Goal: Task Accomplishment & Management: Manage account settings

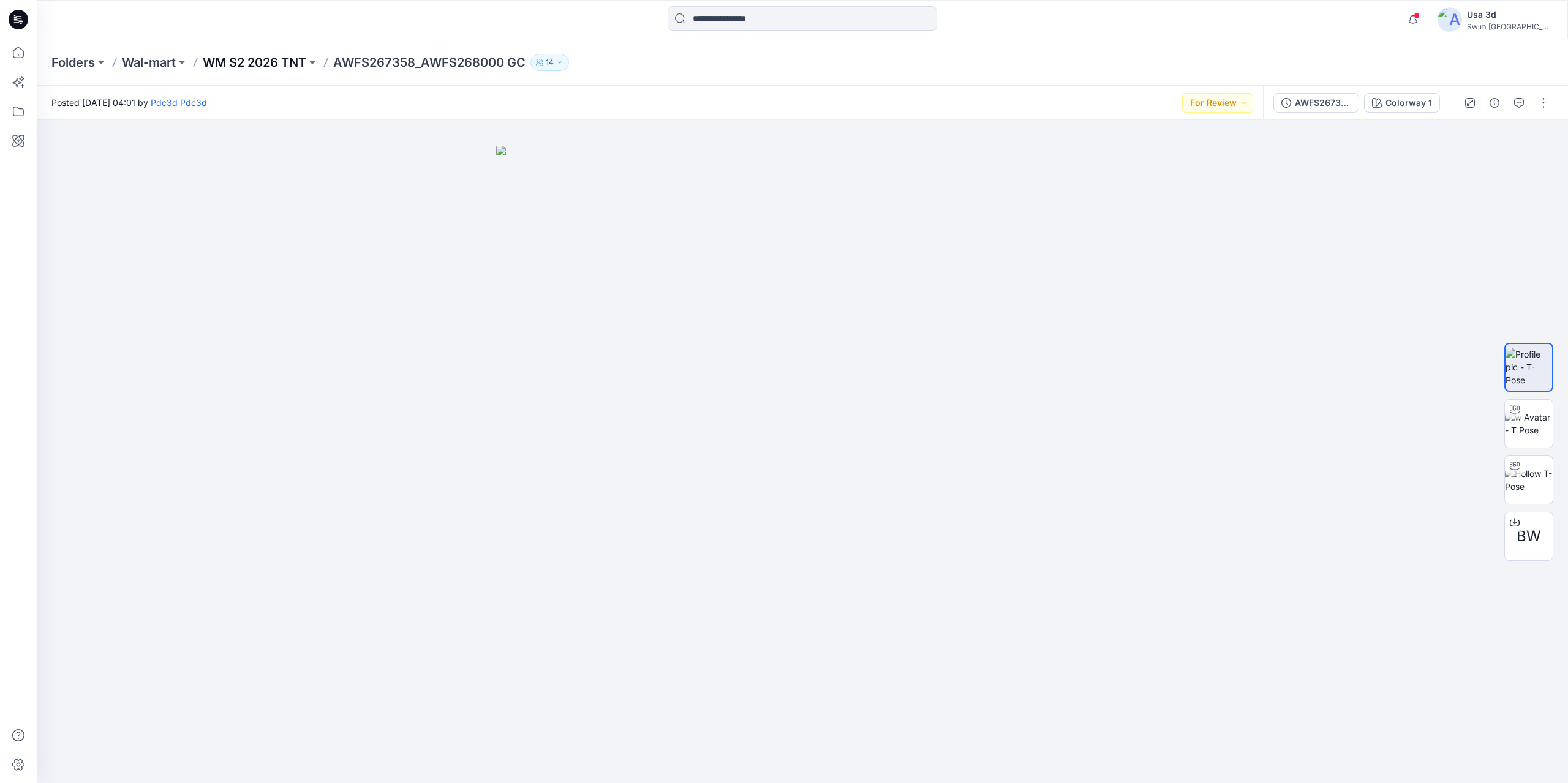
click at [270, 55] on p "WM S2 2026 TNT" at bounding box center [254, 63] width 103 height 17
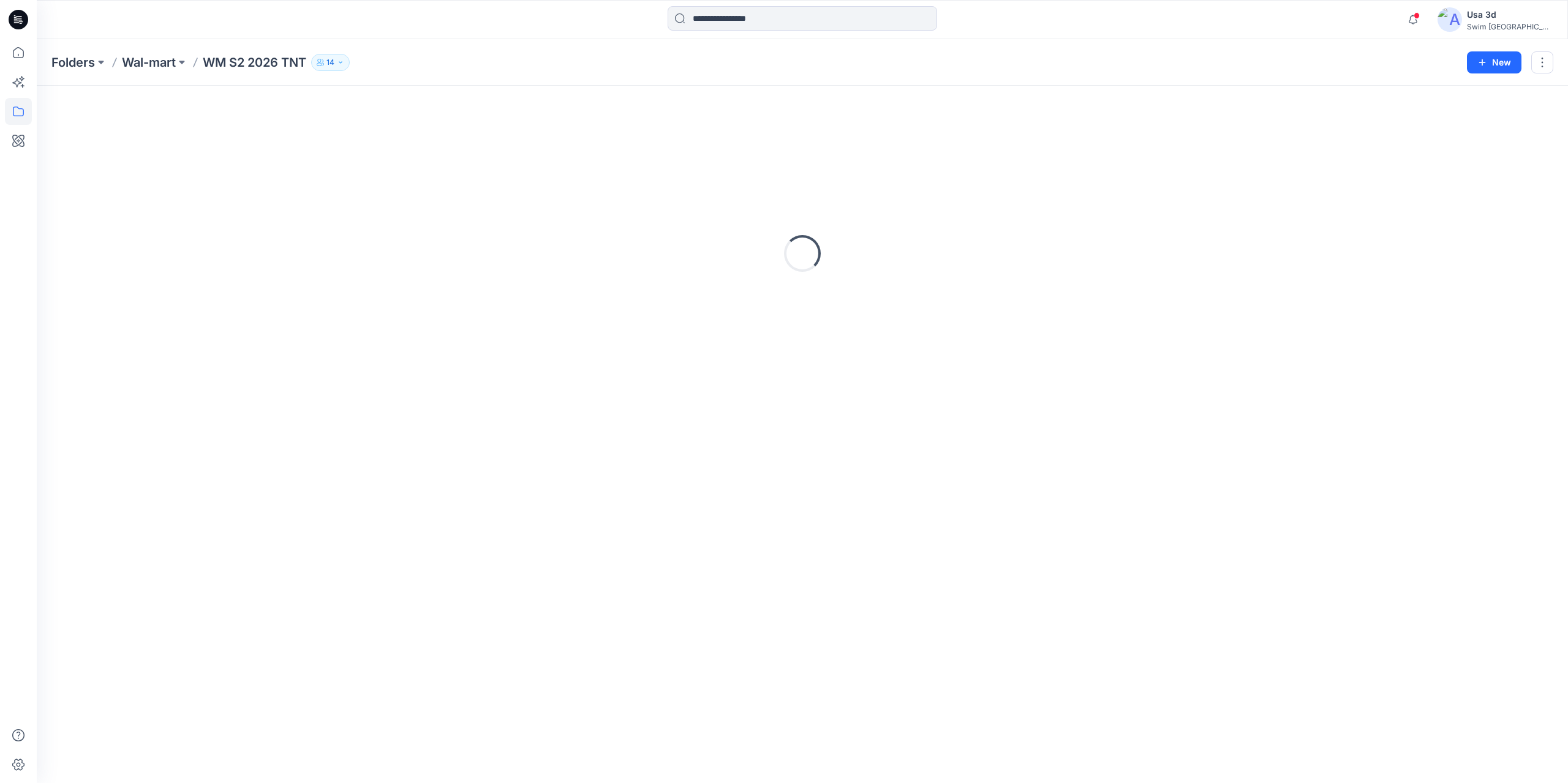
click at [14, 23] on icon at bounding box center [19, 20] width 20 height 20
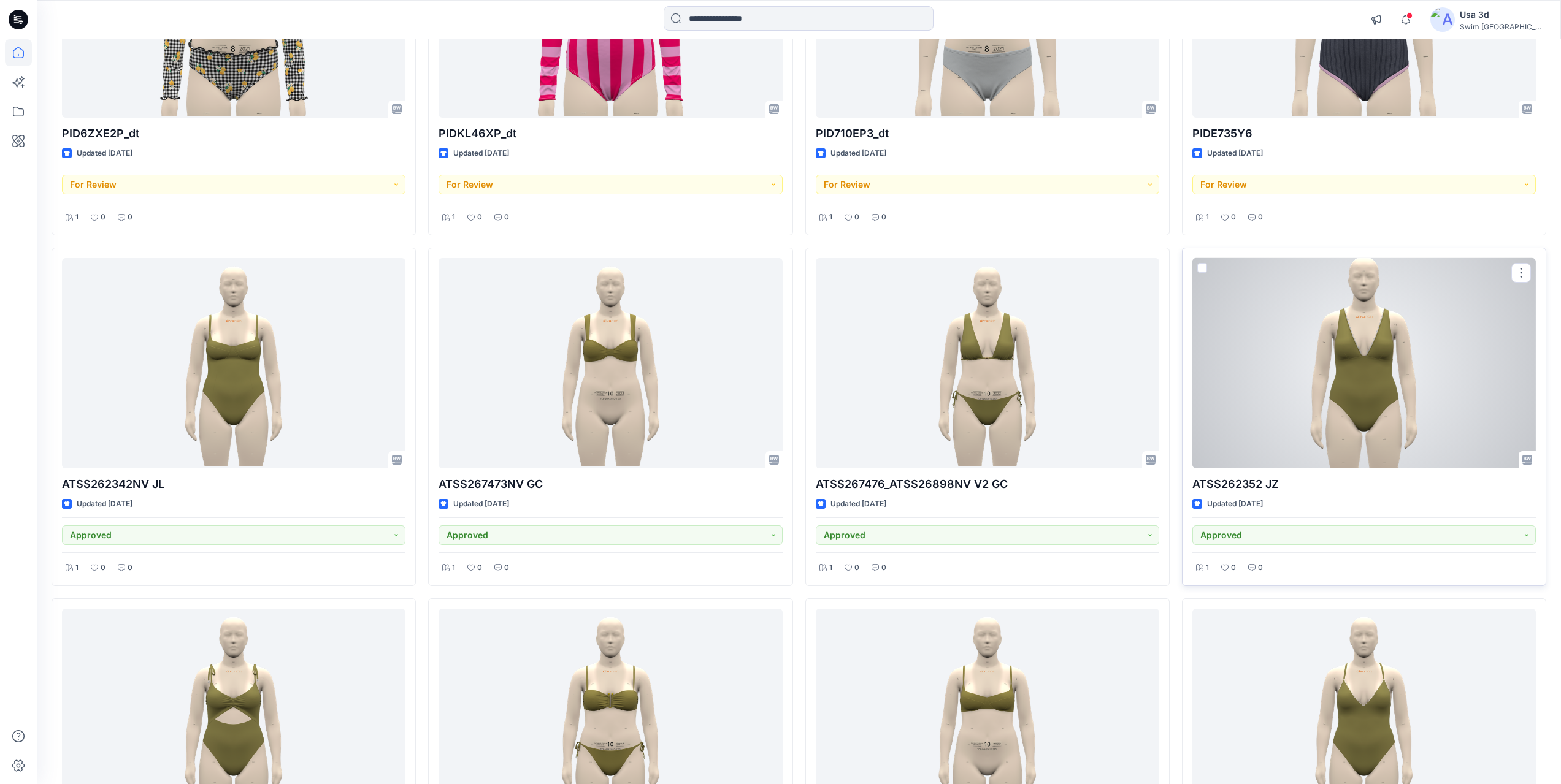
scroll to position [977, 0]
click at [1322, 411] on div at bounding box center [1364, 362] width 344 height 210
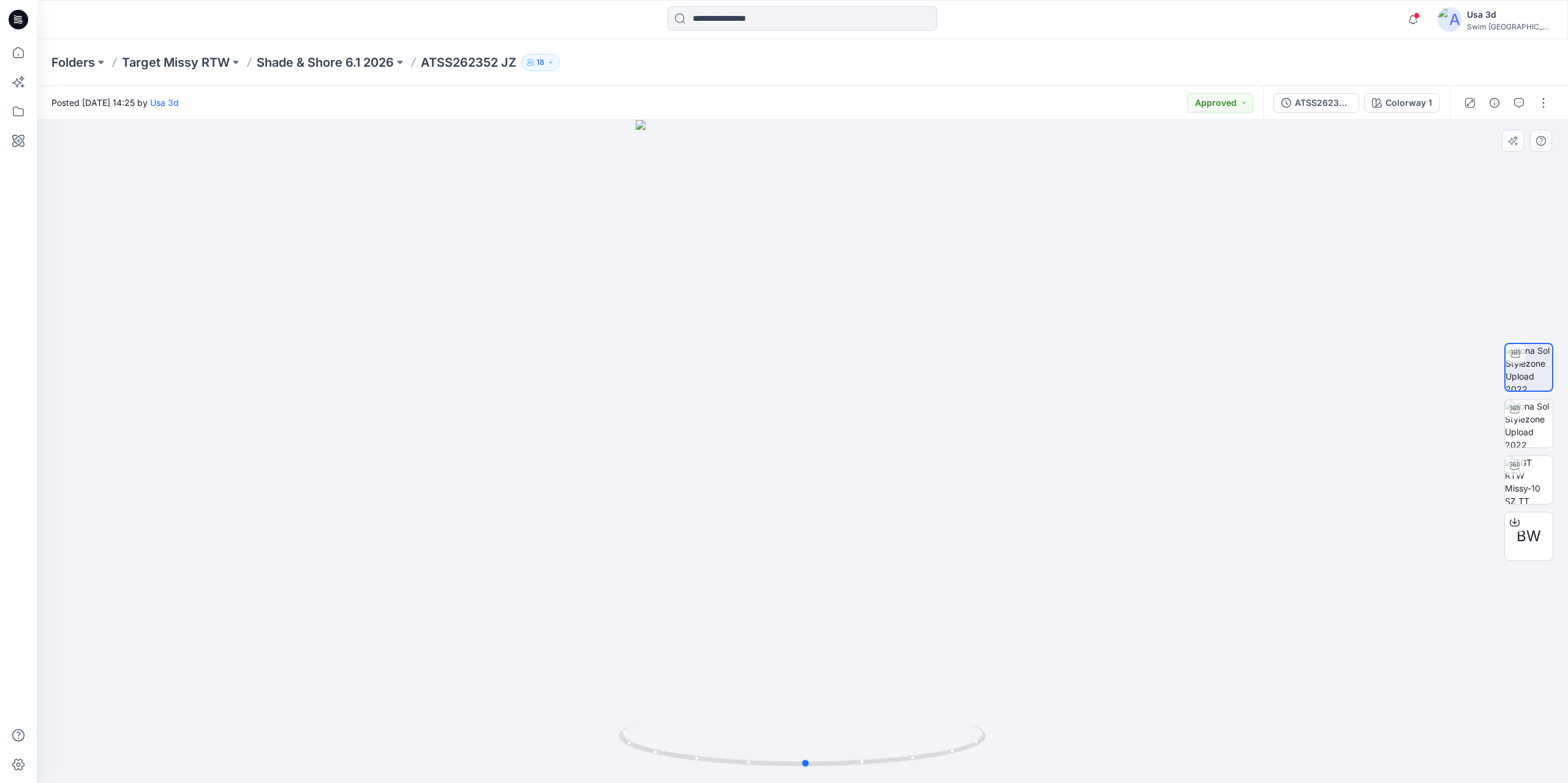
drag, startPoint x: 819, startPoint y: 456, endPoint x: 769, endPoint y: 404, distance: 72.1
click at [824, 450] on div at bounding box center [802, 452] width 1531 height 663
click at [349, 65] on p "Shade & Shore 6.1 2026" at bounding box center [325, 63] width 137 height 17
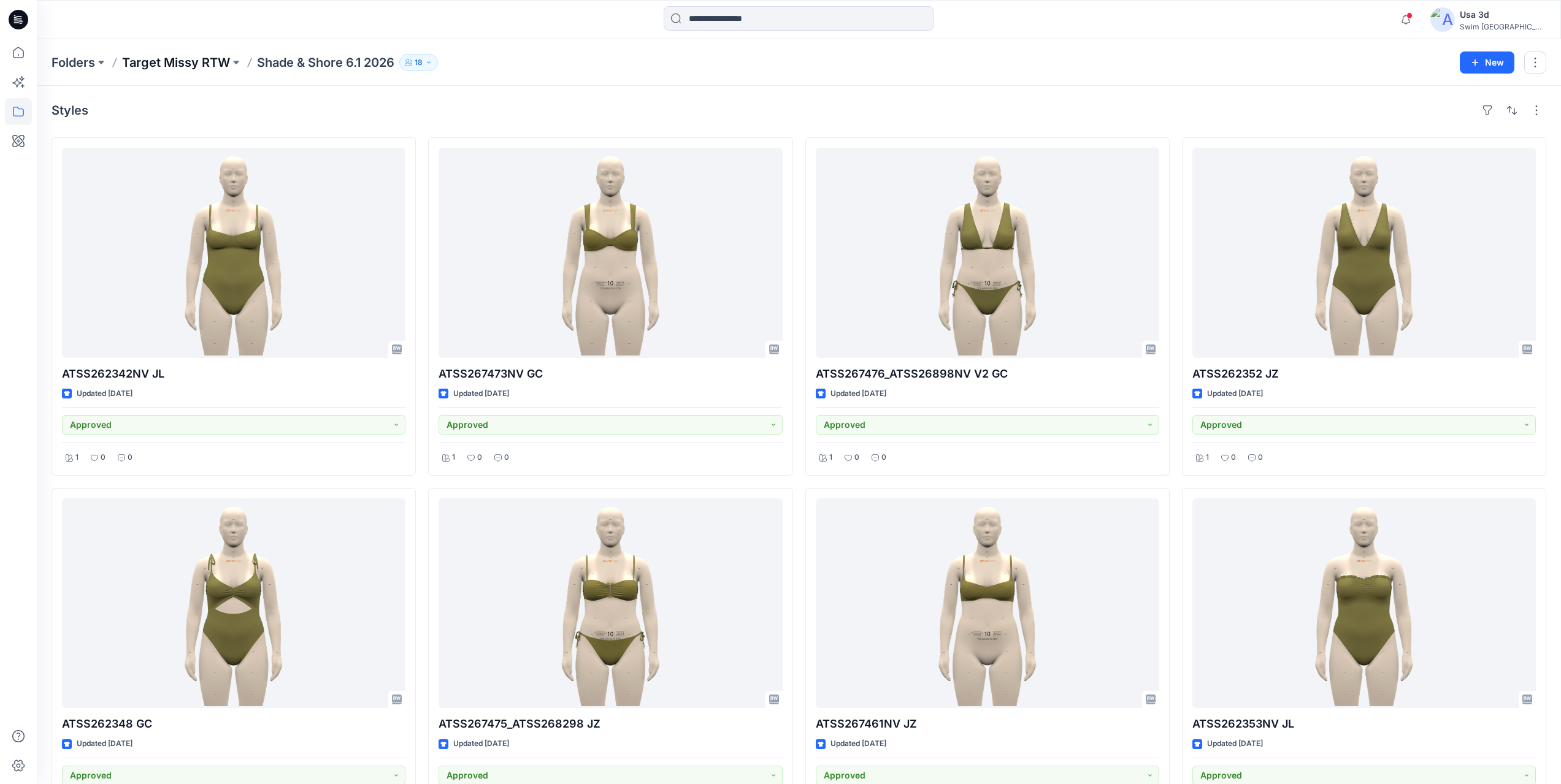
click at [191, 63] on p "Target Missy RTW" at bounding box center [175, 63] width 108 height 17
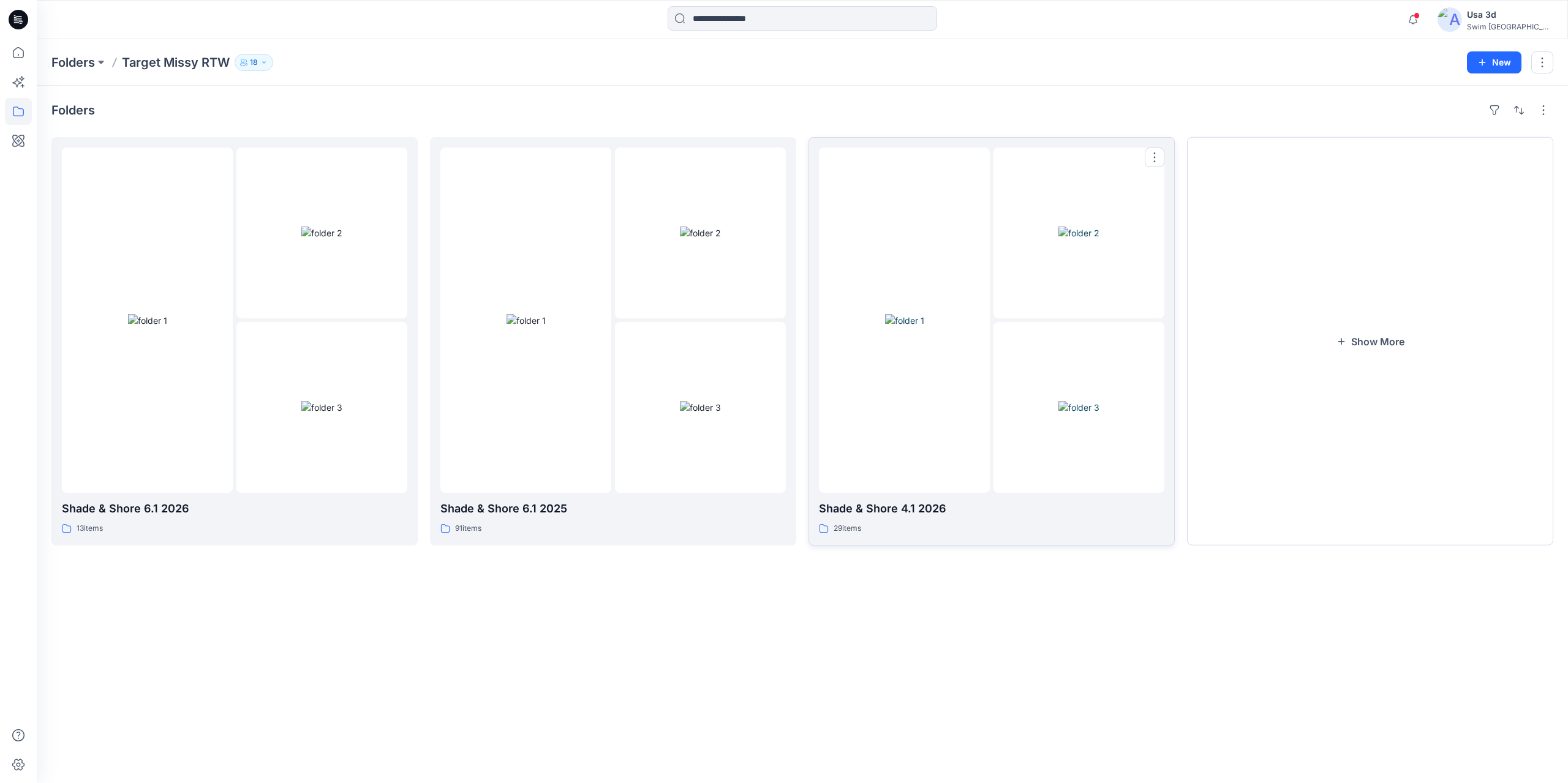
click at [896, 327] on img at bounding box center [904, 320] width 39 height 13
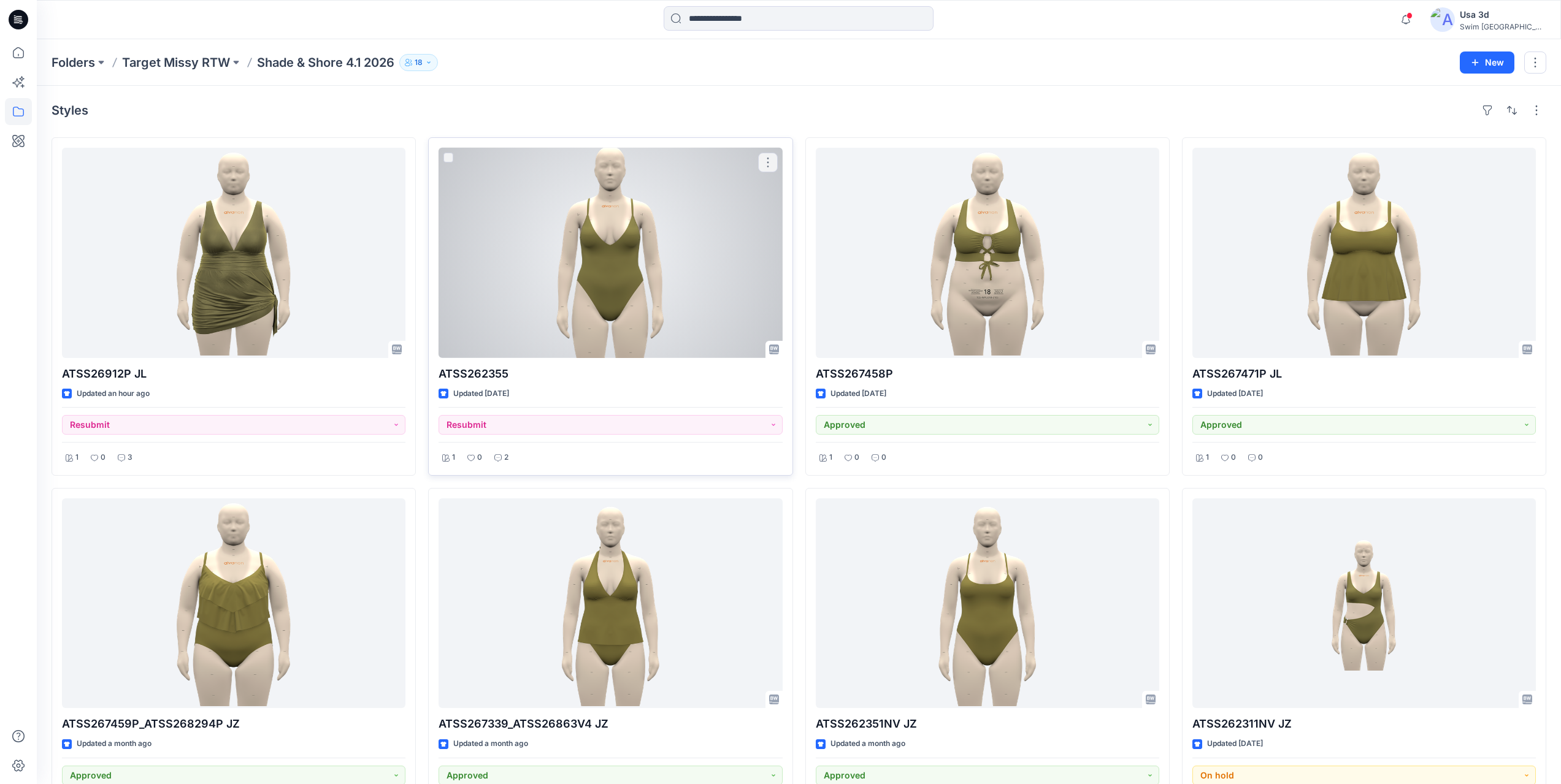
click at [589, 284] on div at bounding box center [610, 252] width 344 height 210
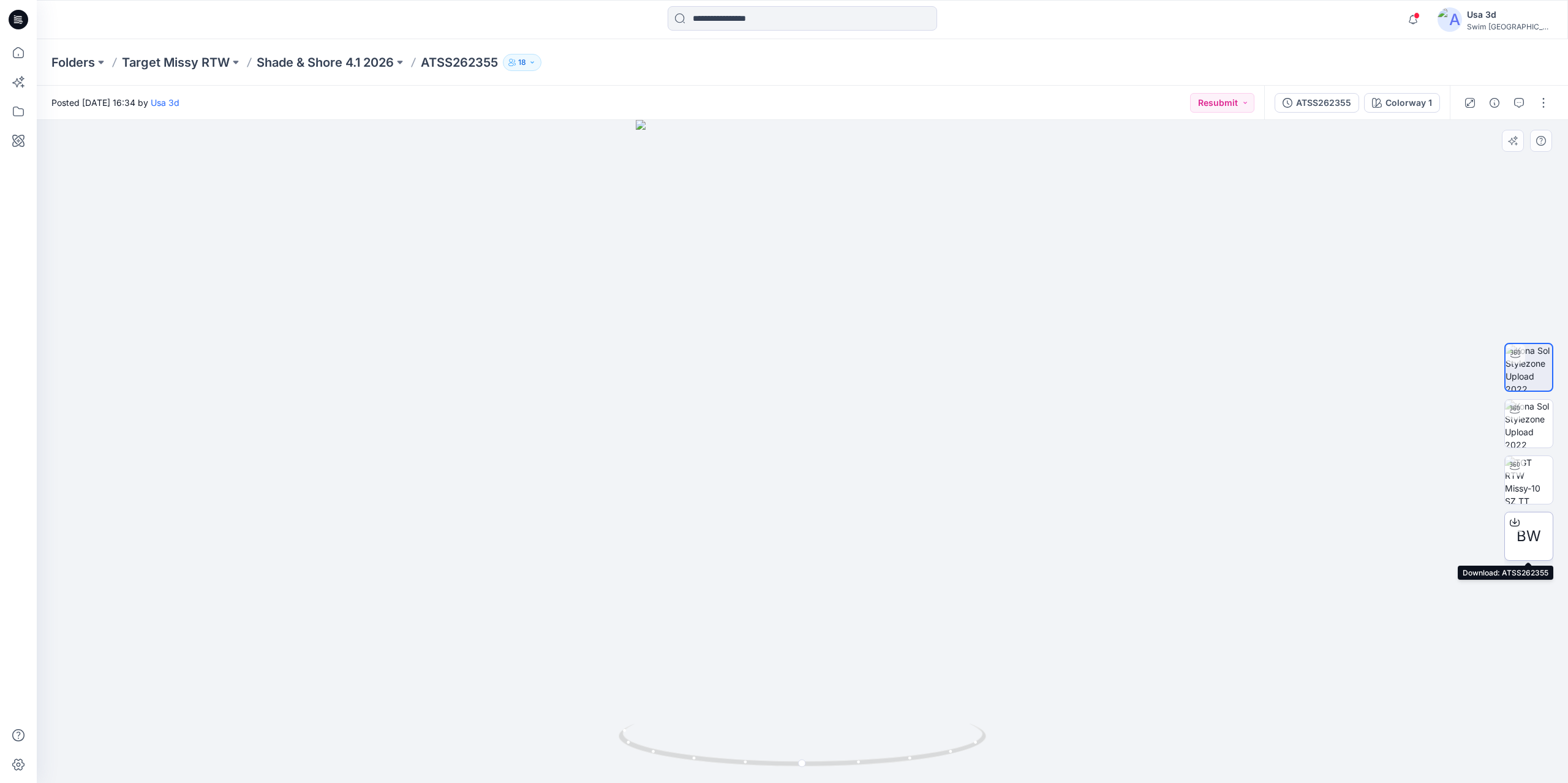
click at [1532, 530] on span "BW" at bounding box center [1528, 536] width 24 height 22
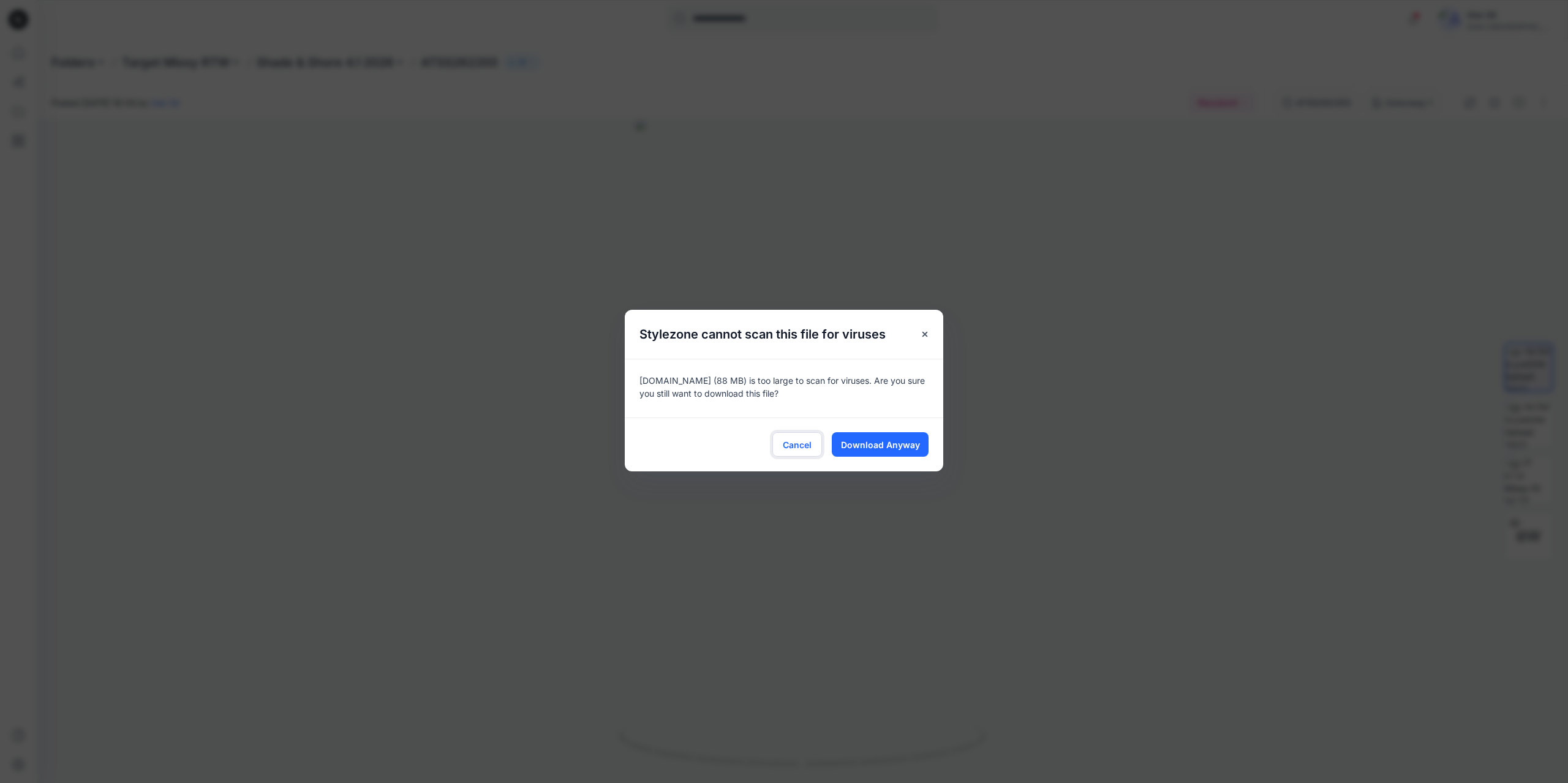
click at [789, 441] on span "Cancel" at bounding box center [797, 445] width 28 height 13
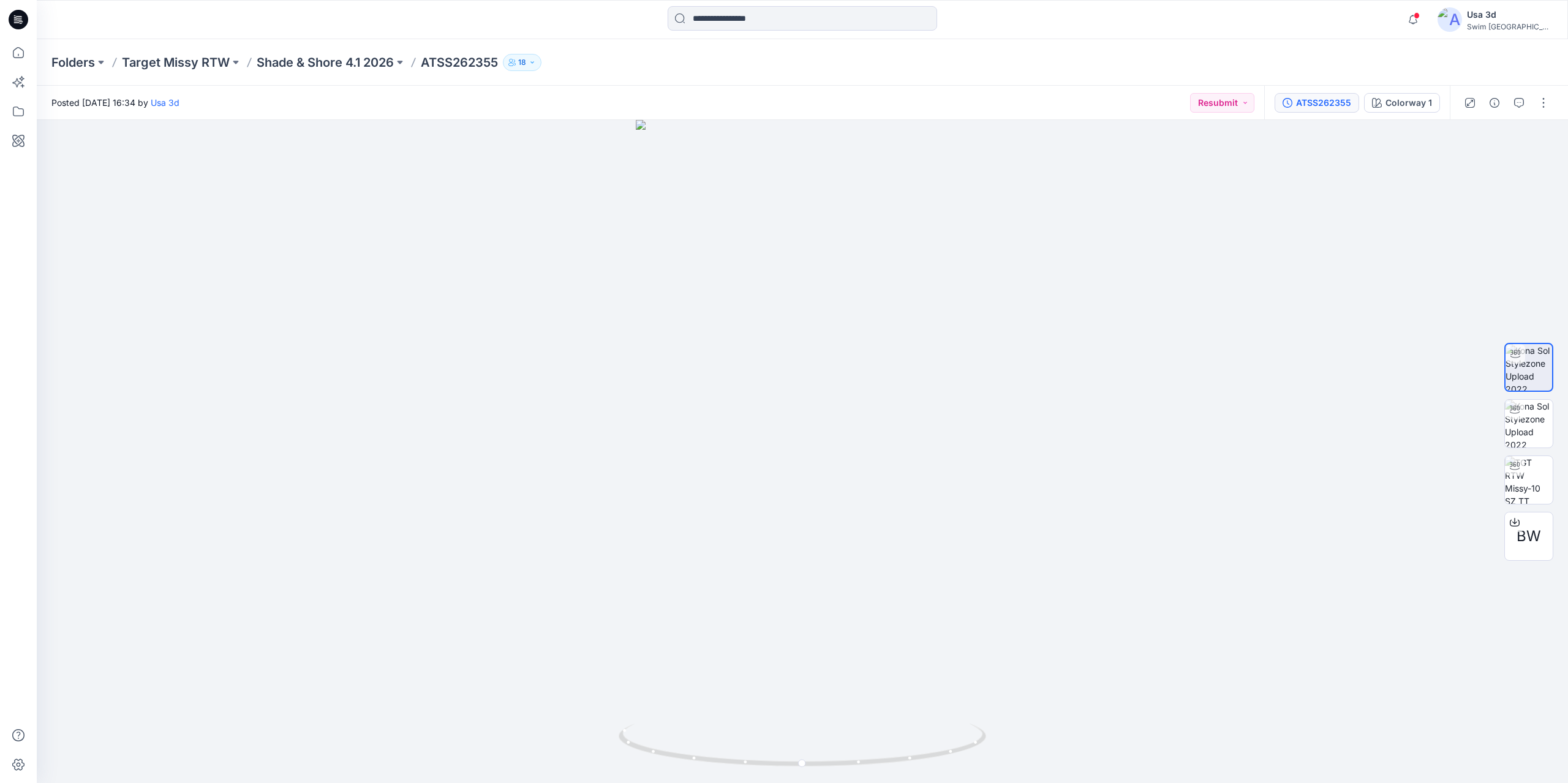
click at [1298, 107] on div "ATSS262355" at bounding box center [1323, 103] width 55 height 14
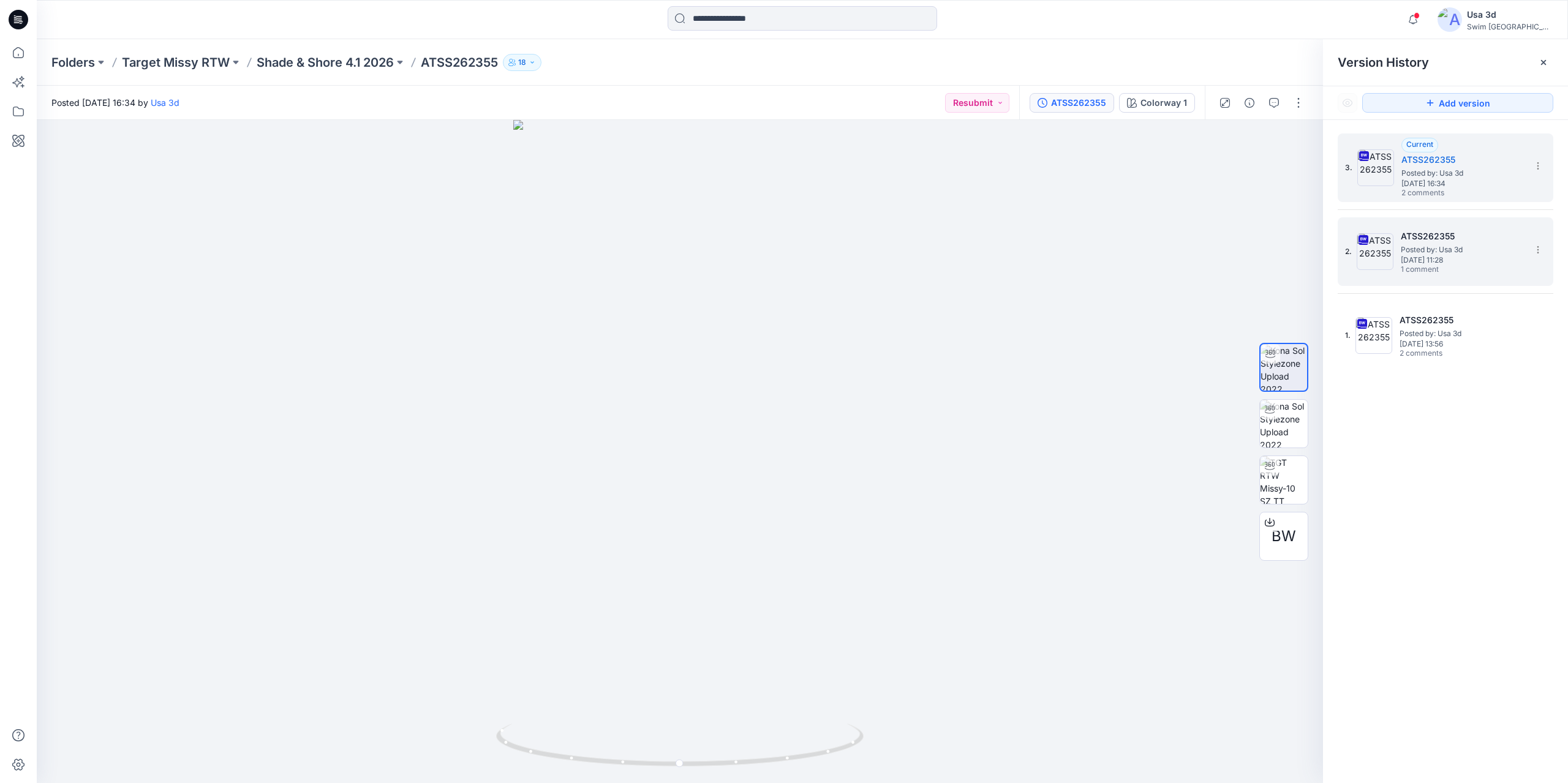
click at [1411, 262] on span "[DATE] 11:28" at bounding box center [1462, 261] width 122 height 9
drag, startPoint x: 836, startPoint y: 373, endPoint x: 848, endPoint y: 376, distance: 12.4
click at [848, 376] on div at bounding box center [680, 452] width 1286 height 663
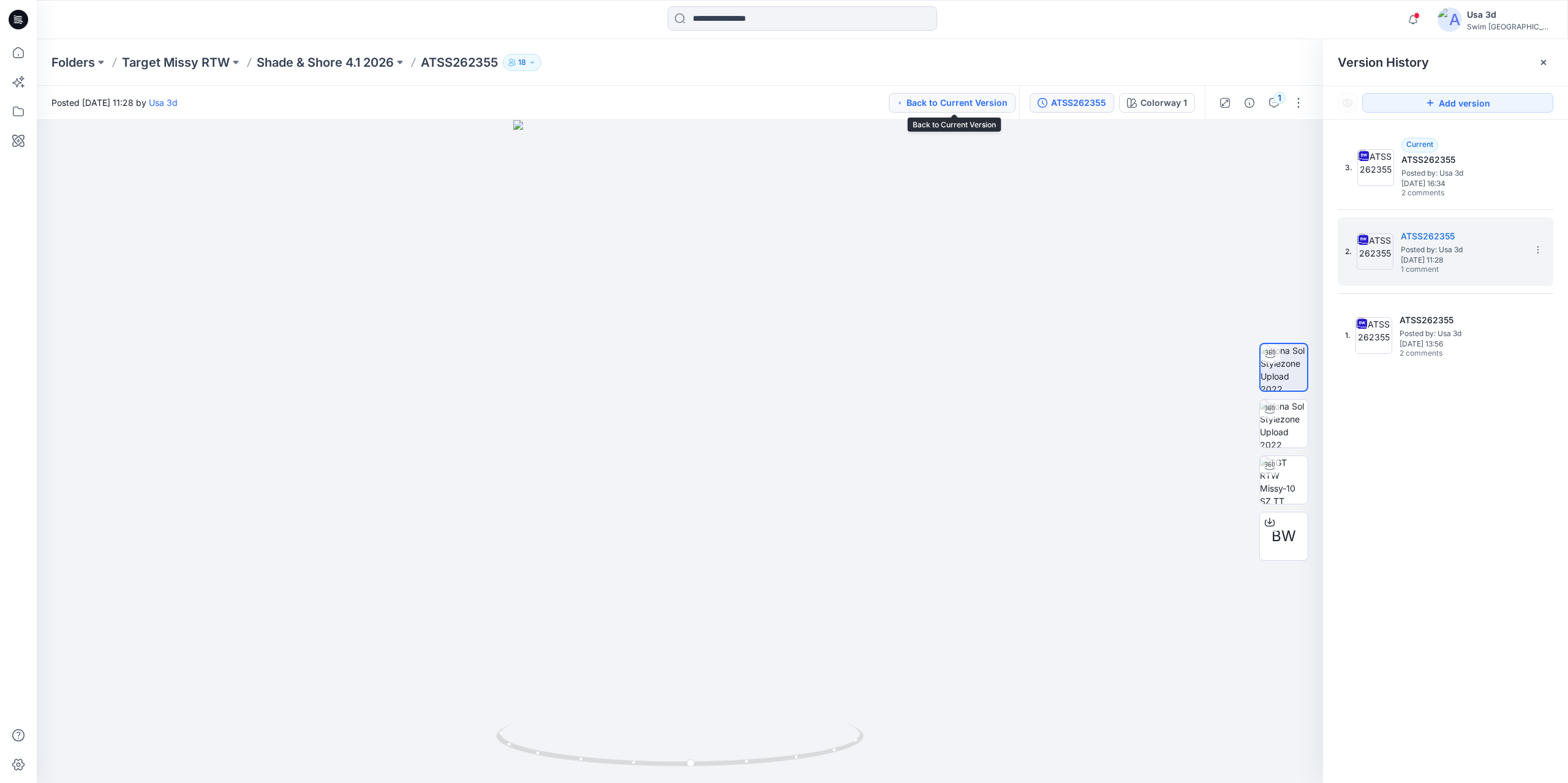
click at [989, 95] on button "Back to Current Version" at bounding box center [952, 103] width 127 height 20
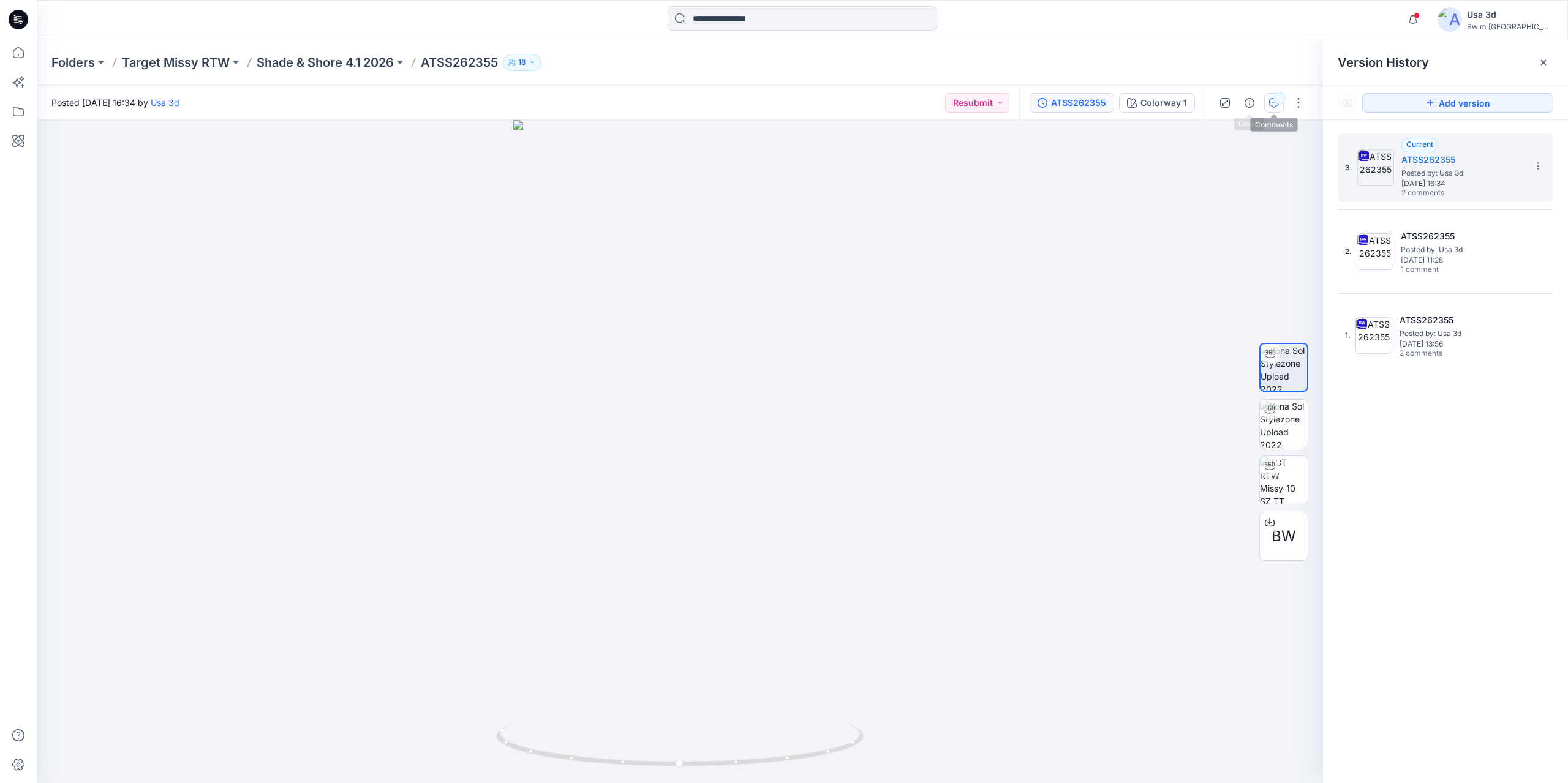
click at [1270, 100] on icon "button" at bounding box center [1274, 103] width 10 height 10
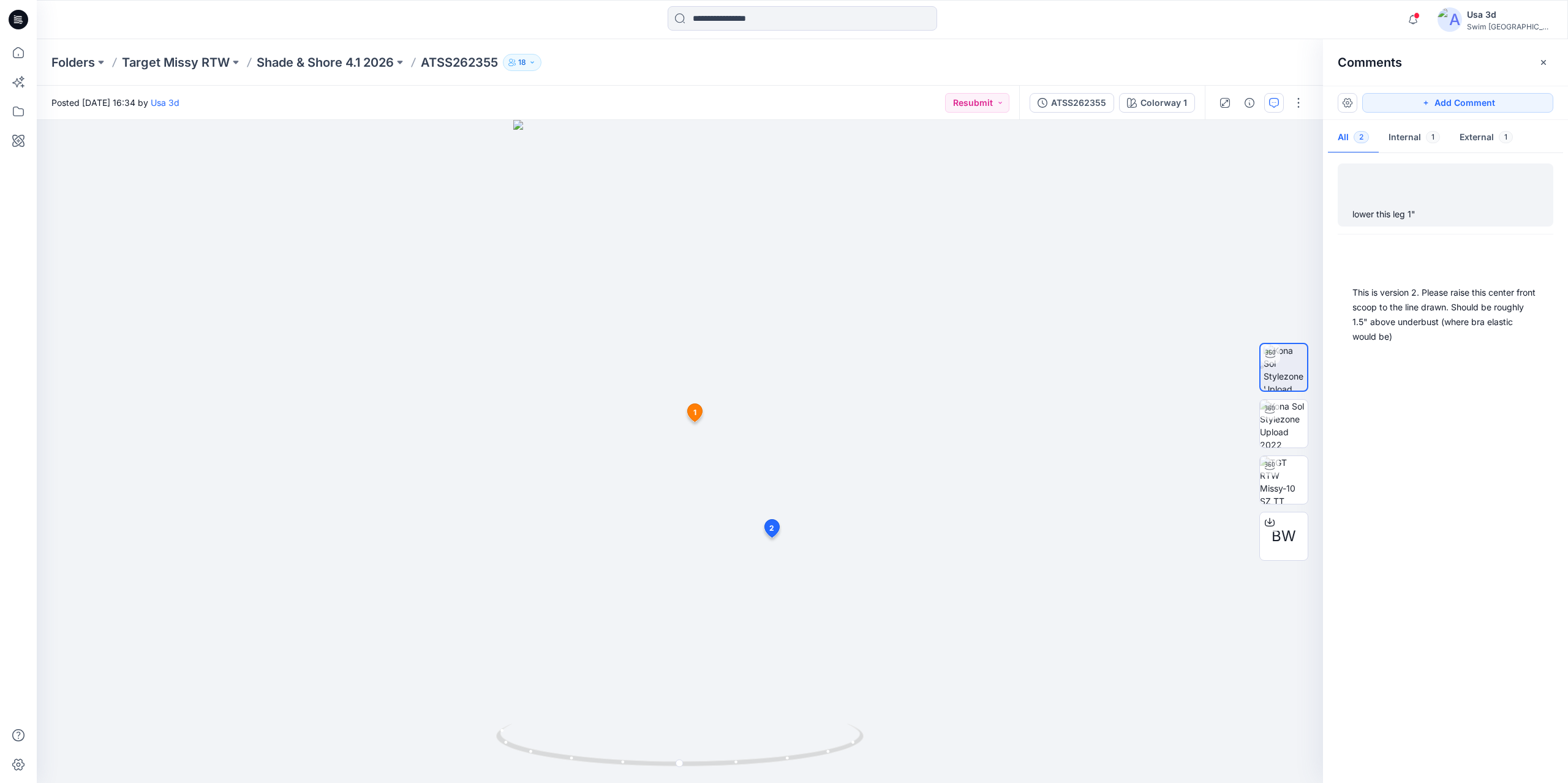
click at [1420, 201] on div at bounding box center [1445, 185] width 201 height 33
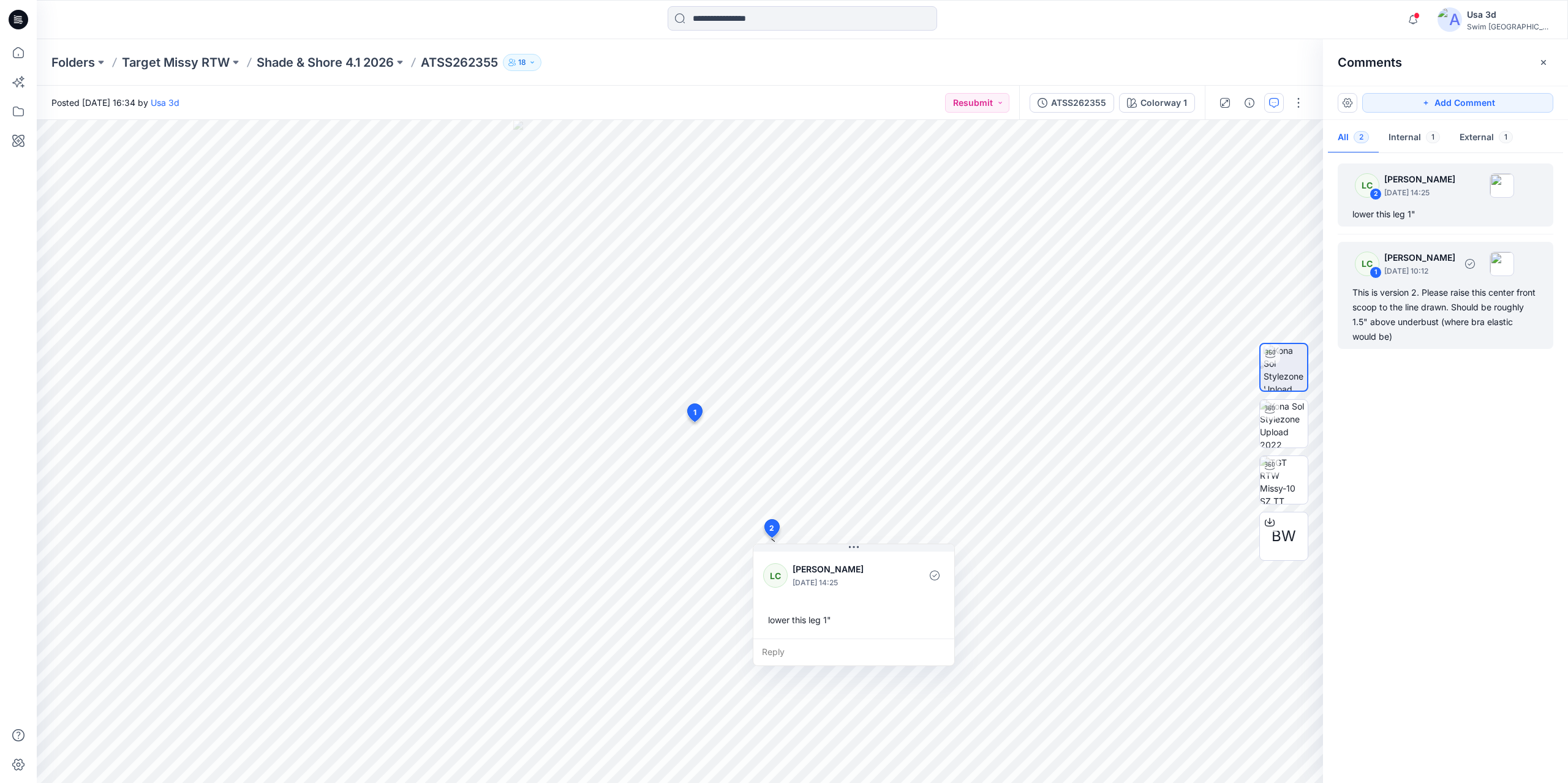
click at [1425, 311] on div "This is version 2. Please raise this center front scoop to the line drawn. Shou…" at bounding box center [1446, 315] width 186 height 59
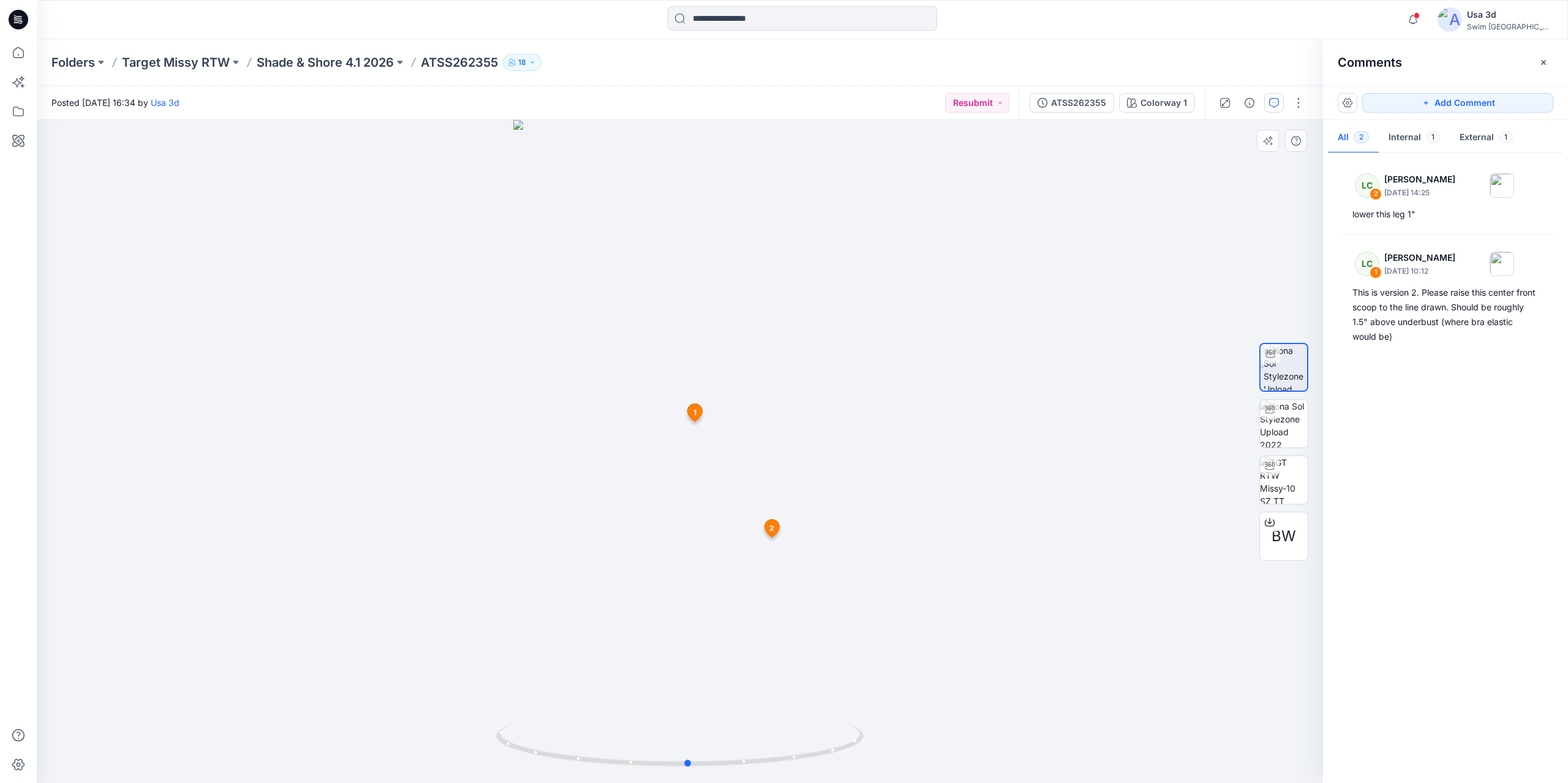
drag, startPoint x: 1335, startPoint y: 309, endPoint x: 727, endPoint y: 288, distance: 608.4
click at [727, 288] on div at bounding box center [680, 452] width 1286 height 663
click at [1079, 108] on div "ATSS262355" at bounding box center [1078, 103] width 55 height 14
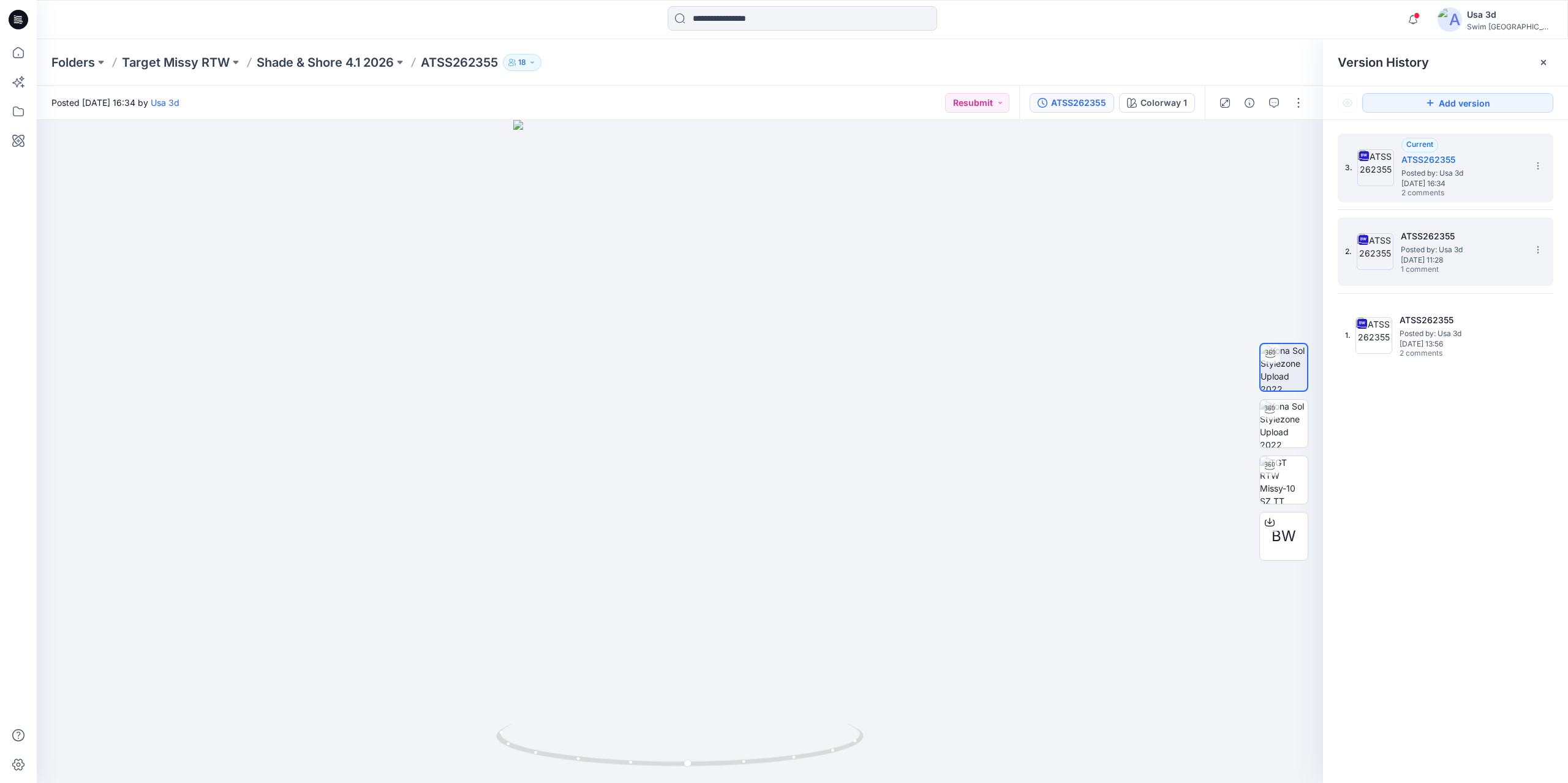
click at [1418, 263] on span "[DATE] 11:28" at bounding box center [1462, 261] width 122 height 9
drag, startPoint x: 818, startPoint y: 420, endPoint x: 661, endPoint y: 418, distance: 157.0
click at [661, 418] on div at bounding box center [680, 452] width 1286 height 663
click at [1270, 100] on icon "button" at bounding box center [1274, 103] width 10 height 10
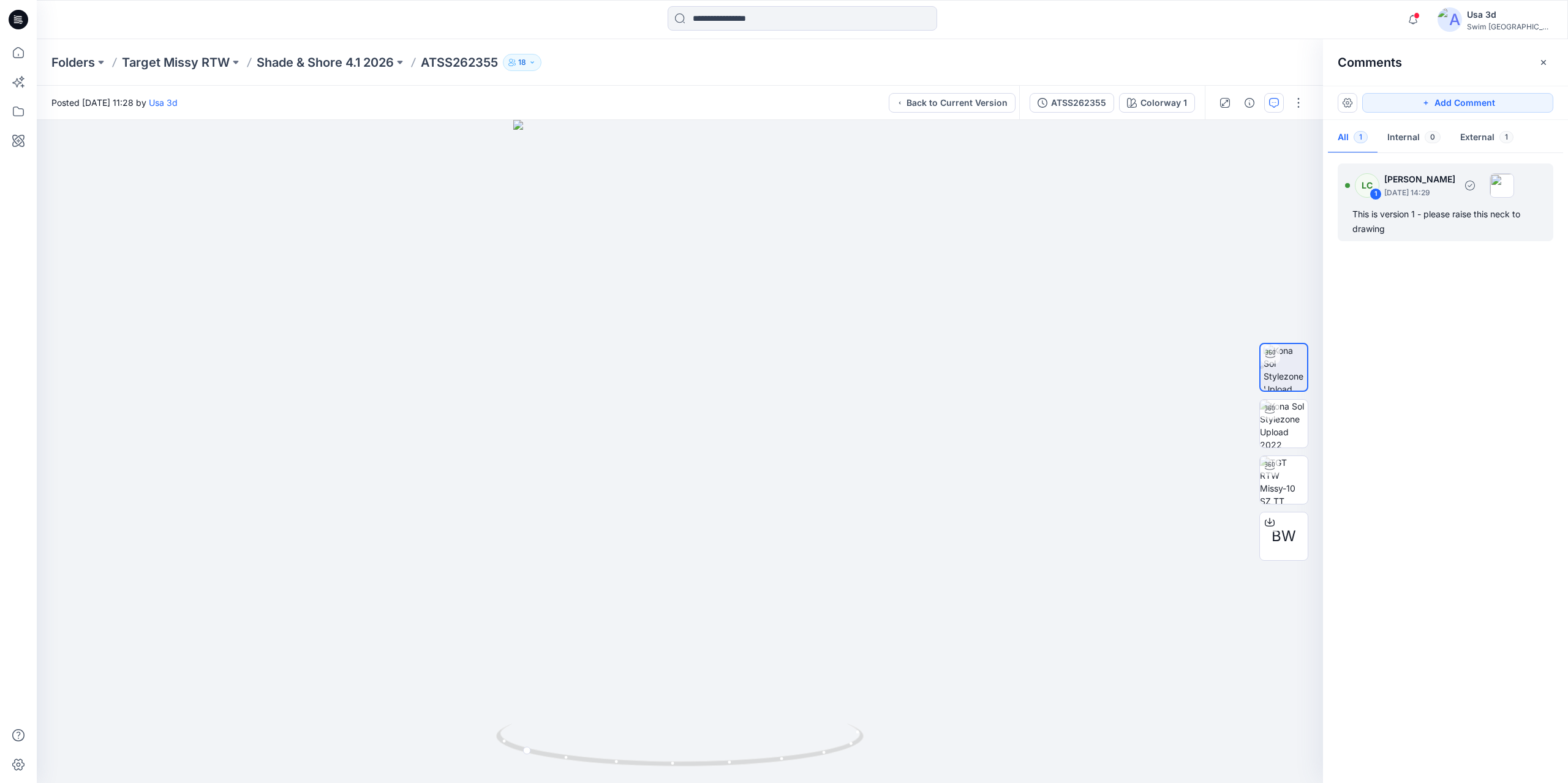
click at [1426, 180] on p "[PERSON_NAME]" at bounding box center [1419, 179] width 71 height 15
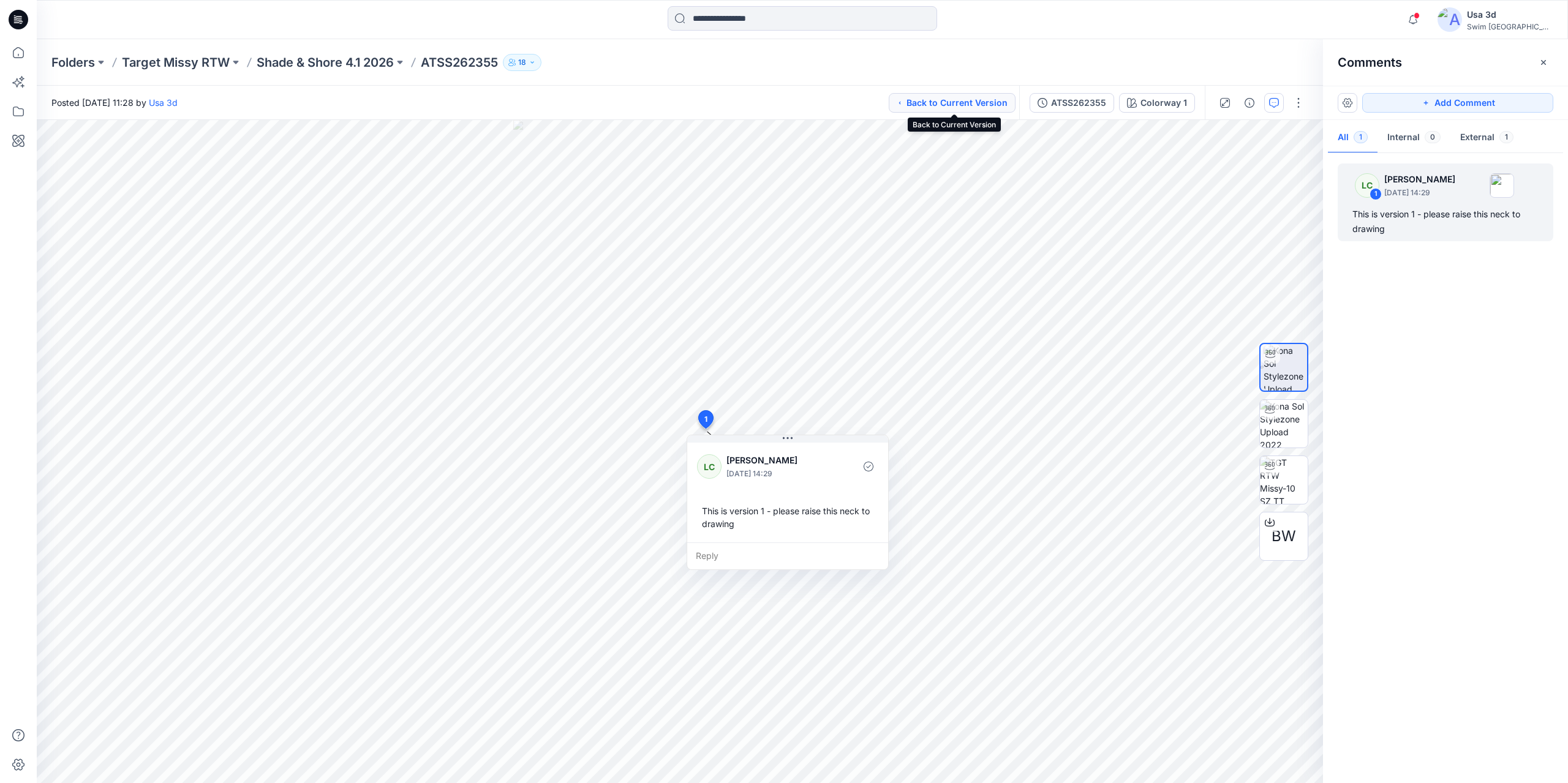
click at [1004, 105] on button "Back to Current Version" at bounding box center [952, 103] width 127 height 20
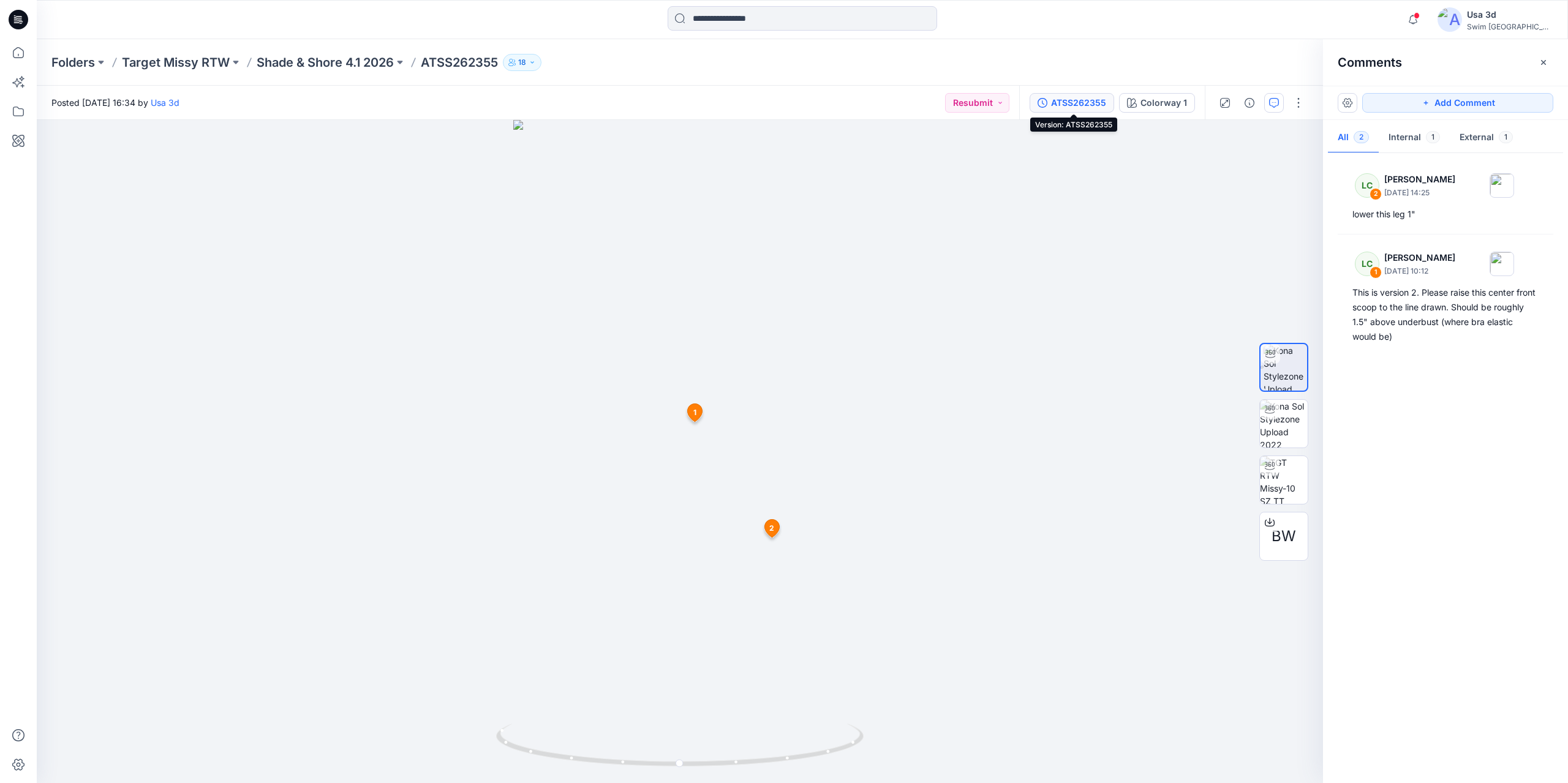
click at [1090, 105] on div "ATSS262355" at bounding box center [1078, 103] width 55 height 14
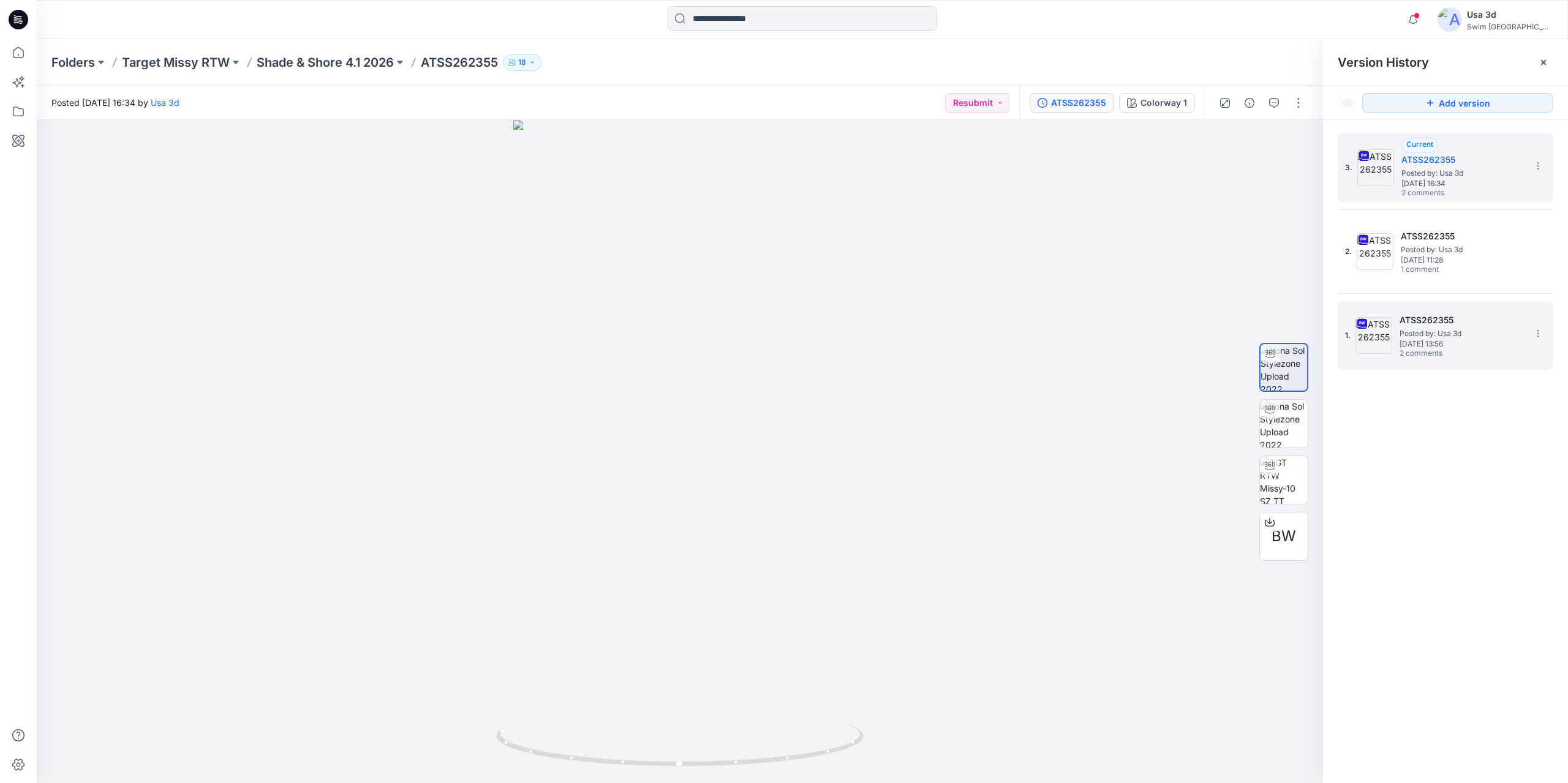
click at [1441, 341] on span "[DATE] 13:56" at bounding box center [1461, 345] width 122 height 9
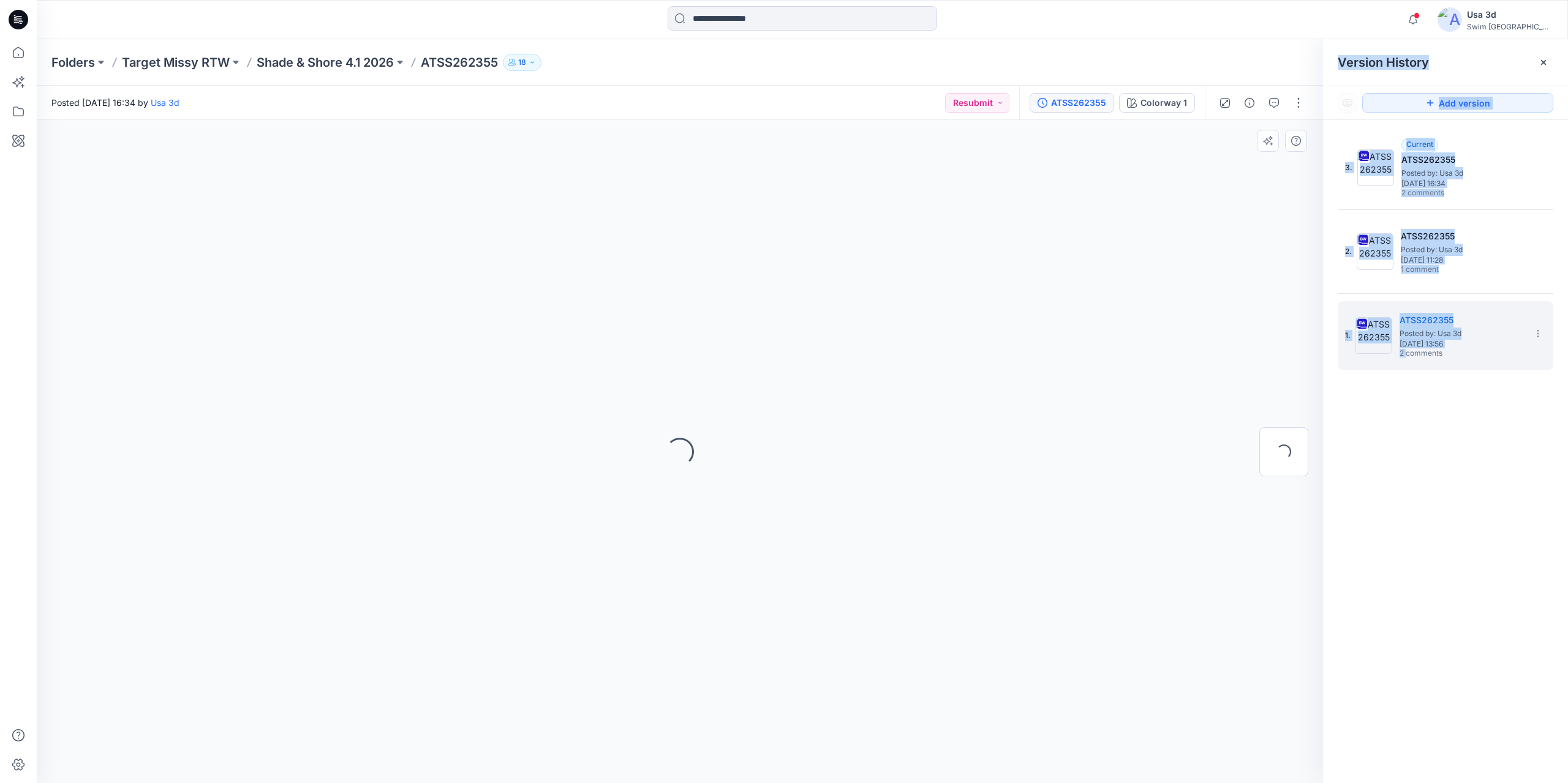
drag, startPoint x: 1164, startPoint y: 421, endPoint x: 1019, endPoint y: 402, distance: 146.2
click at [1073, 416] on div "Loading... Loading... Version History Version History Add version 3. Current AT…" at bounding box center [802, 452] width 1531 height 663
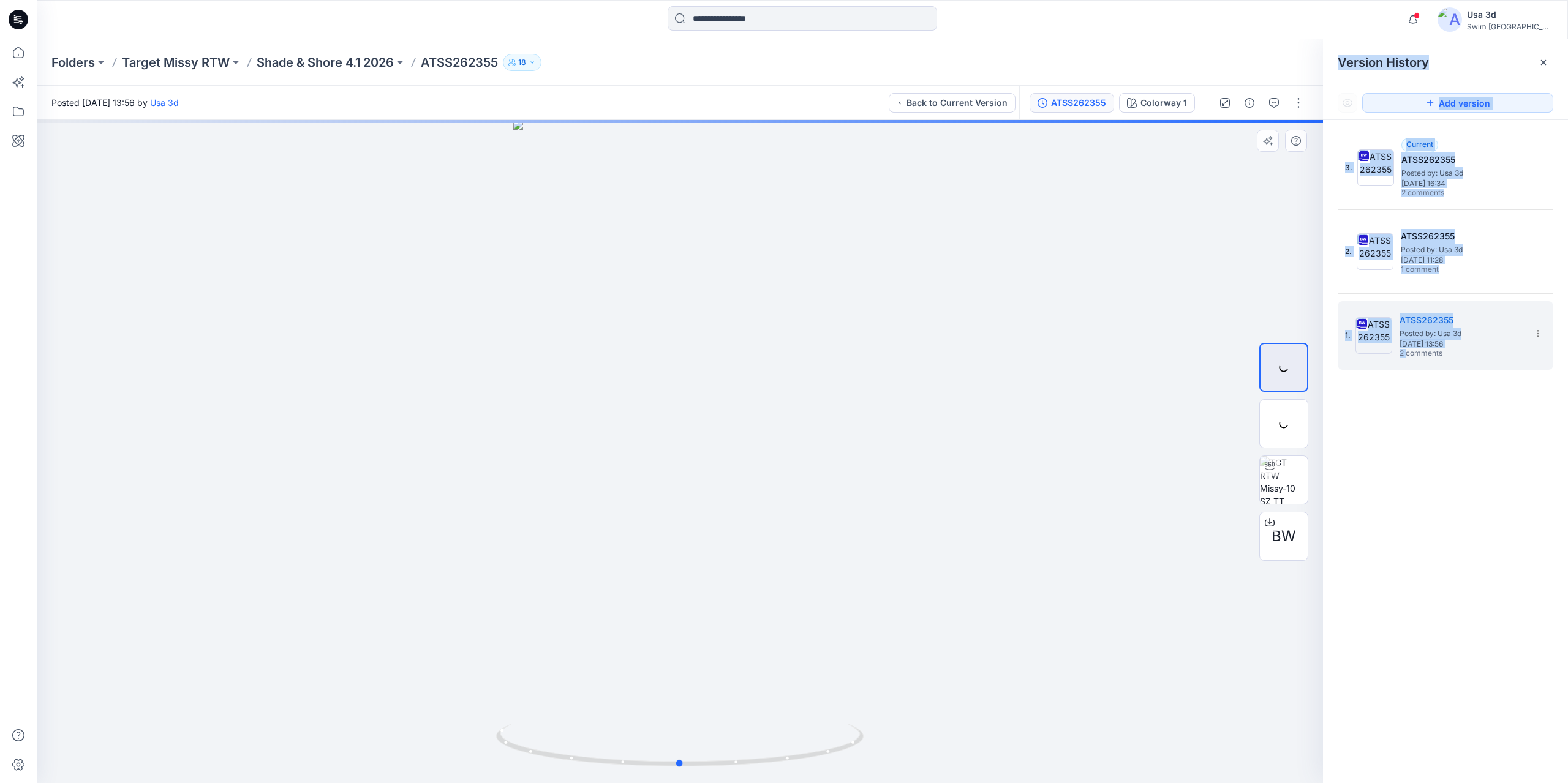
click at [1145, 330] on div at bounding box center [680, 452] width 1286 height 663
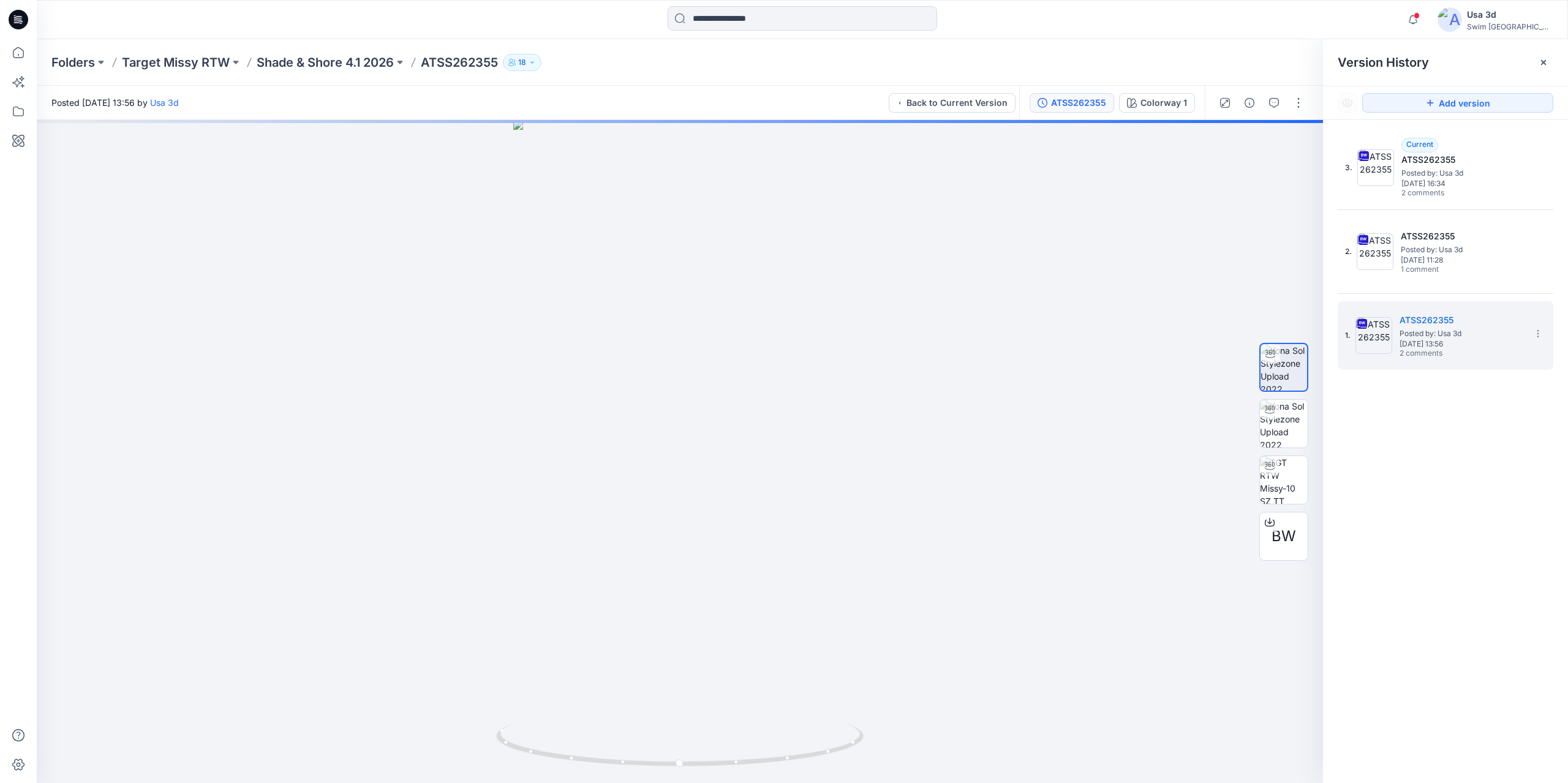
click at [1444, 398] on div "3. Current ATSS262355 Posted by: Usa 3d [DATE] 16:34 2 comments 2. ATSS262355 P…" at bounding box center [1445, 461] width 245 height 681
click at [1272, 110] on button "button" at bounding box center [1274, 103] width 20 height 20
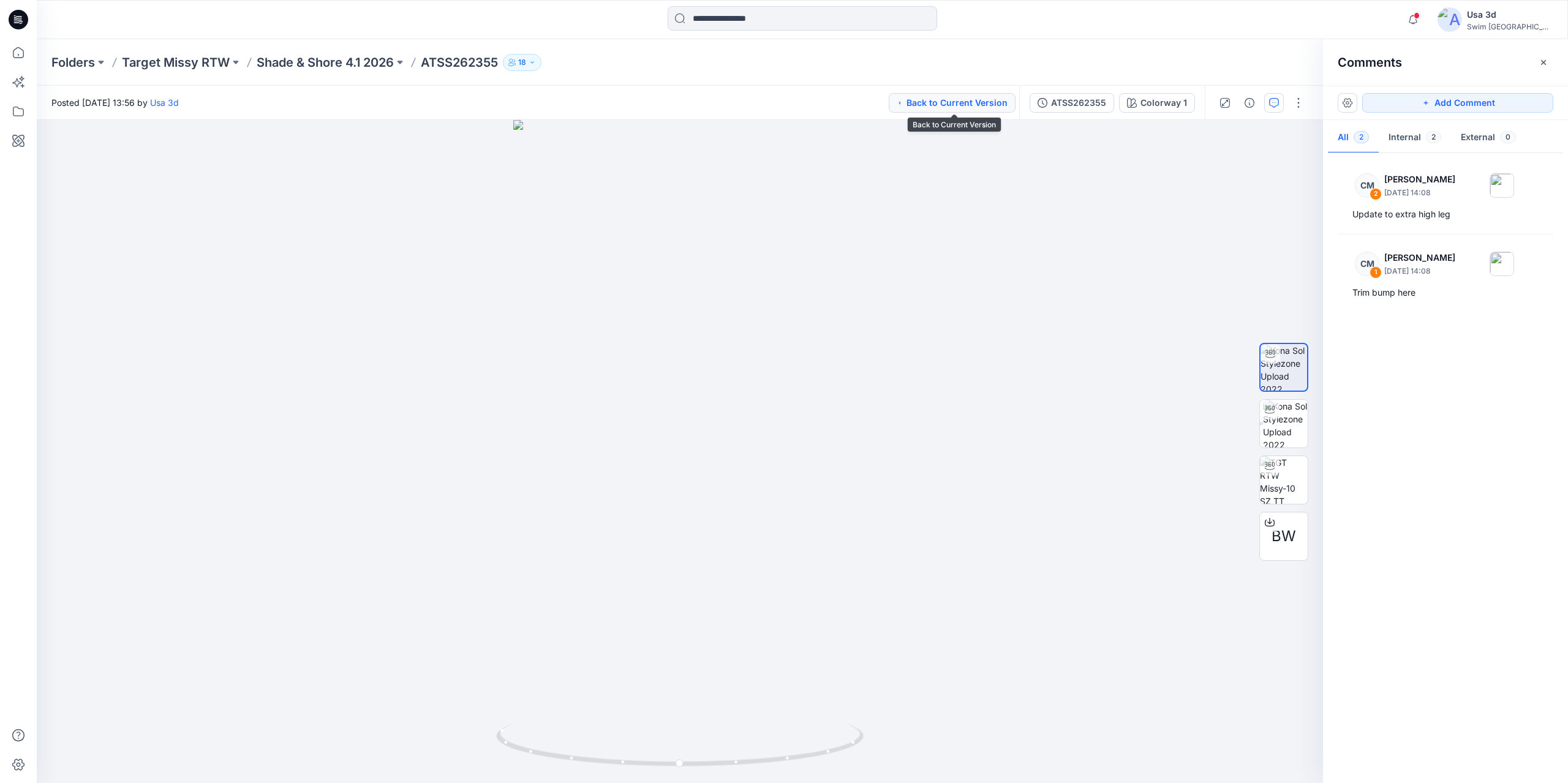
click at [994, 103] on button "Back to Current Version" at bounding box center [952, 103] width 127 height 20
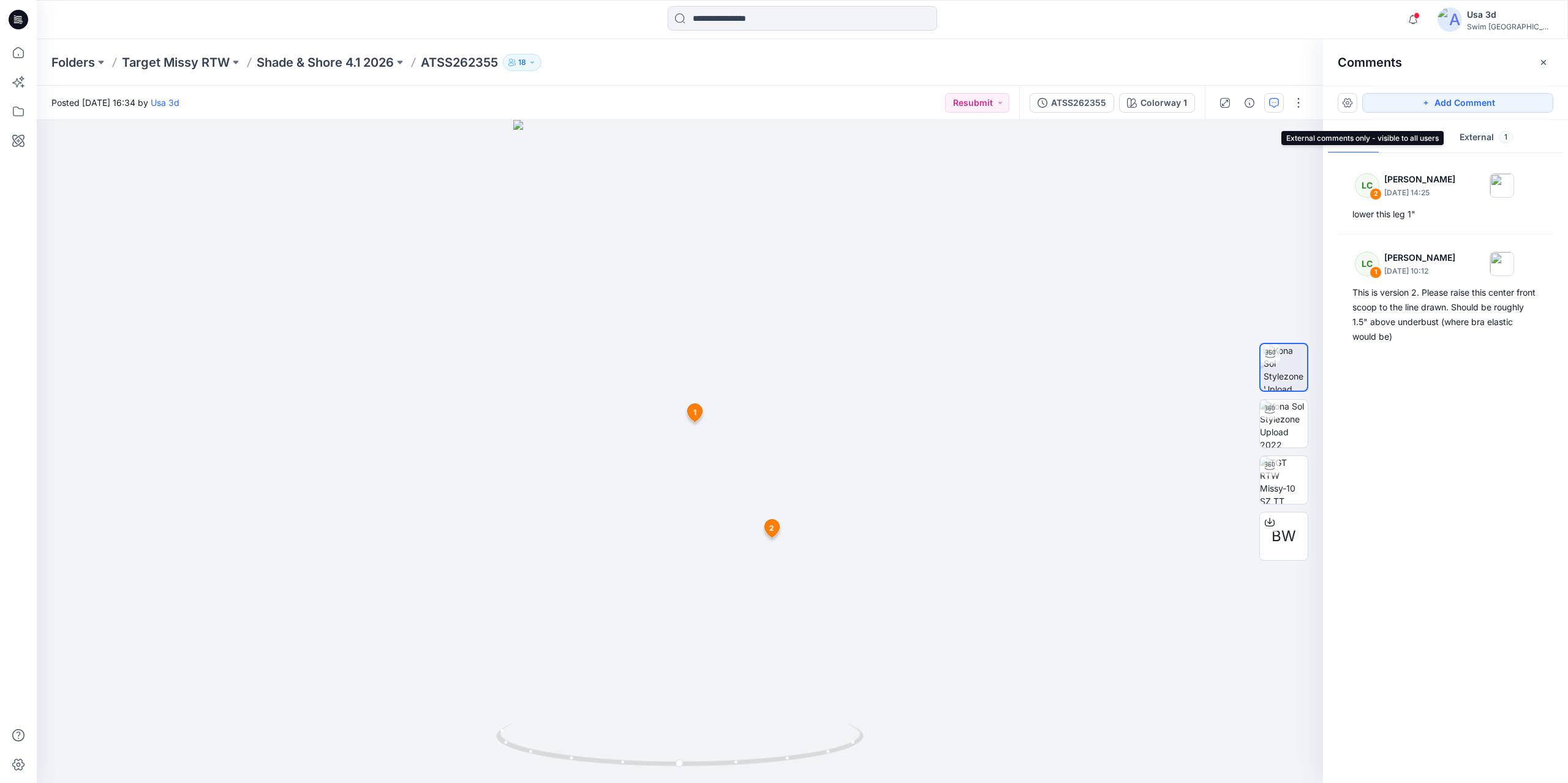
click at [1503, 138] on span "1" at bounding box center [1505, 137] width 14 height 12
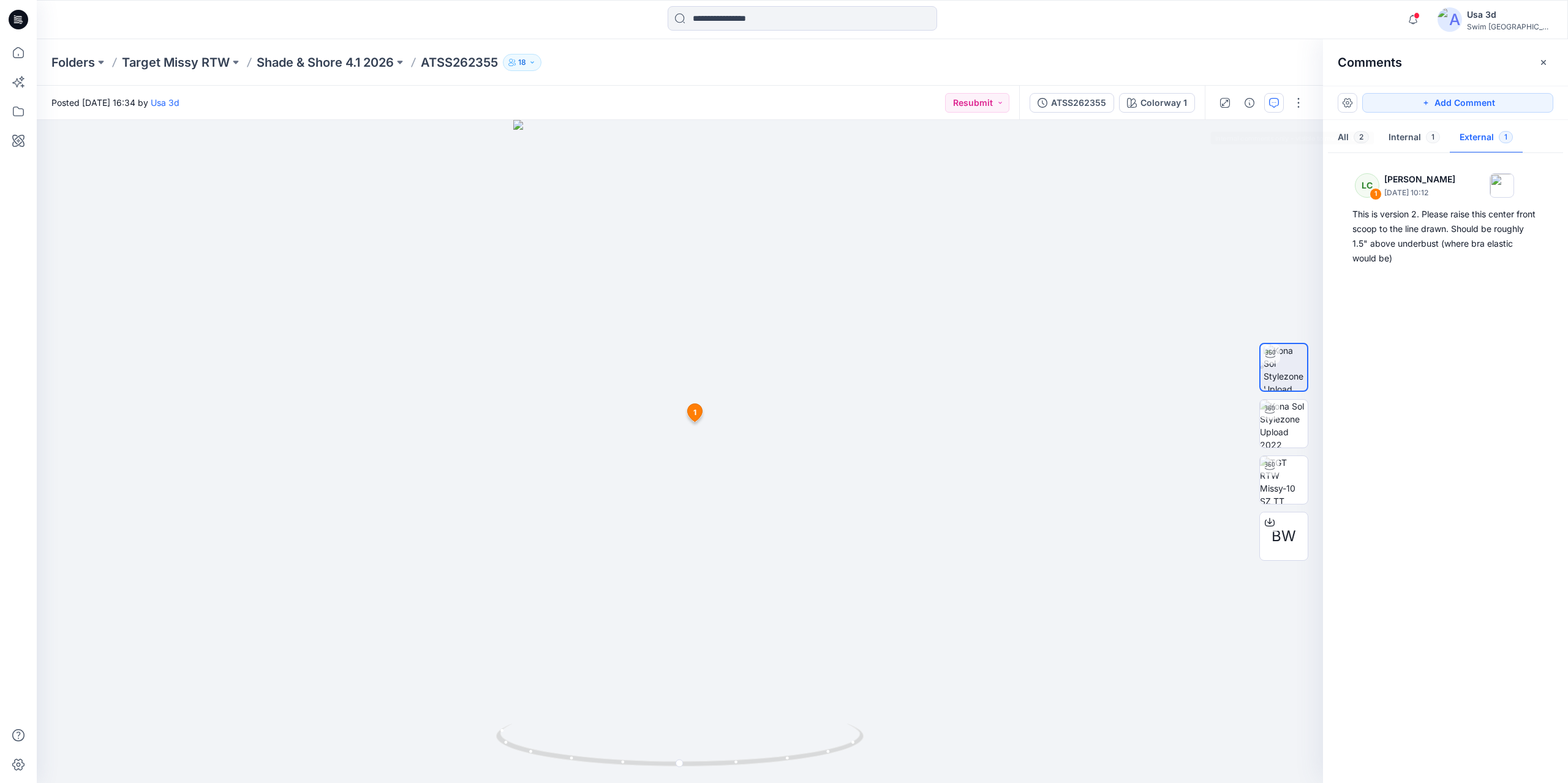
click at [1431, 142] on span "1" at bounding box center [1433, 137] width 14 height 12
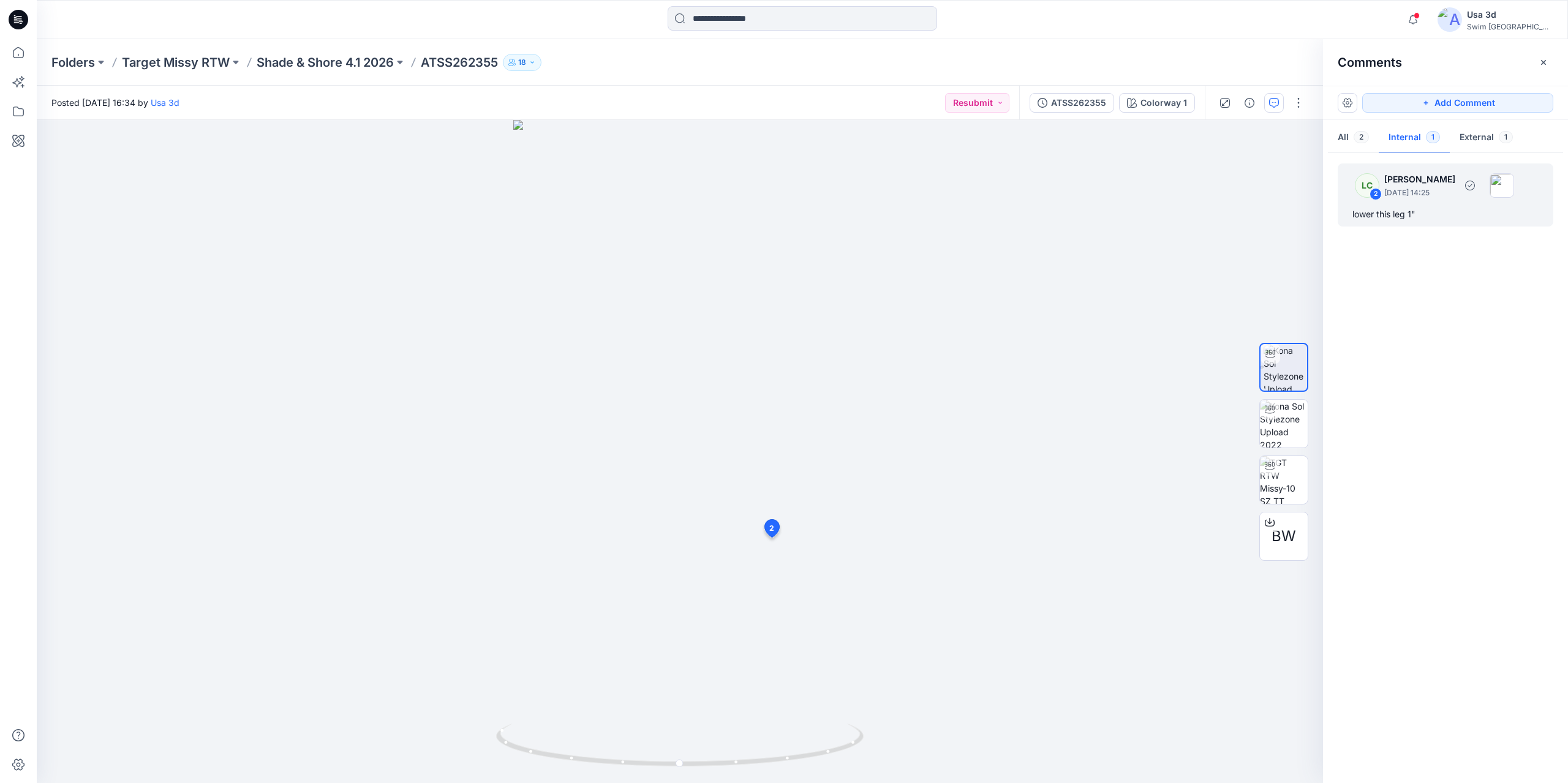
click at [1420, 193] on p "[DATE] 14:25" at bounding box center [1419, 192] width 71 height 12
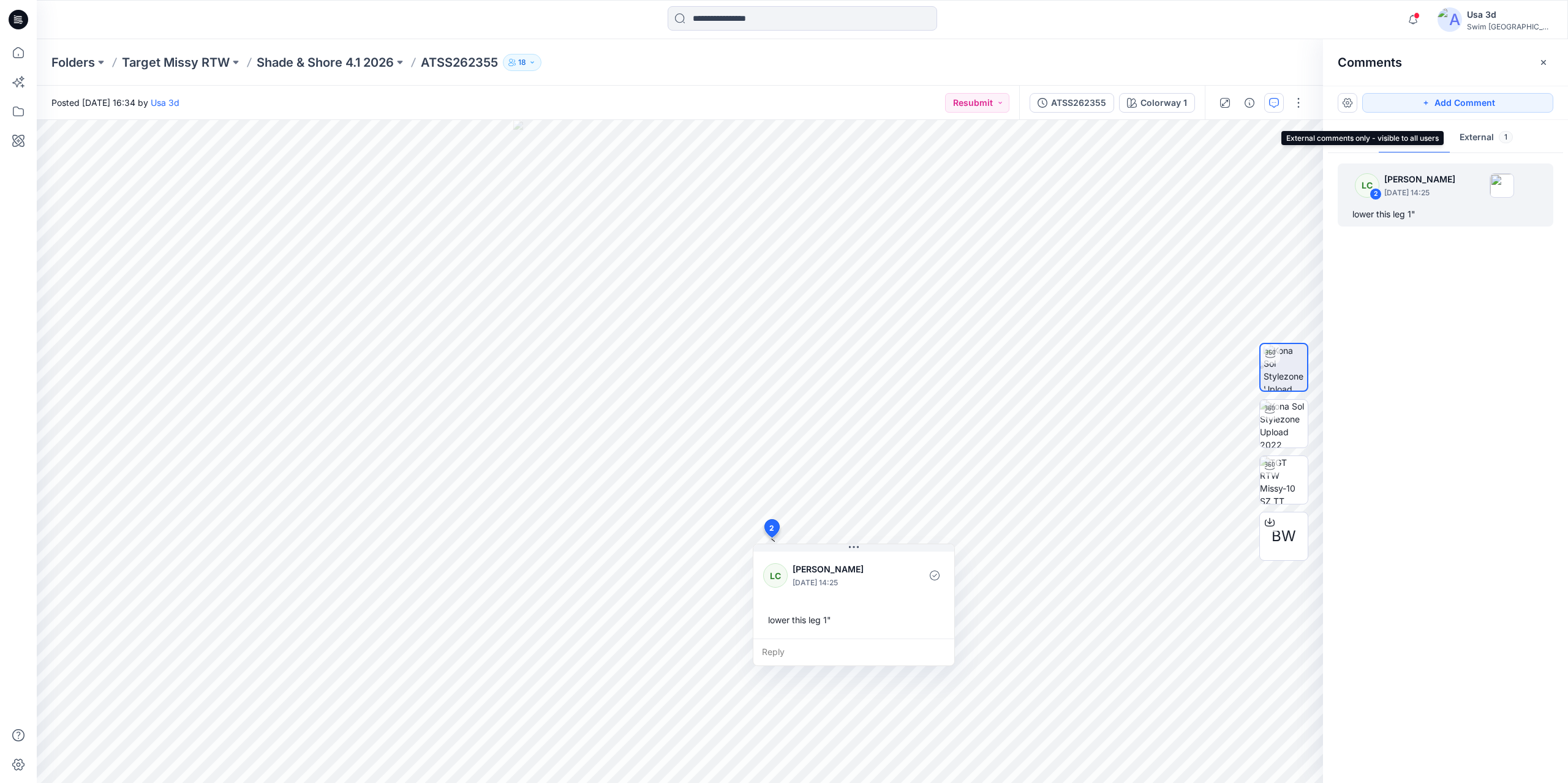
click at [1470, 143] on button "External 1" at bounding box center [1486, 138] width 73 height 31
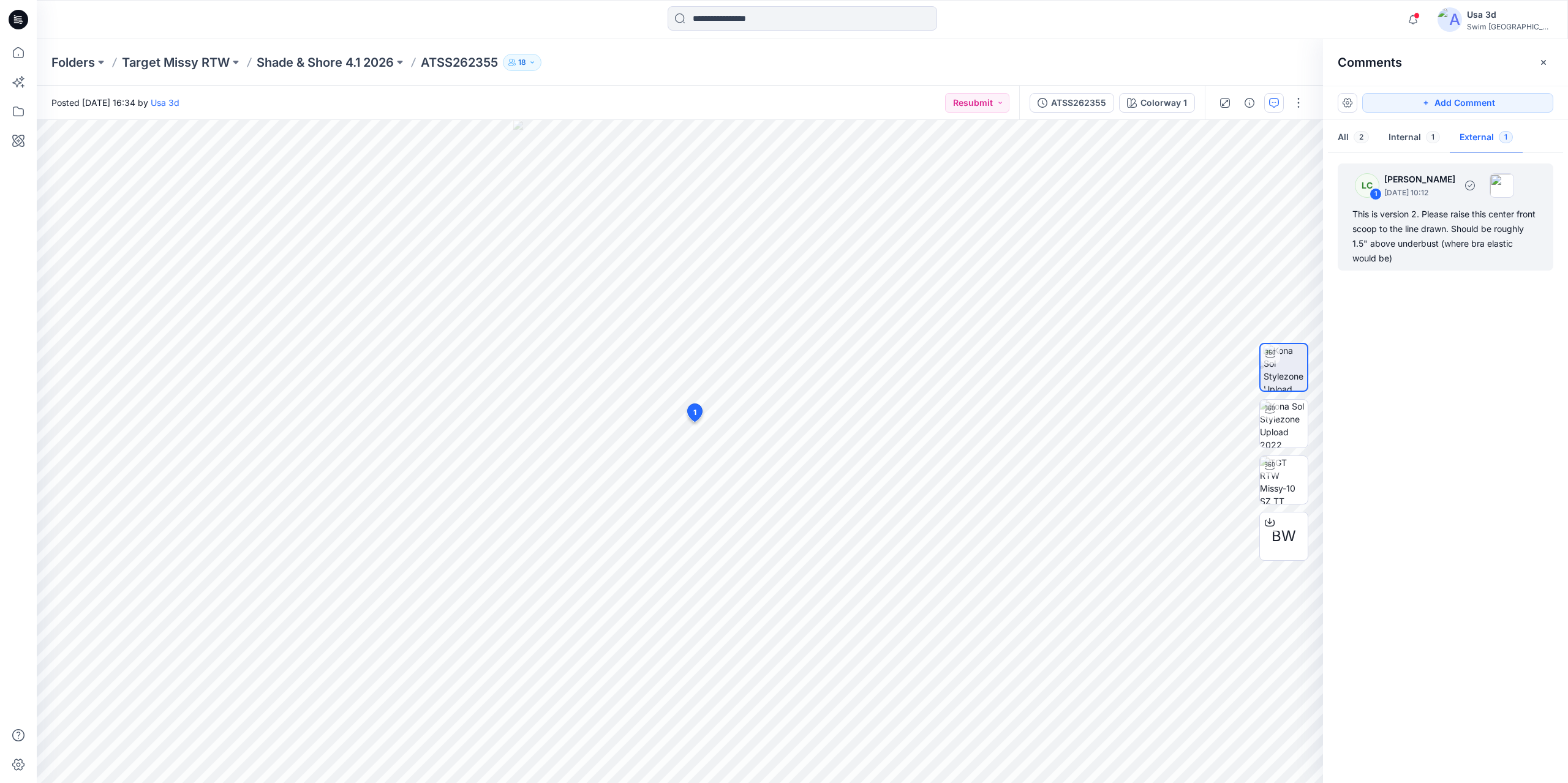
click at [1420, 224] on div "This is version 2. Please raise this center front scoop to the line drawn. Shou…" at bounding box center [1446, 236] width 186 height 59
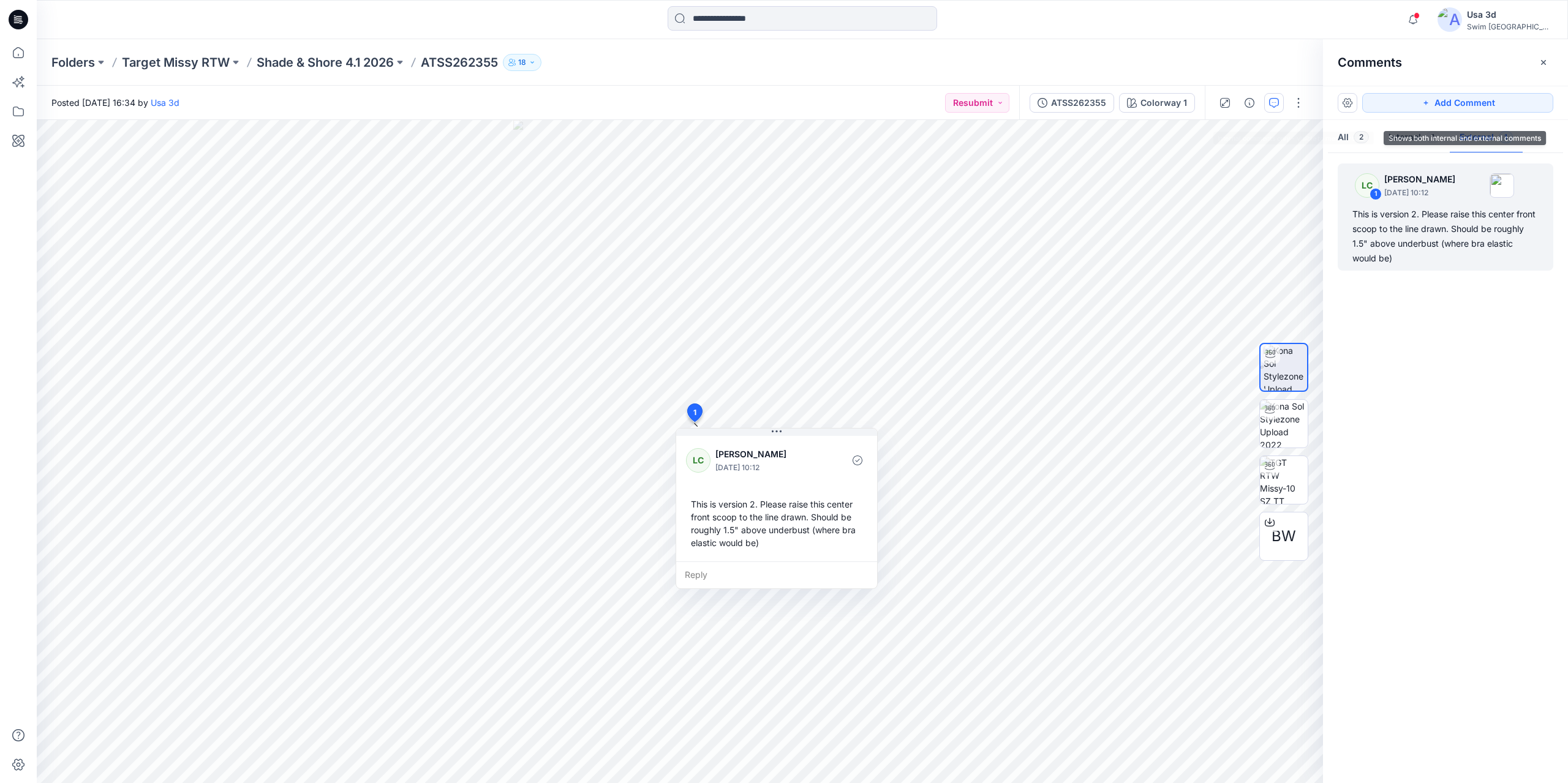
click at [1367, 135] on span "2" at bounding box center [1361, 137] width 16 height 12
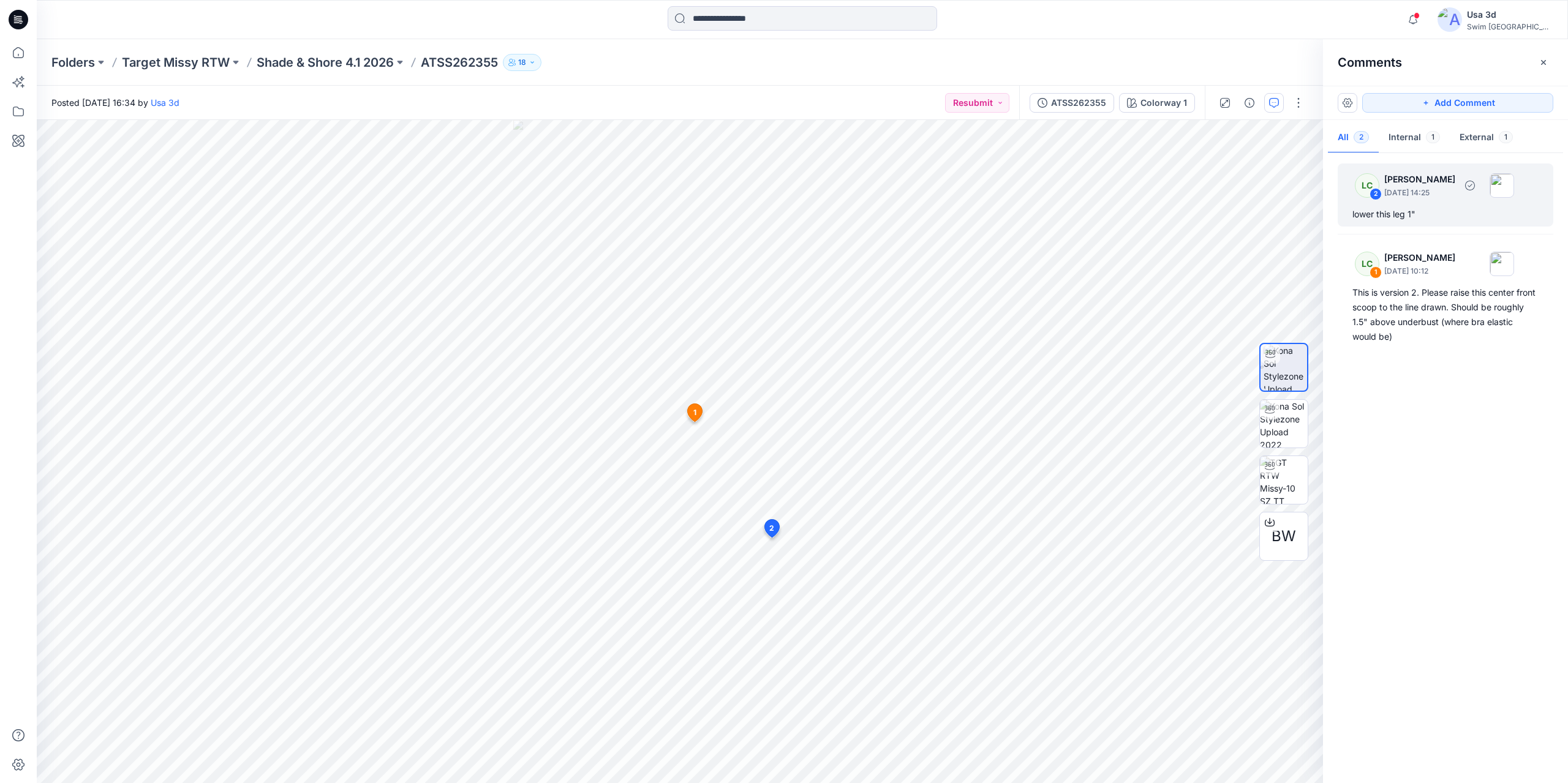
click at [1426, 195] on p "[DATE] 14:25" at bounding box center [1419, 192] width 71 height 12
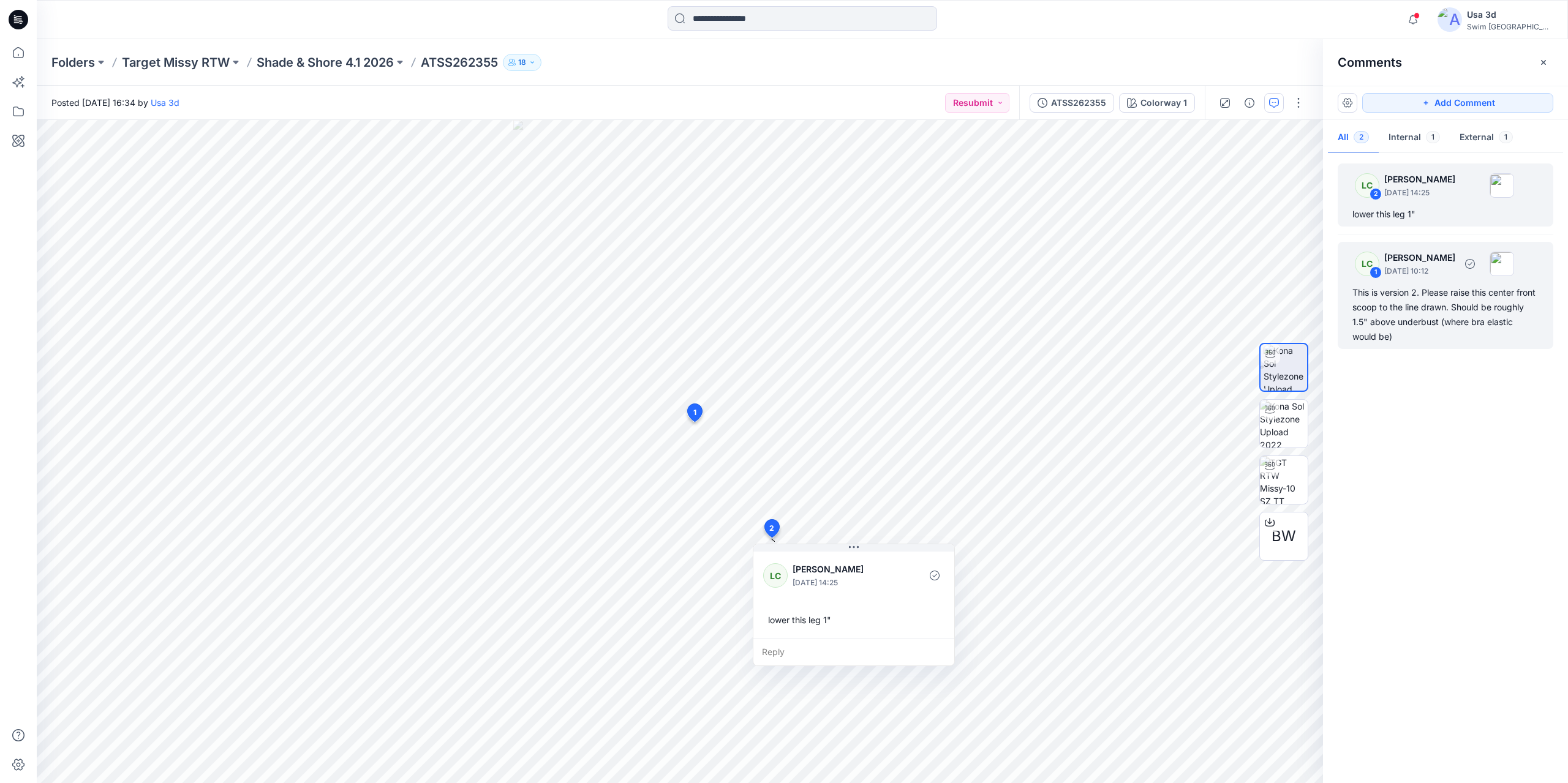
click at [1419, 286] on div "This is version 2. Please raise this center front scoop to the line drawn. Shou…" at bounding box center [1446, 315] width 186 height 59
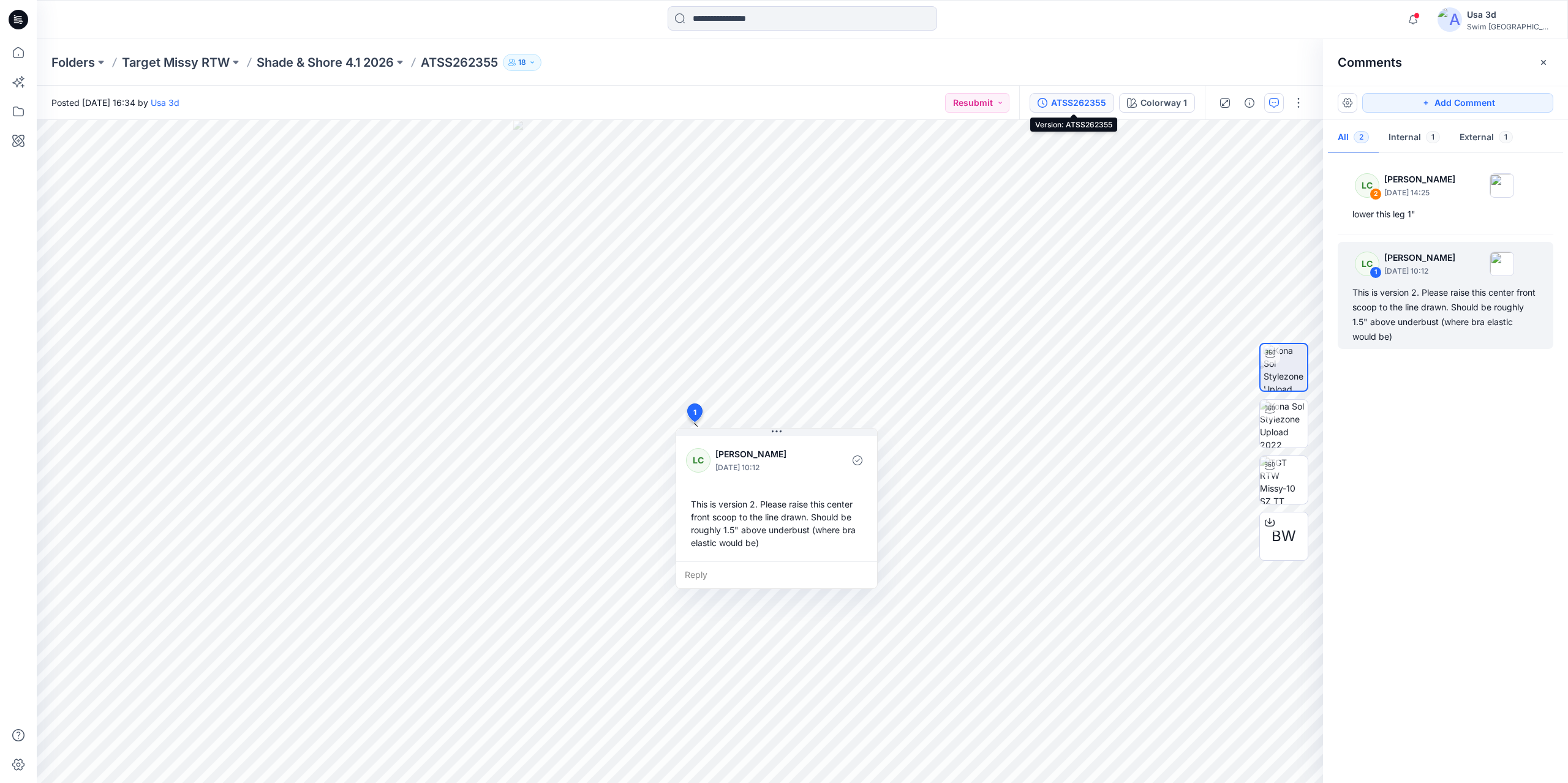
click at [1051, 102] on button "ATSS262355" at bounding box center [1071, 103] width 85 height 20
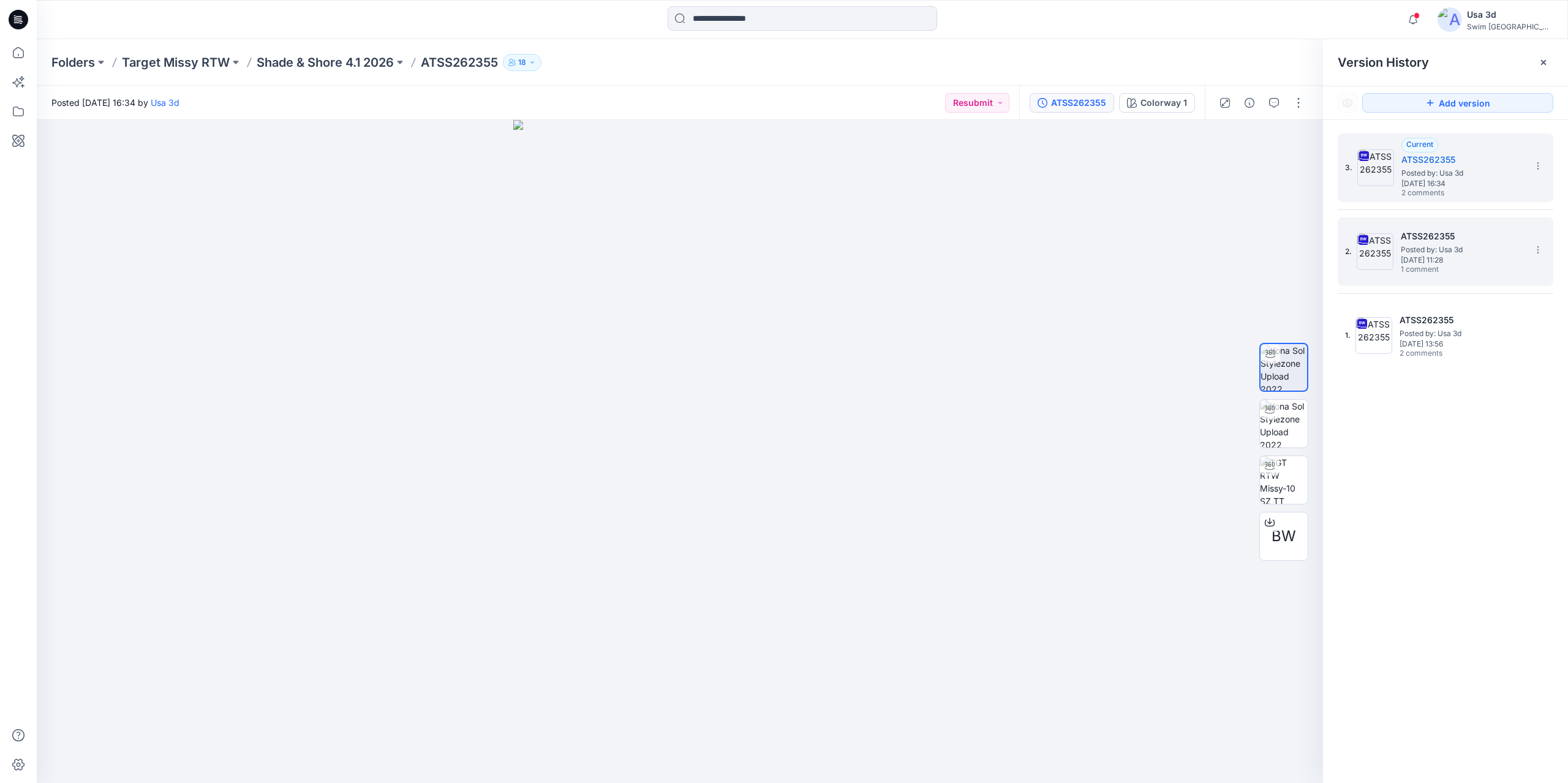
click at [1443, 251] on span "Posted by: Usa 3d" at bounding box center [1462, 249] width 122 height 12
click at [1270, 102] on icon "button" at bounding box center [1274, 103] width 10 height 10
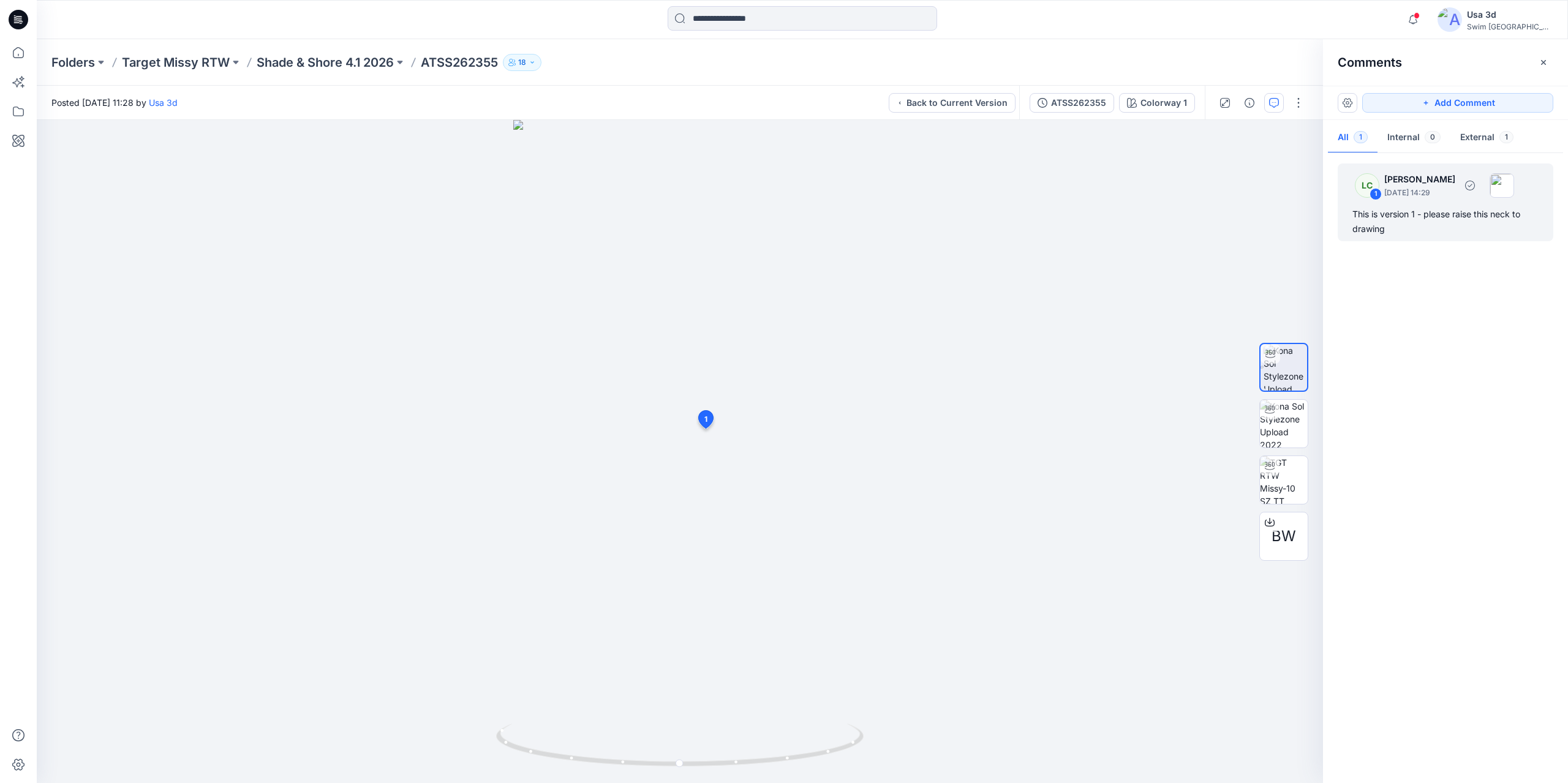
click at [1379, 194] on div "1" at bounding box center [1375, 194] width 12 height 12
drag, startPoint x: 707, startPoint y: 327, endPoint x: 754, endPoint y: 325, distance: 47.0
click at [754, 325] on div at bounding box center [680, 452] width 1286 height 663
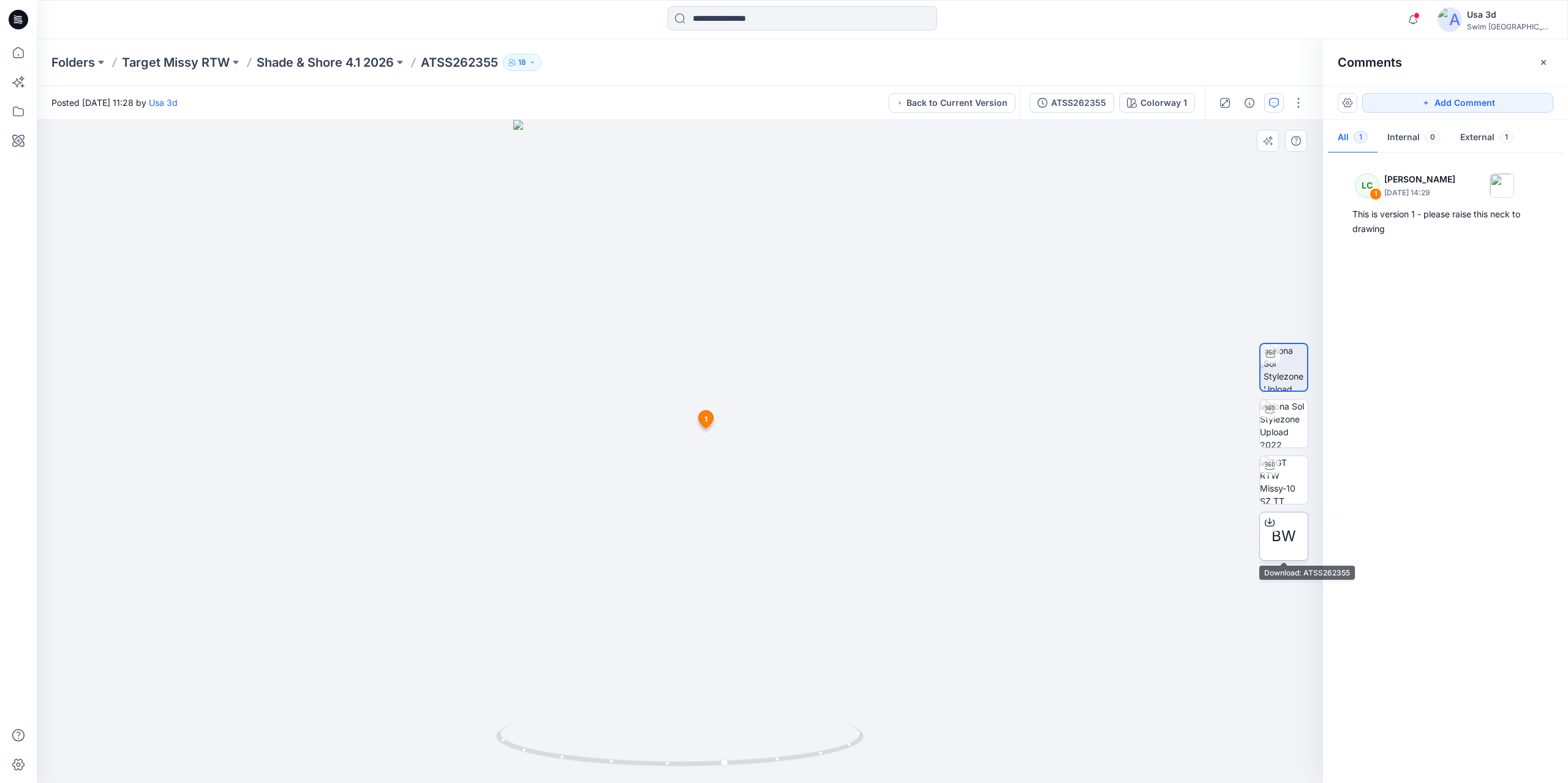
click at [1293, 533] on span "BW" at bounding box center [1283, 536] width 24 height 22
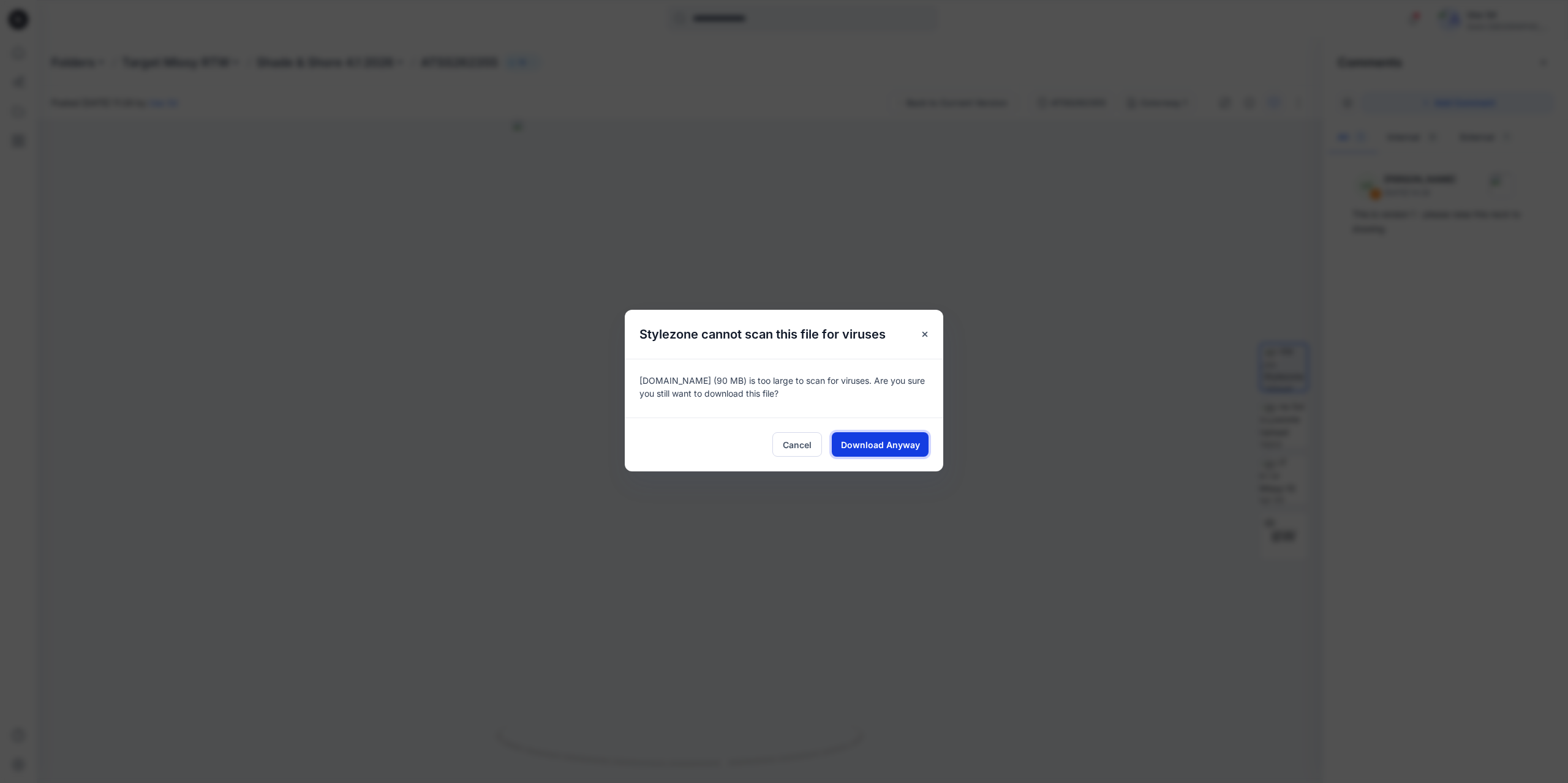
click at [863, 444] on span "Download Anyway" at bounding box center [880, 445] width 79 height 13
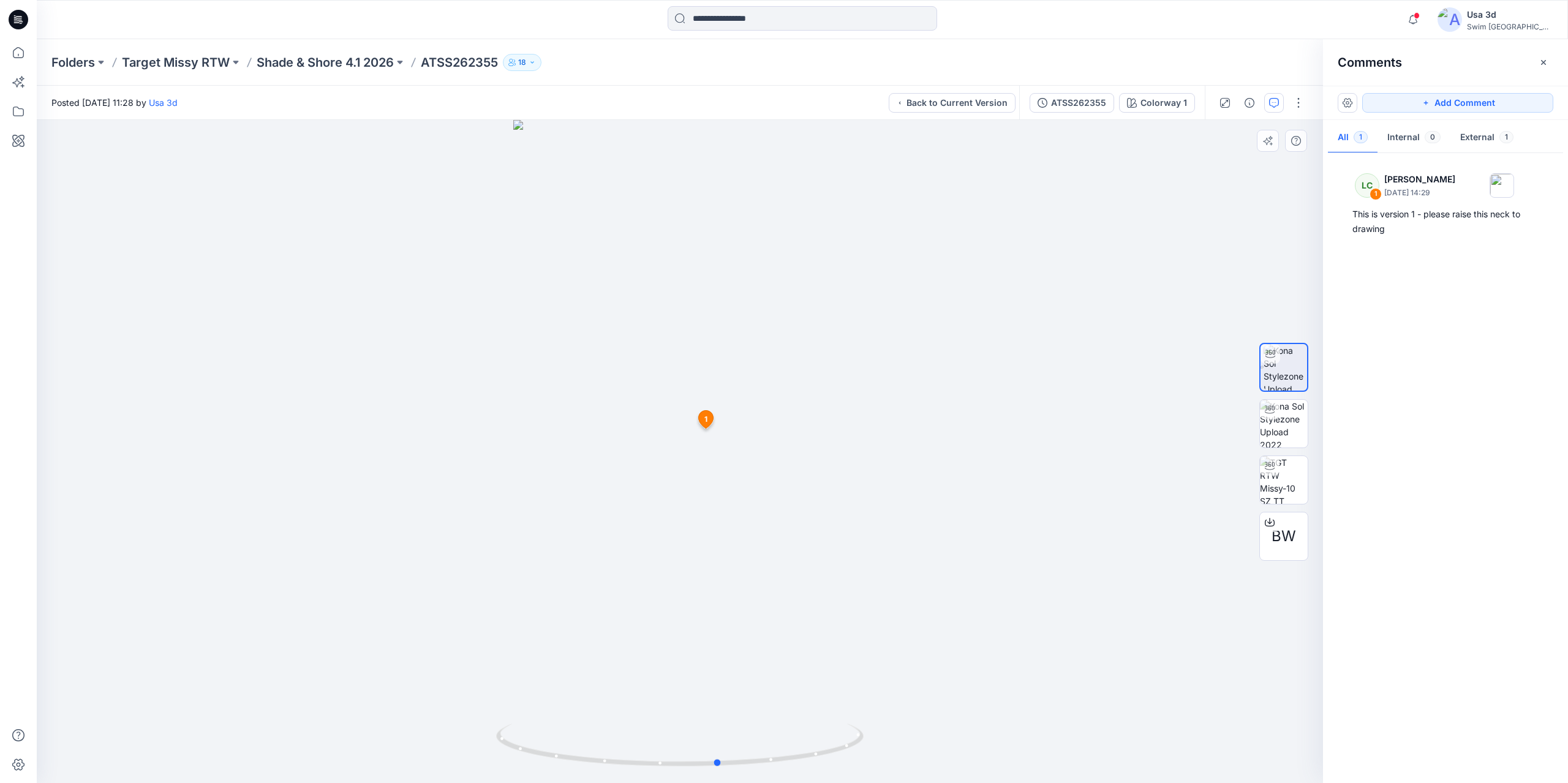
click at [806, 359] on div at bounding box center [680, 452] width 1286 height 663
click at [968, 98] on button "Back to Current Version" at bounding box center [952, 103] width 127 height 20
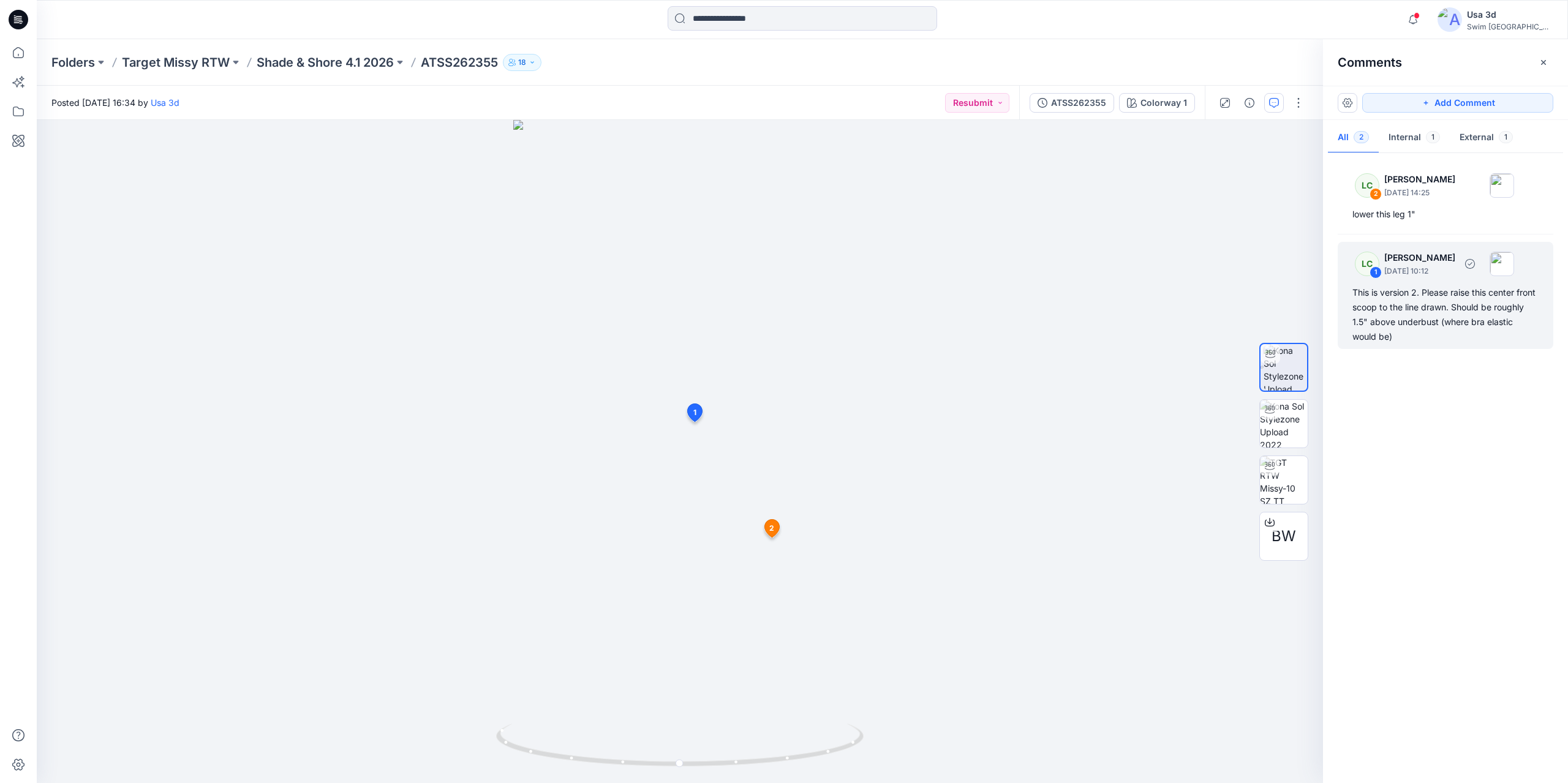
click at [1426, 315] on div "This is version 2. Please raise this center front scoop to the line drawn. Shou…" at bounding box center [1446, 315] width 186 height 59
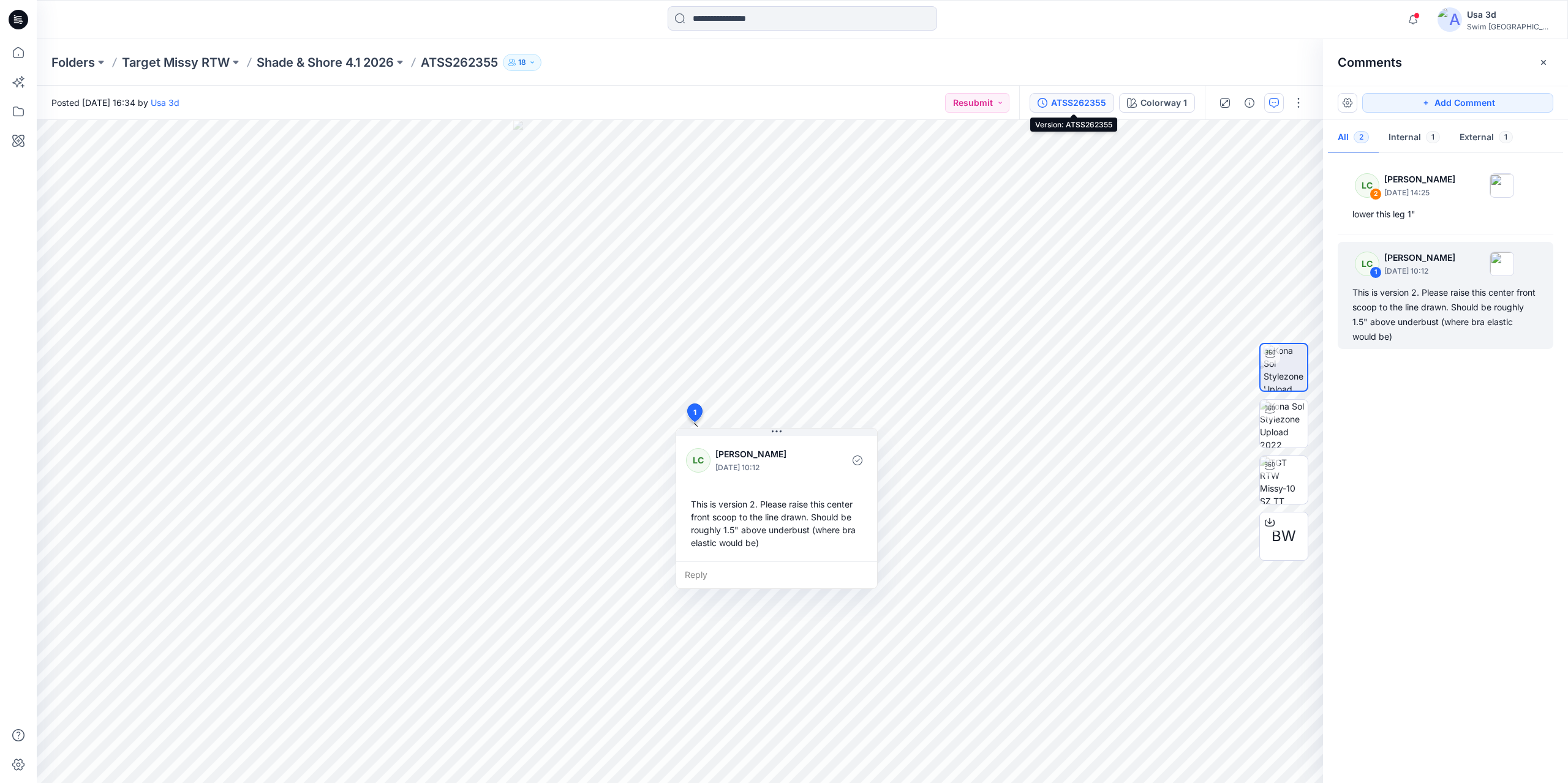
click at [1073, 103] on div "ATSS262355" at bounding box center [1078, 103] width 55 height 14
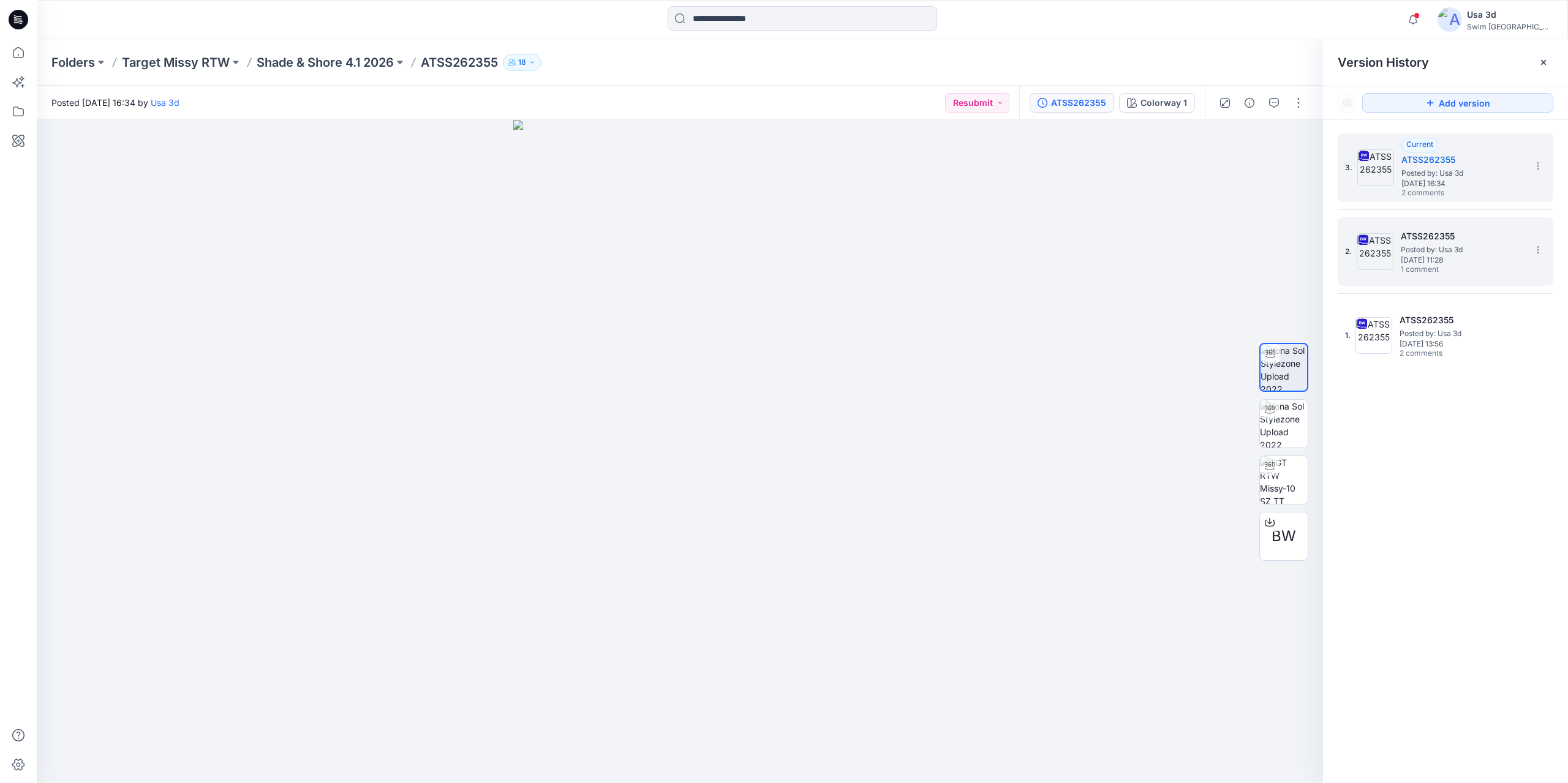
click at [1379, 258] on img at bounding box center [1375, 252] width 37 height 37
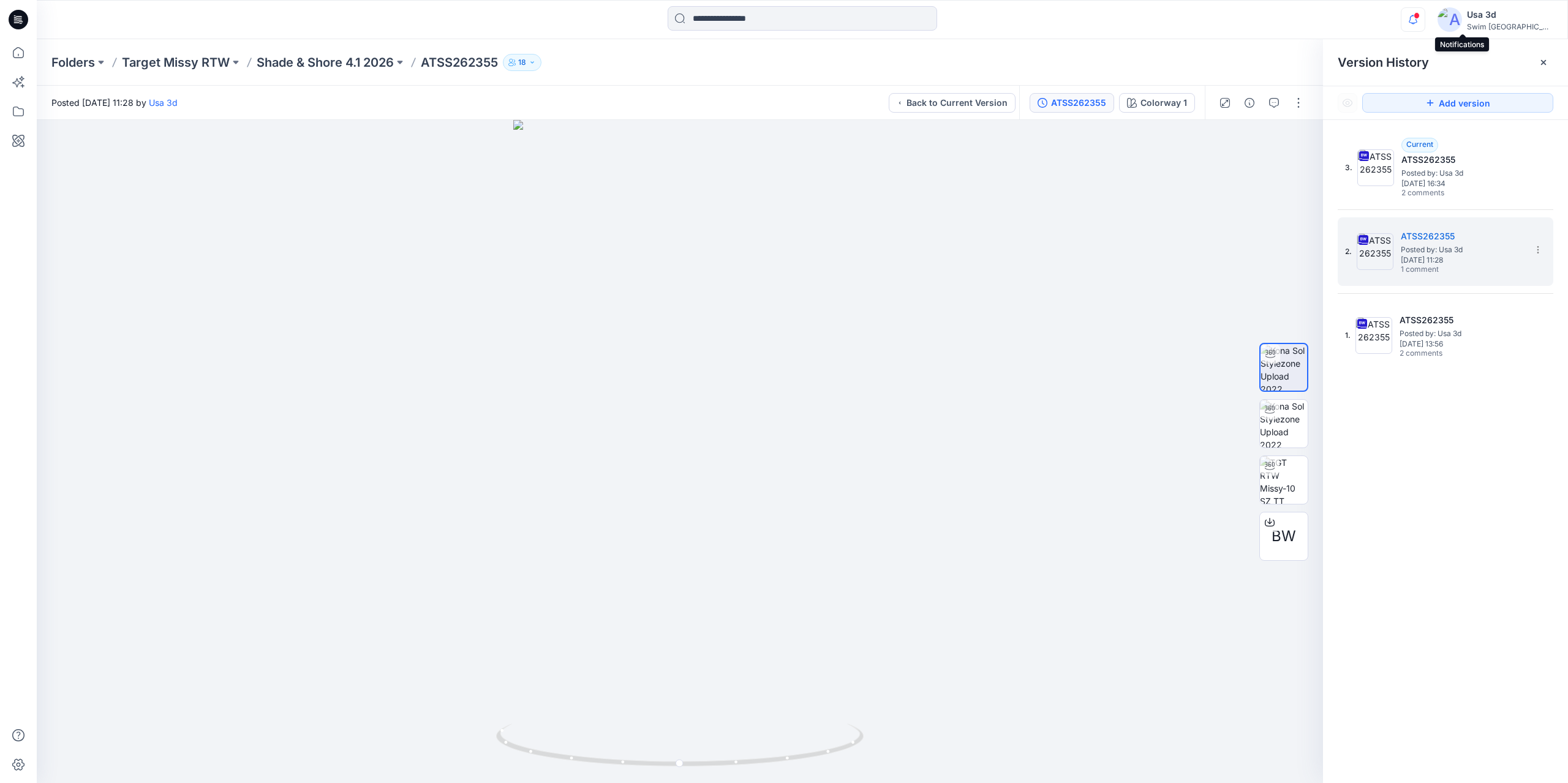
click at [1417, 16] on icon "button" at bounding box center [1413, 19] width 9 height 8
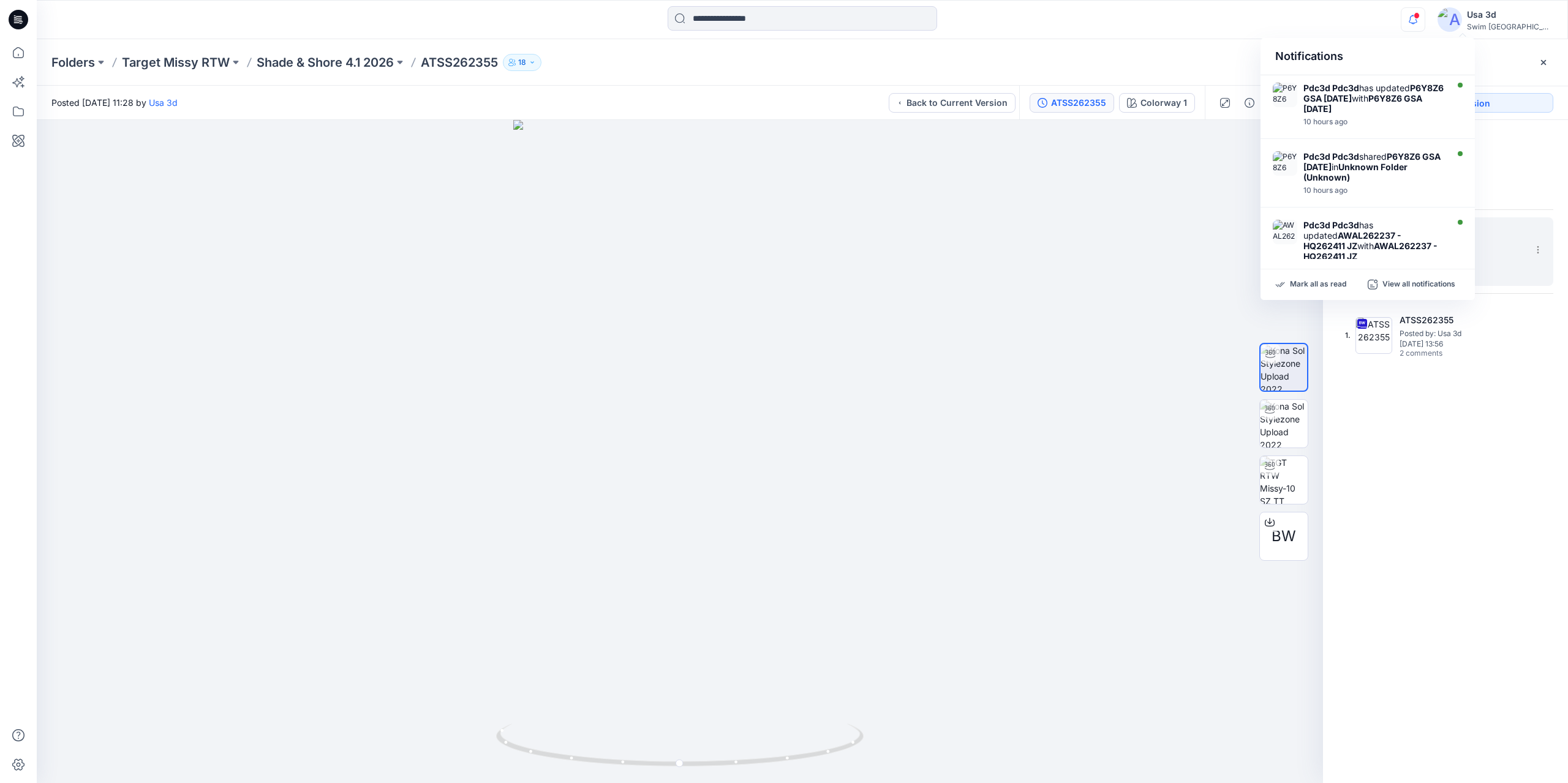
click at [1417, 16] on icon "button" at bounding box center [1413, 19] width 9 height 8
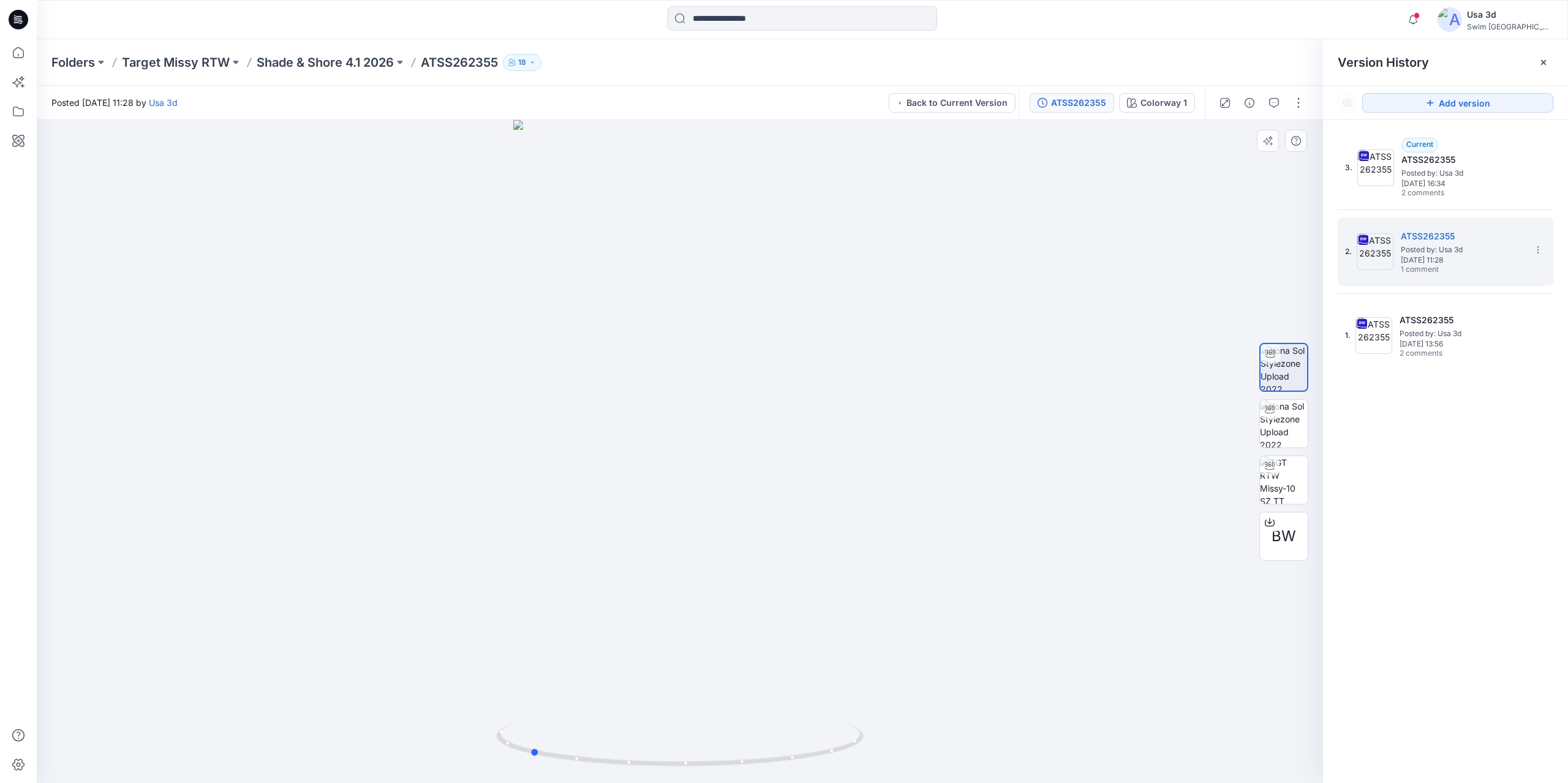
drag, startPoint x: 700, startPoint y: 415, endPoint x: 606, endPoint y: 412, distance: 94.0
click at [606, 412] on div at bounding box center [680, 452] width 1286 height 663
click at [1453, 240] on h5 "ATSS262355" at bounding box center [1462, 236] width 122 height 15
click at [1276, 106] on icon "button" at bounding box center [1274, 103] width 10 height 10
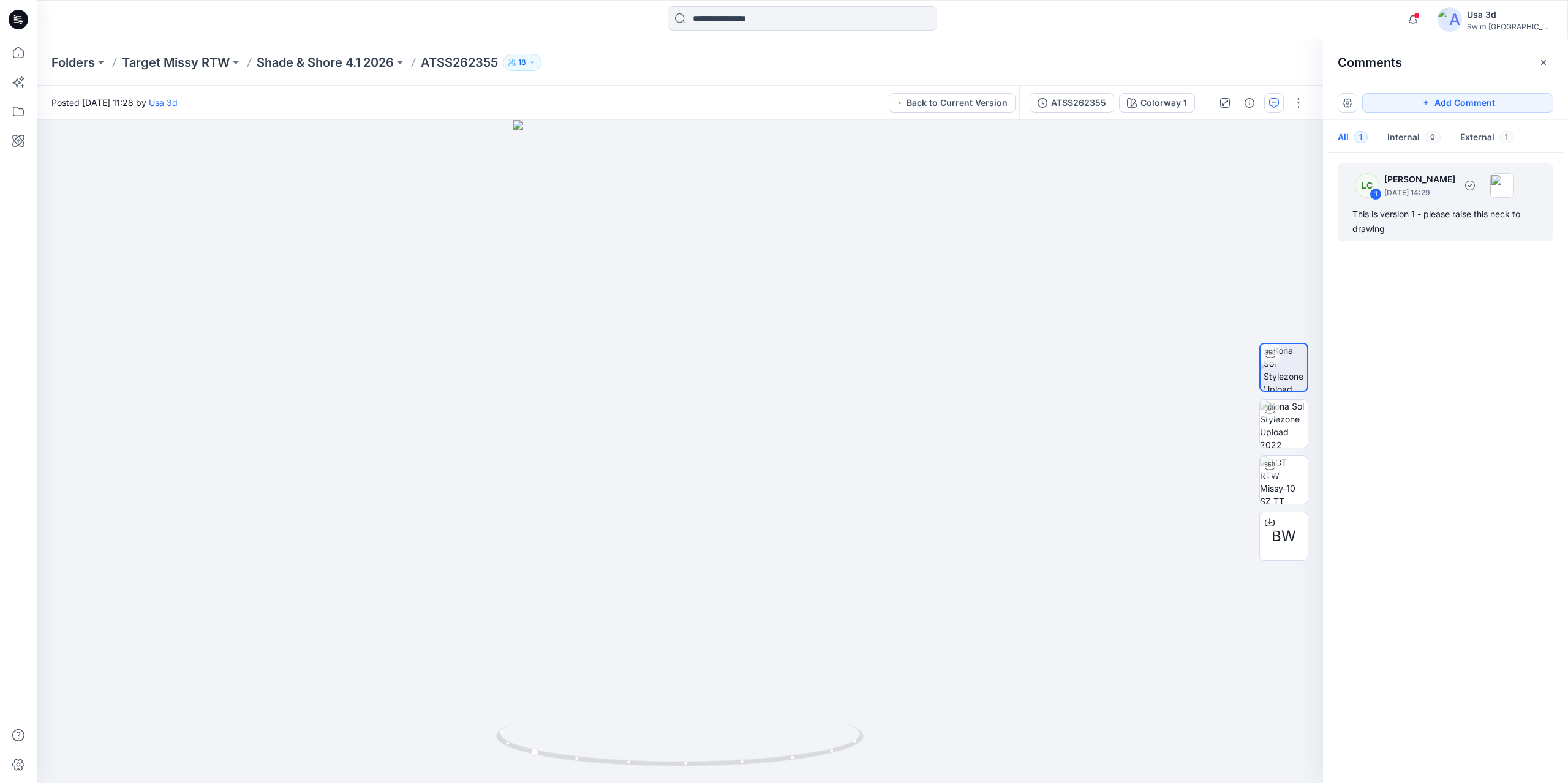
click at [1378, 213] on div "This is version 1 - please raise this neck to drawing" at bounding box center [1446, 221] width 186 height 29
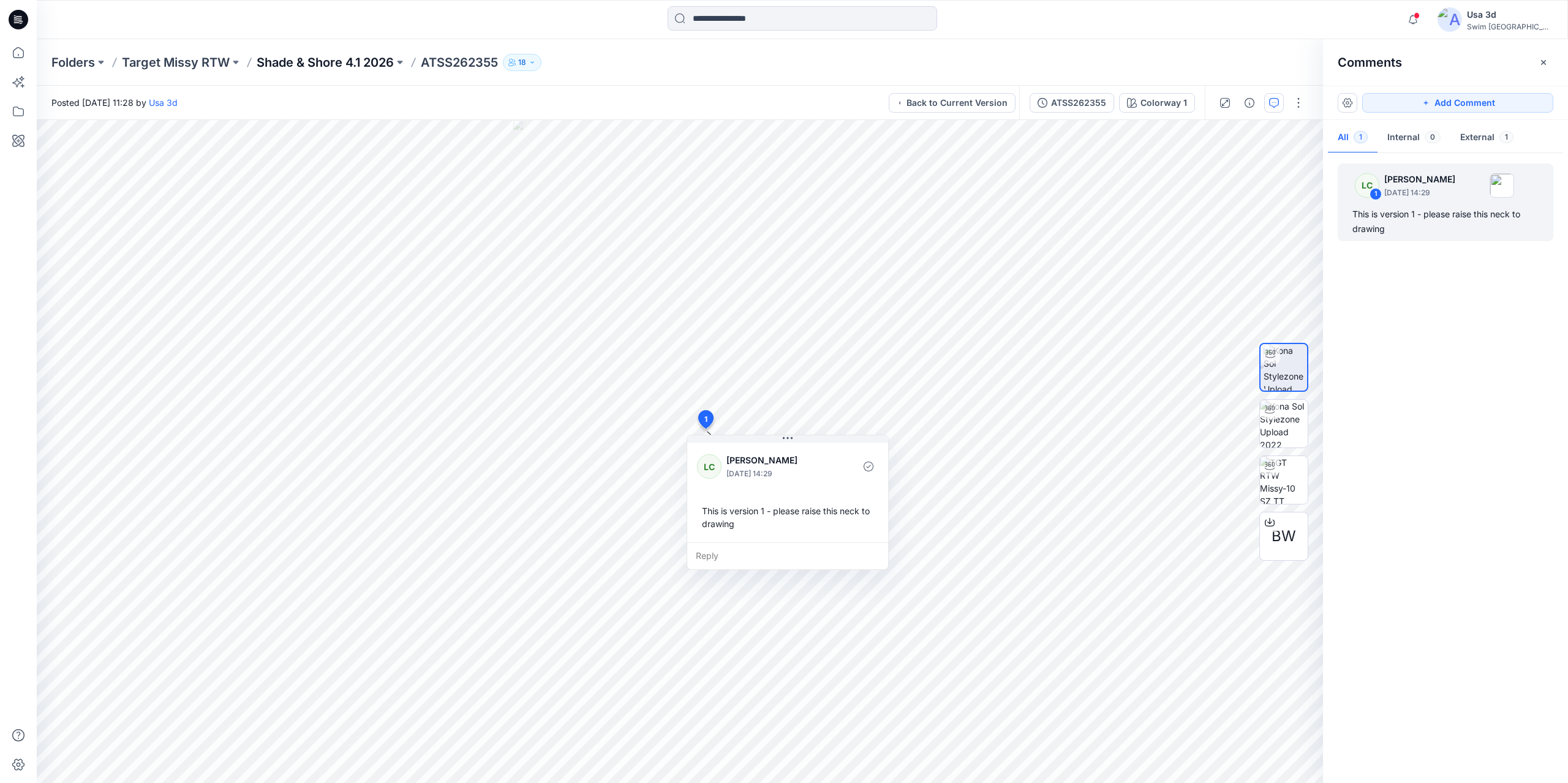
click at [366, 64] on p "Shade & Shore 4.1 2026" at bounding box center [325, 63] width 137 height 17
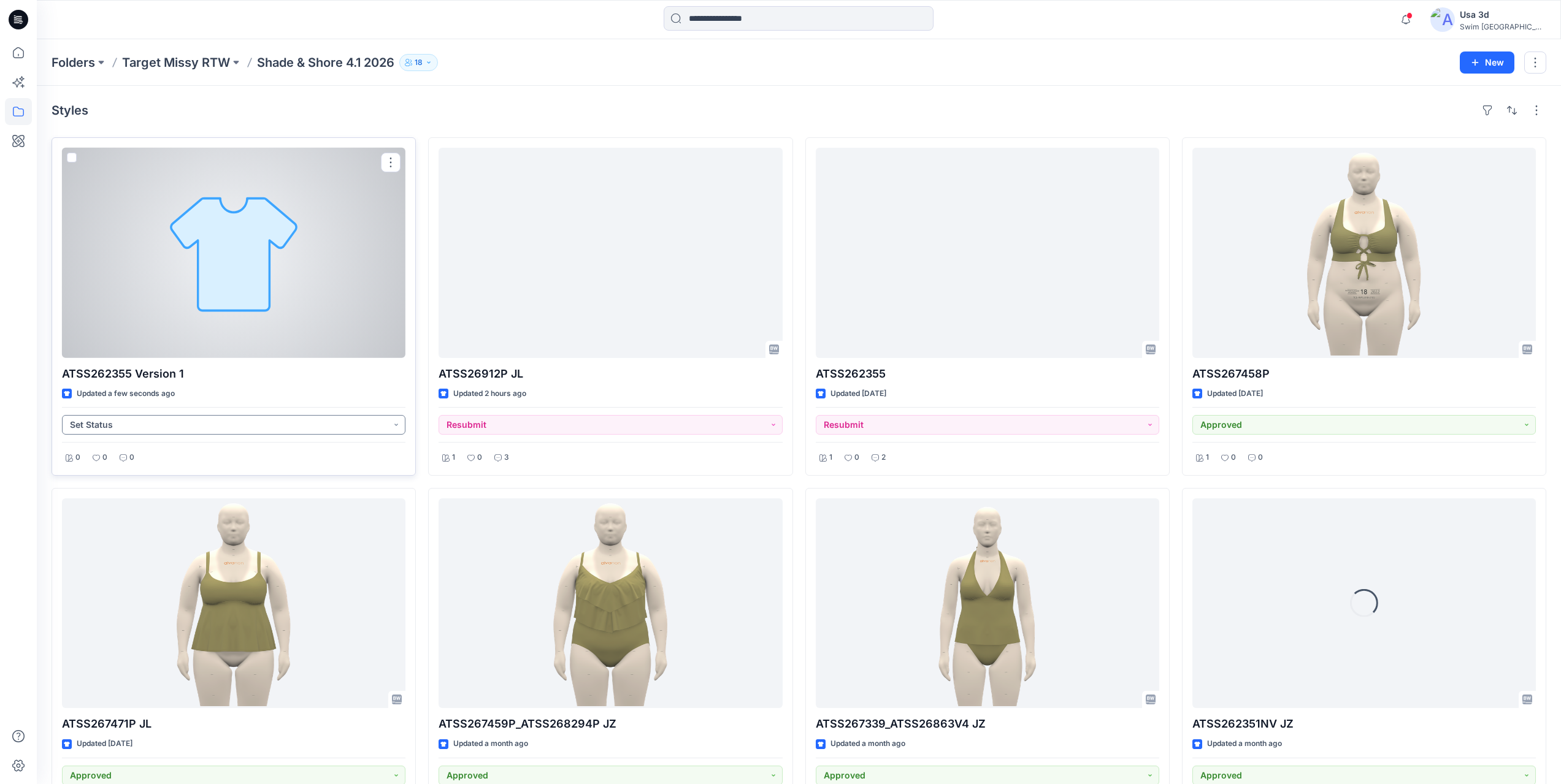
click at [228, 424] on button "Set Status" at bounding box center [234, 425] width 344 height 20
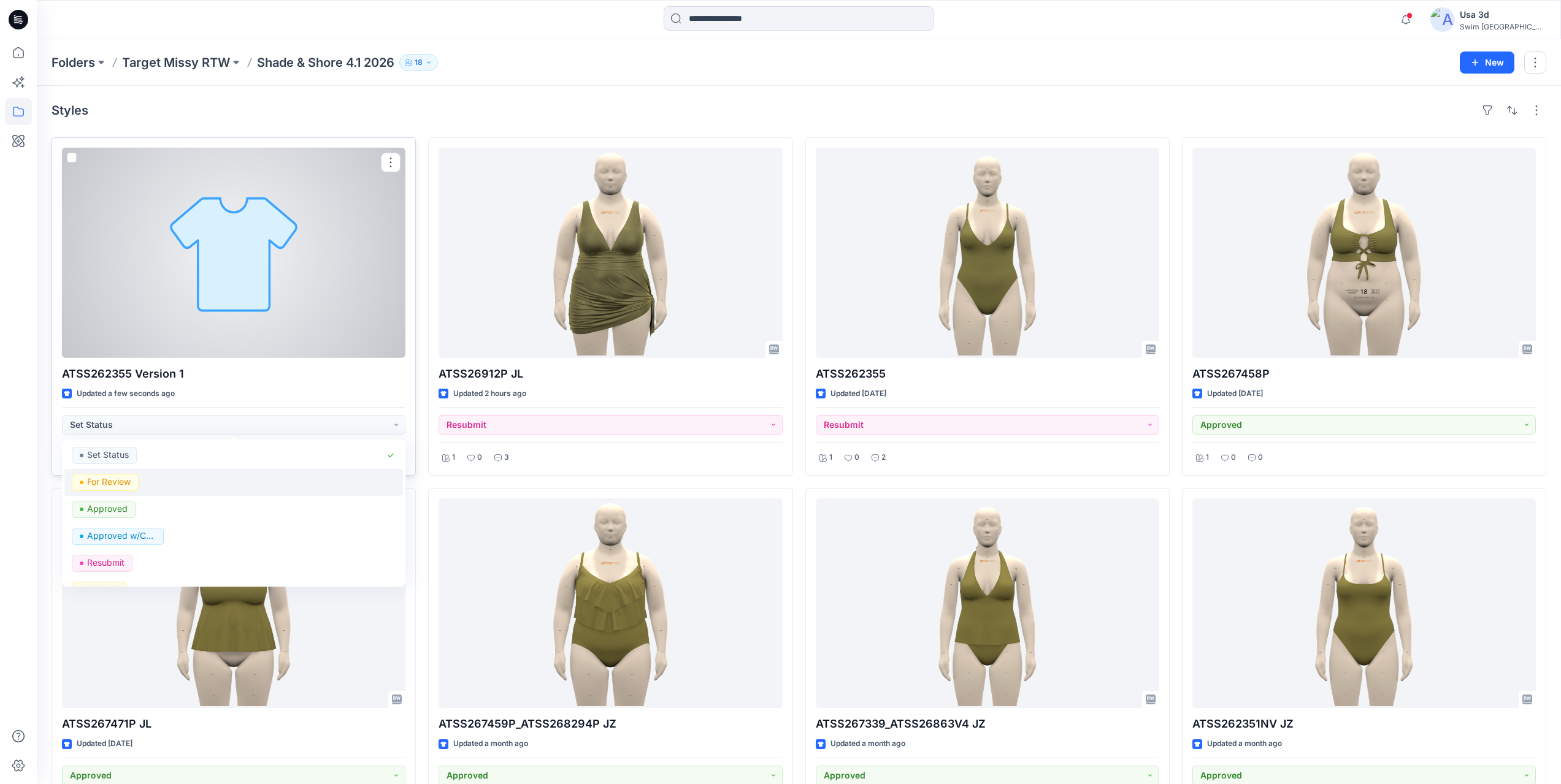
click at [124, 482] on p "For Review" at bounding box center [108, 482] width 43 height 16
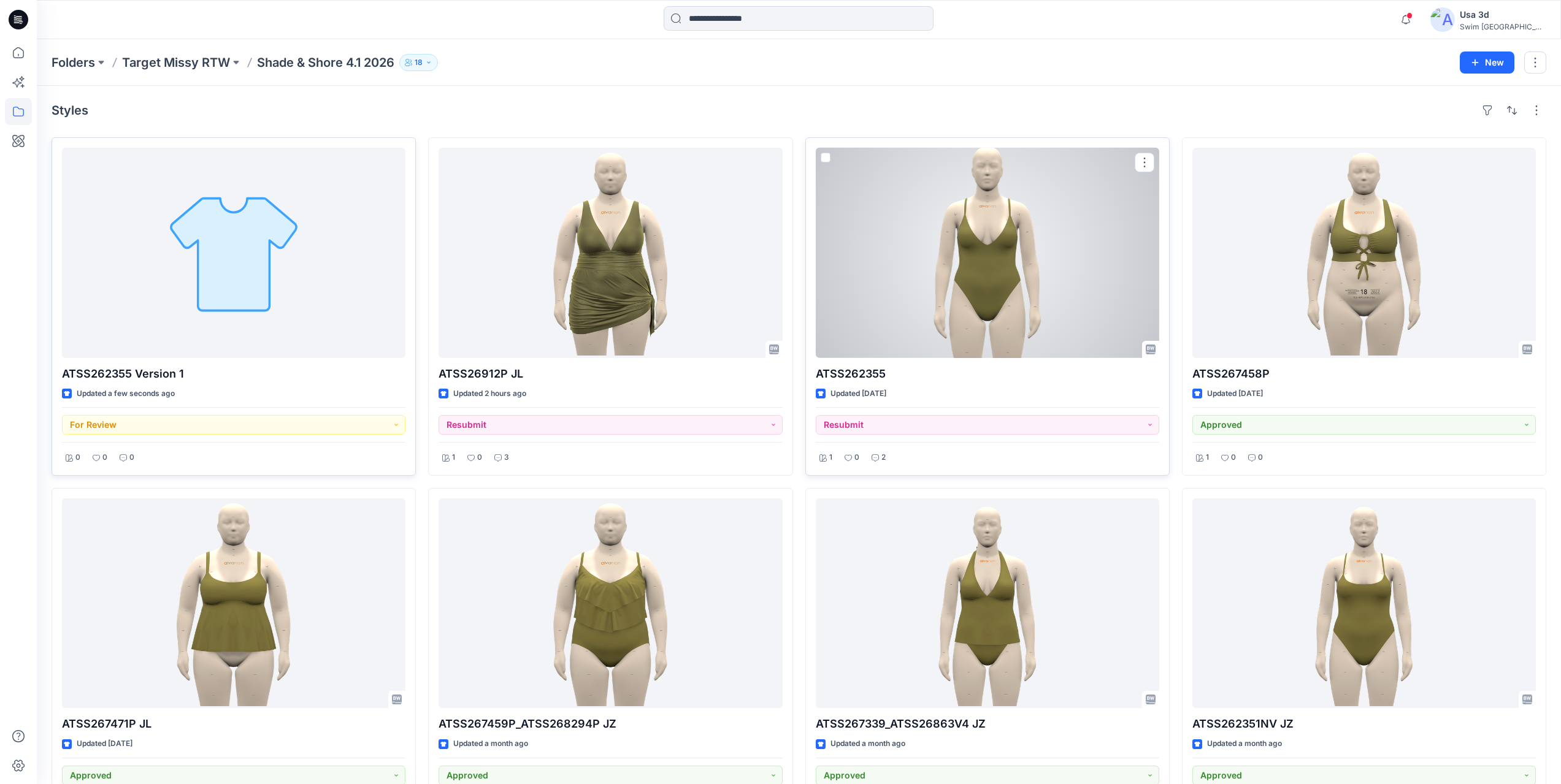
click at [1077, 257] on div at bounding box center [987, 252] width 344 height 210
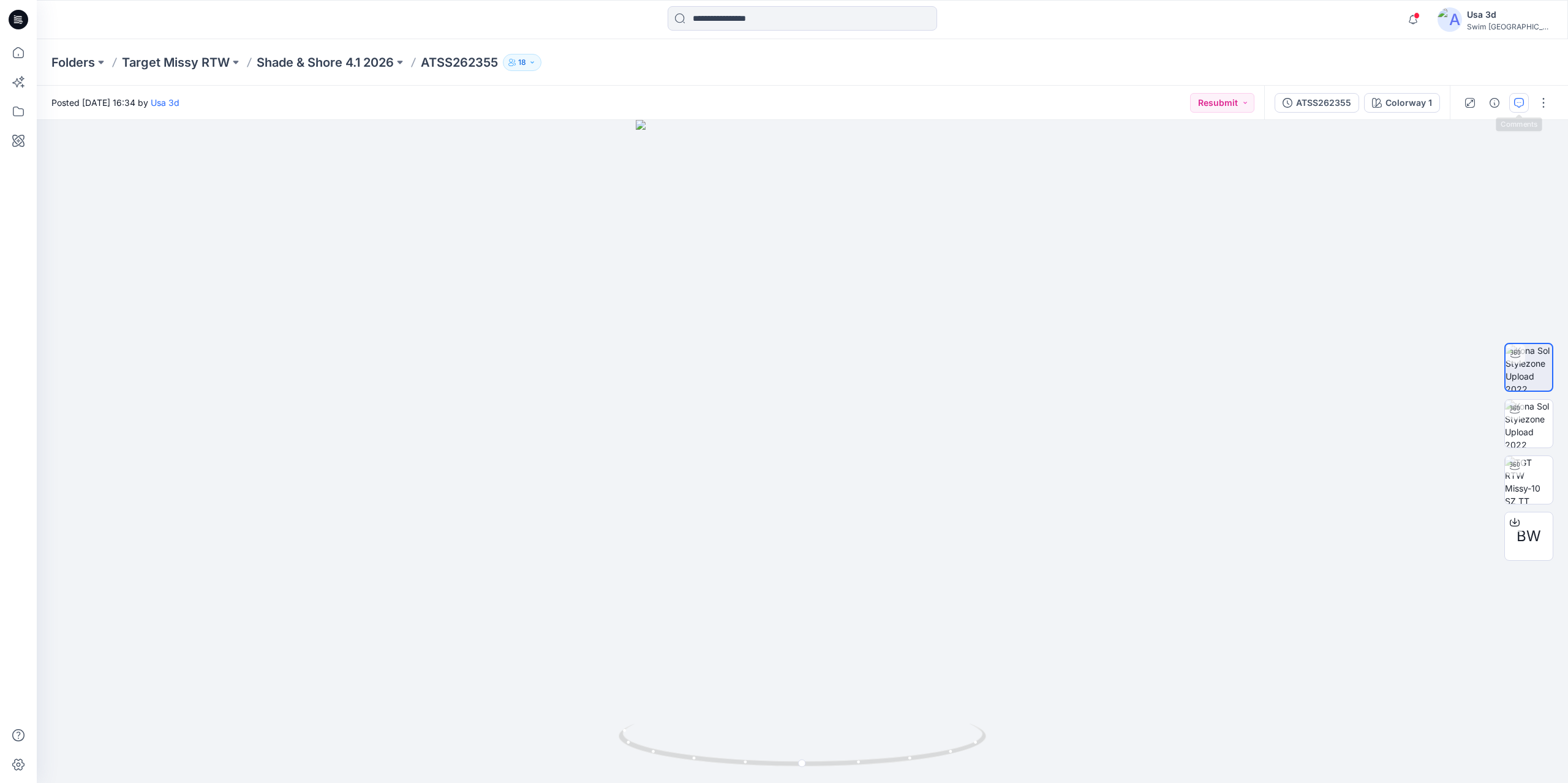
click at [1520, 97] on button "button" at bounding box center [1519, 103] width 20 height 20
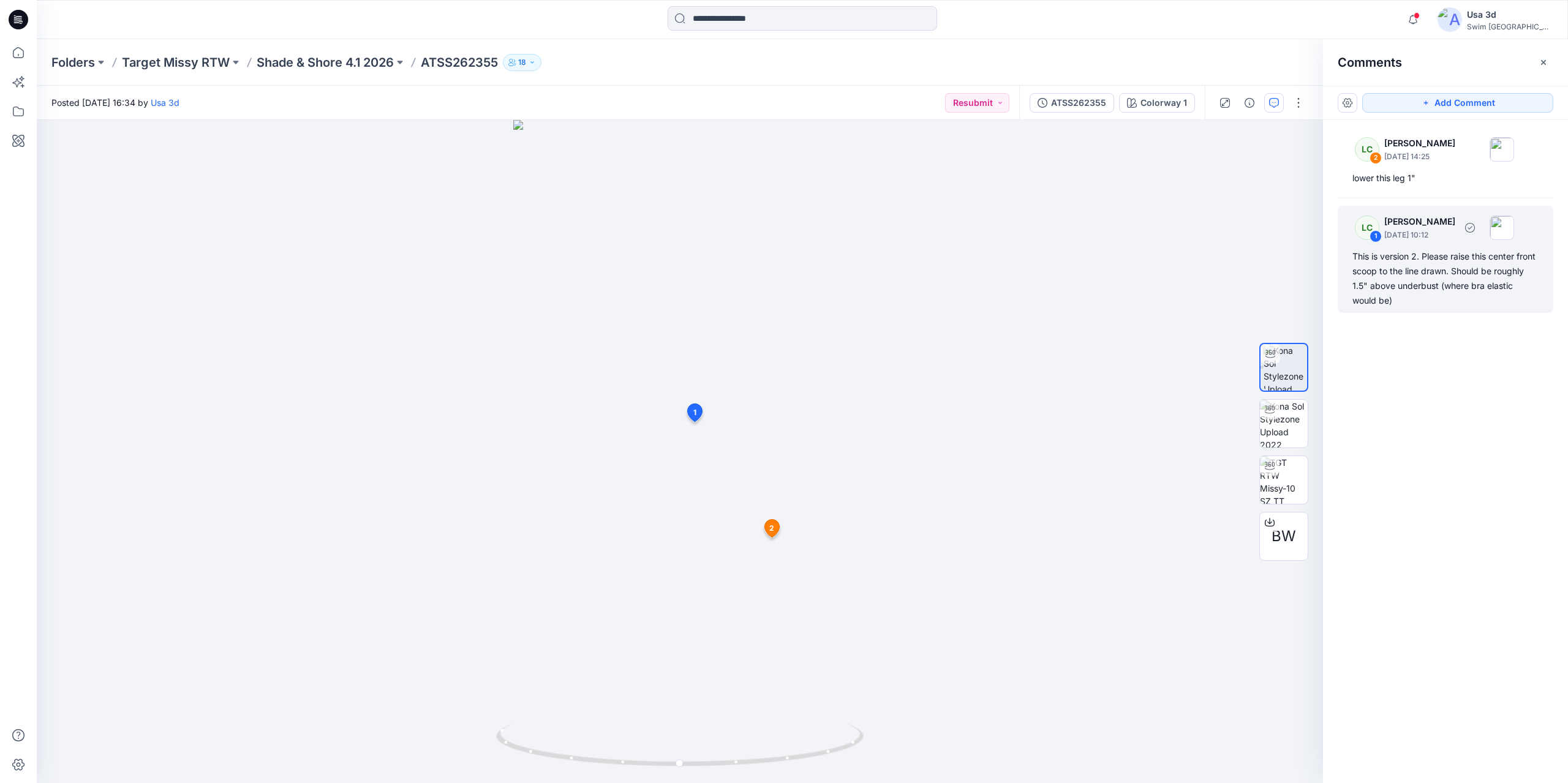
click at [1413, 286] on div "This is version 2. Please raise this center front scoop to the line drawn. Shou…" at bounding box center [1446, 278] width 186 height 59
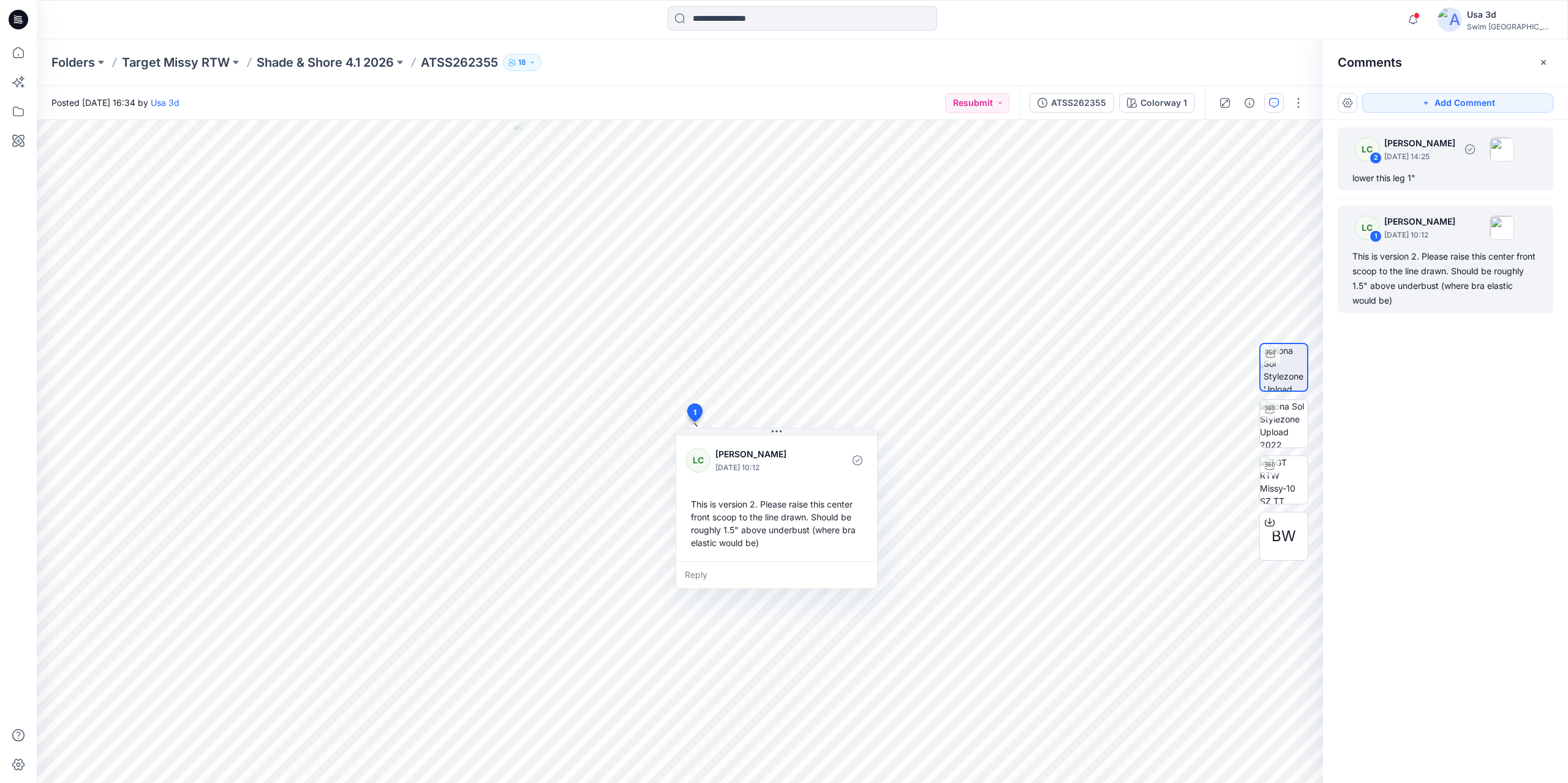
click at [1414, 156] on p "[DATE] 14:25" at bounding box center [1419, 157] width 71 height 12
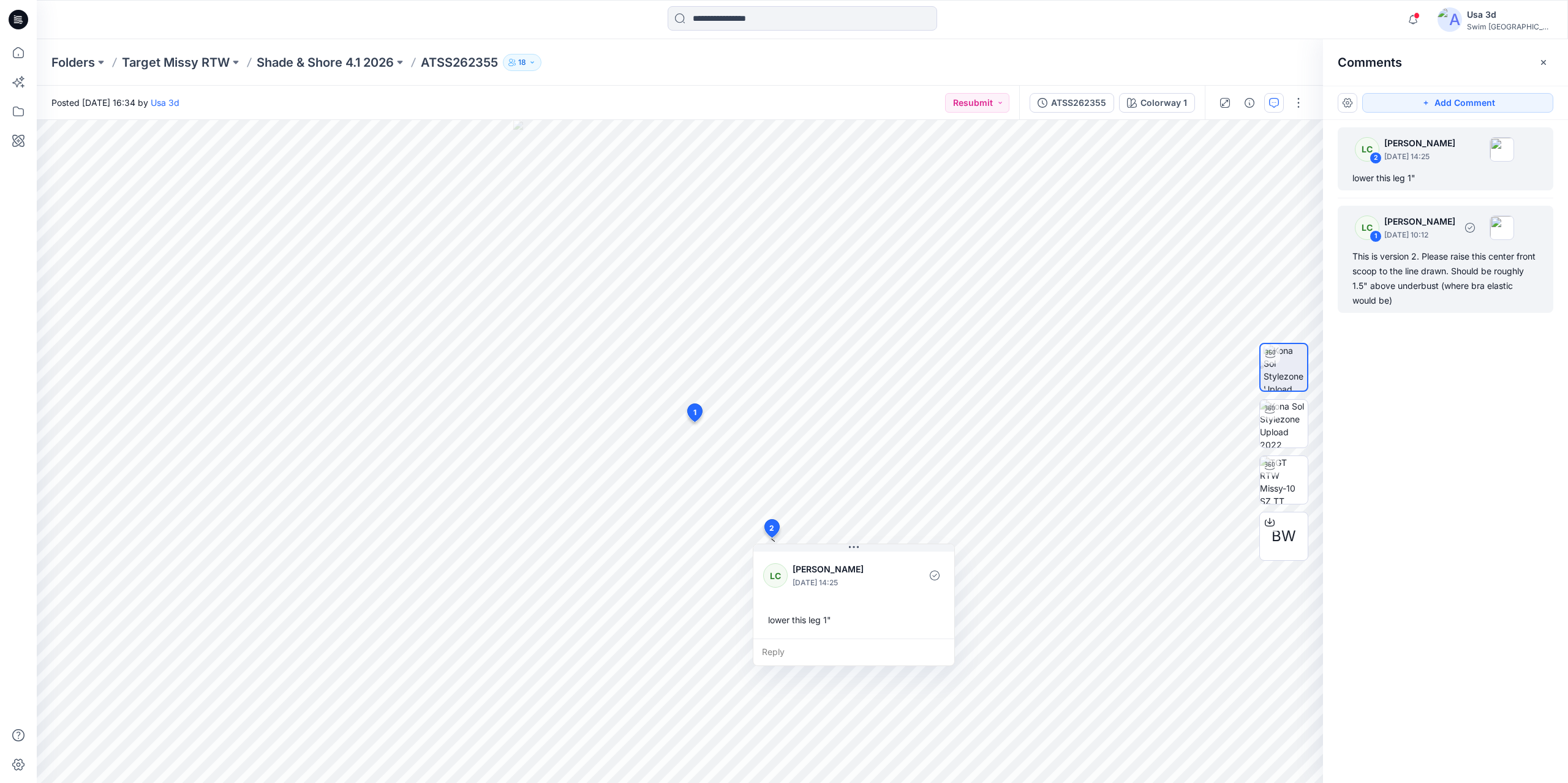
click at [1410, 270] on div "This is version 2. Please raise this center front scoop to the line drawn. Shou…" at bounding box center [1446, 278] width 186 height 59
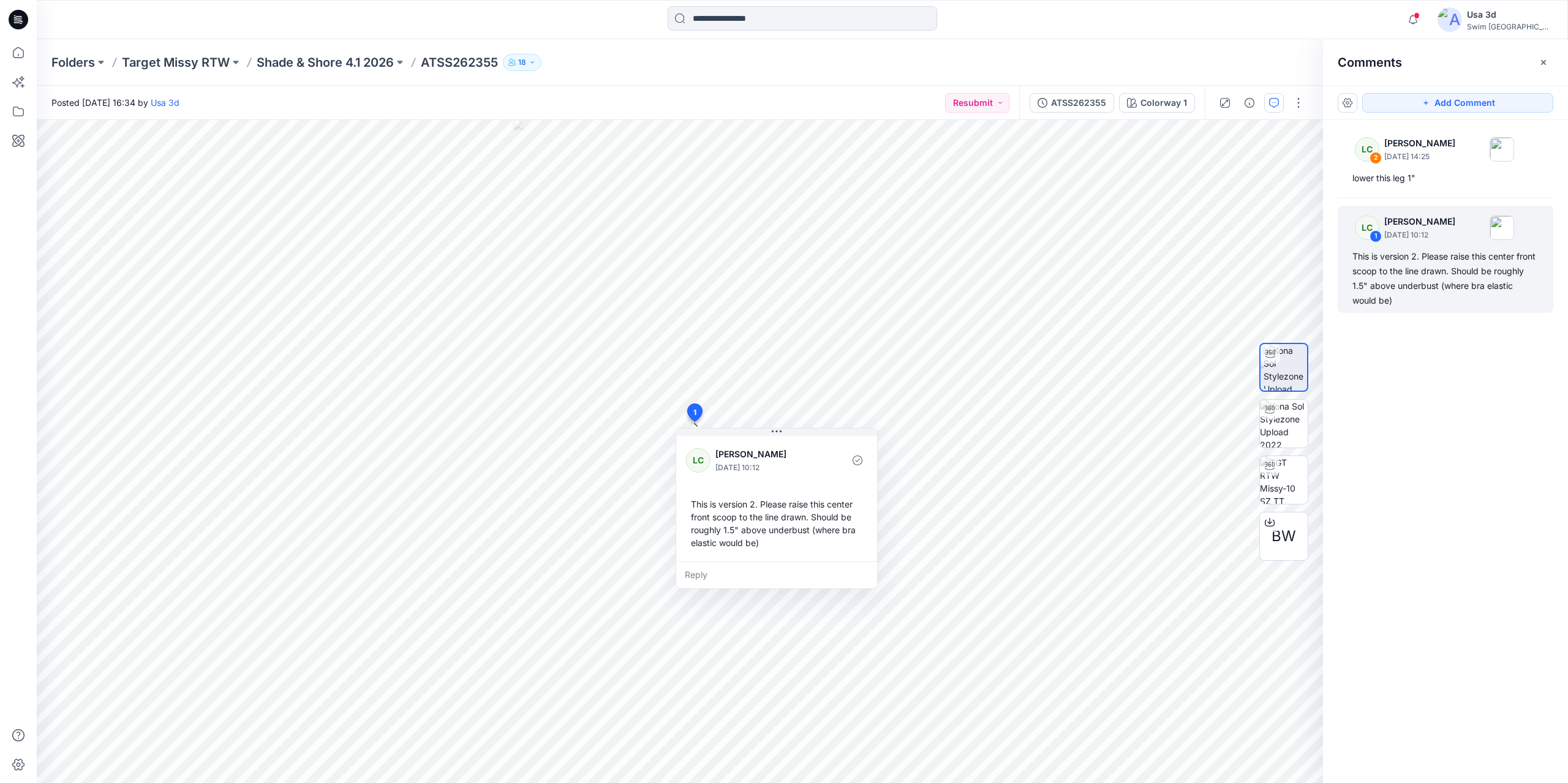
drag, startPoint x: 1129, startPoint y: 14, endPoint x: 893, endPoint y: 4, distance: 236.2
click at [1129, 14] on div at bounding box center [801, 20] width 765 height 27
click at [36, 16] on div at bounding box center [18, 19] width 39 height 39
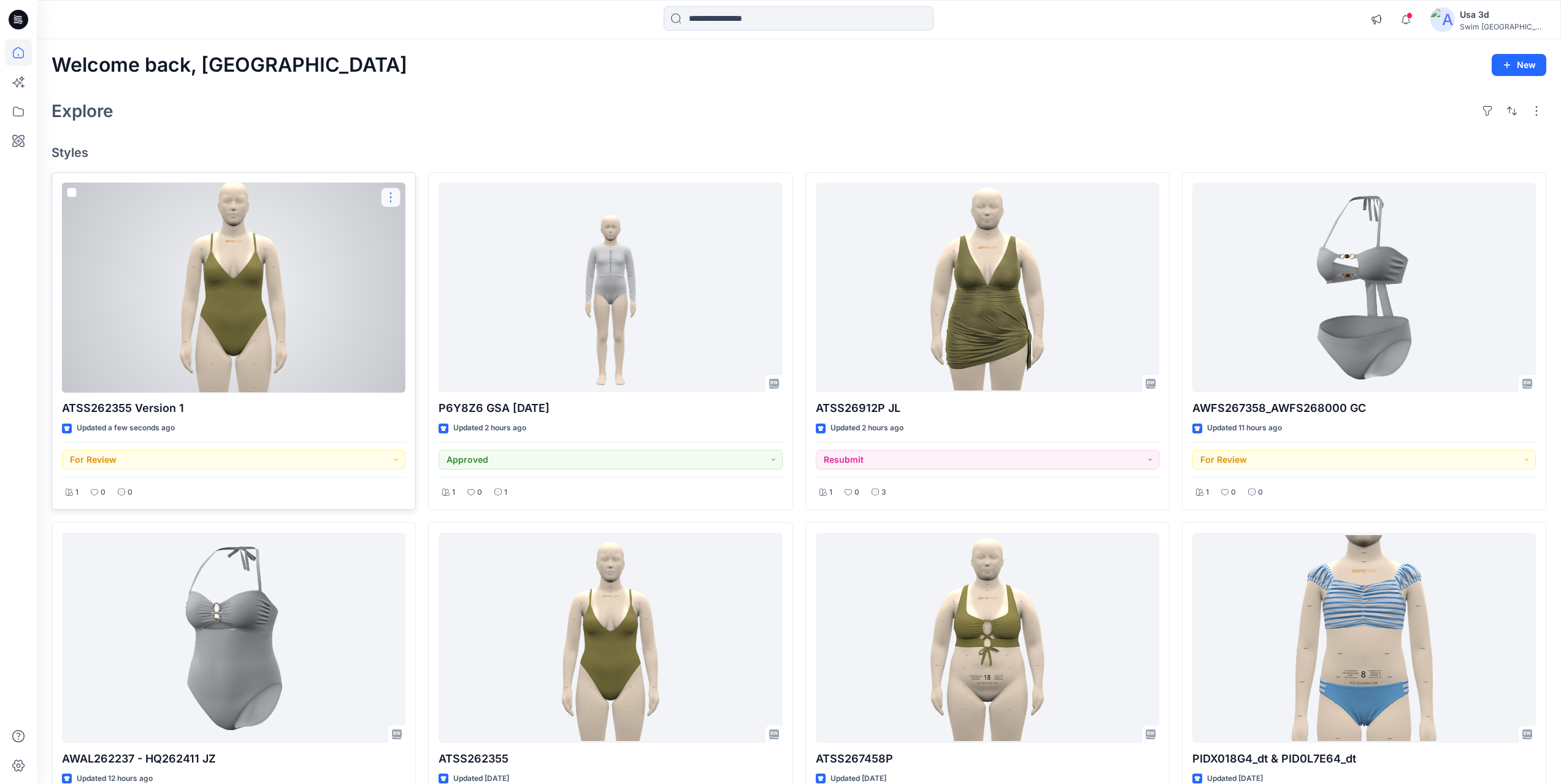
click at [396, 194] on button "button" at bounding box center [391, 197] width 20 height 20
click at [442, 232] on button "Edit" at bounding box center [450, 226] width 133 height 23
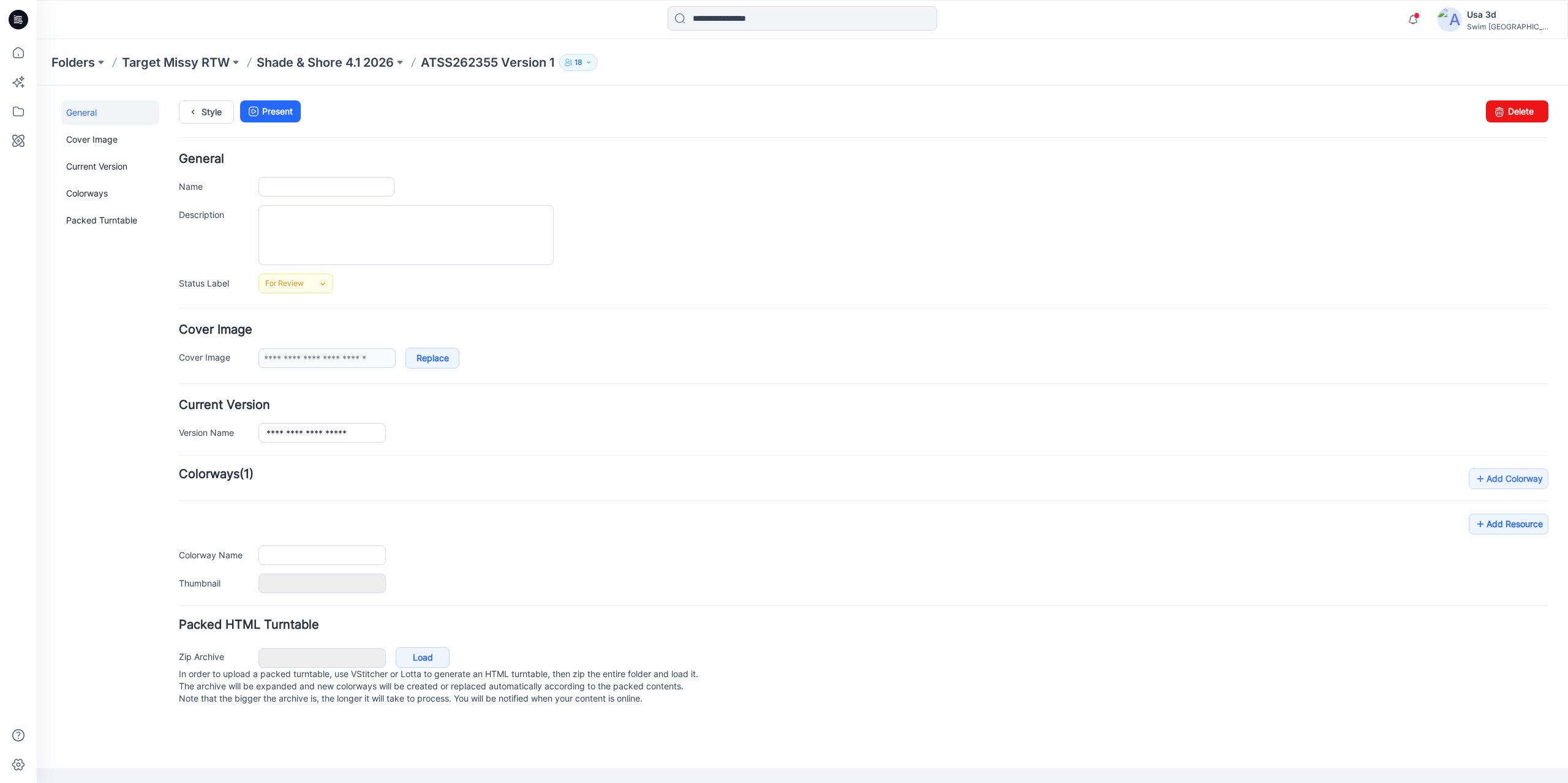
type input "**********"
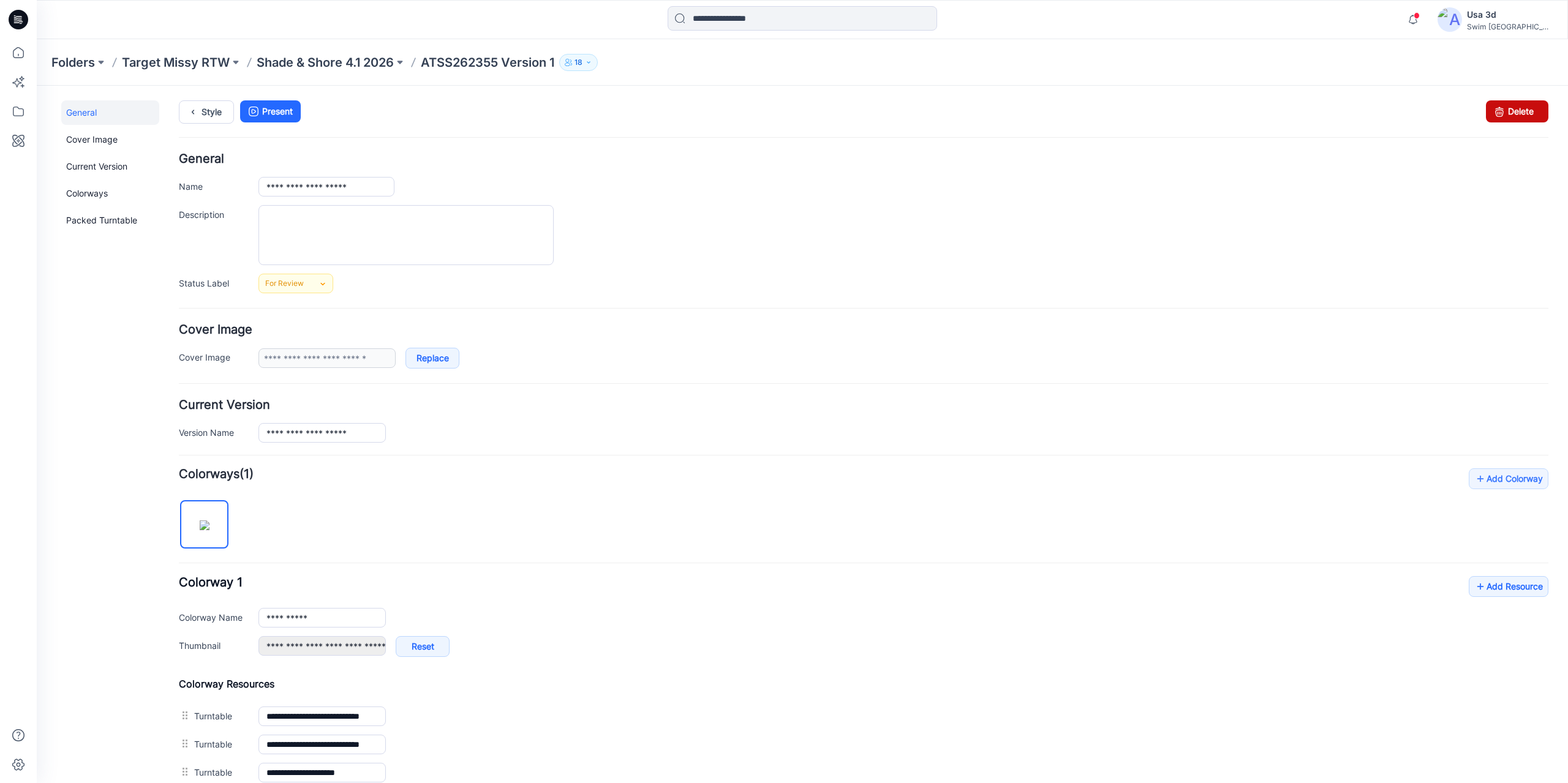
click at [1512, 119] on link "Delete" at bounding box center [1517, 111] width 63 height 22
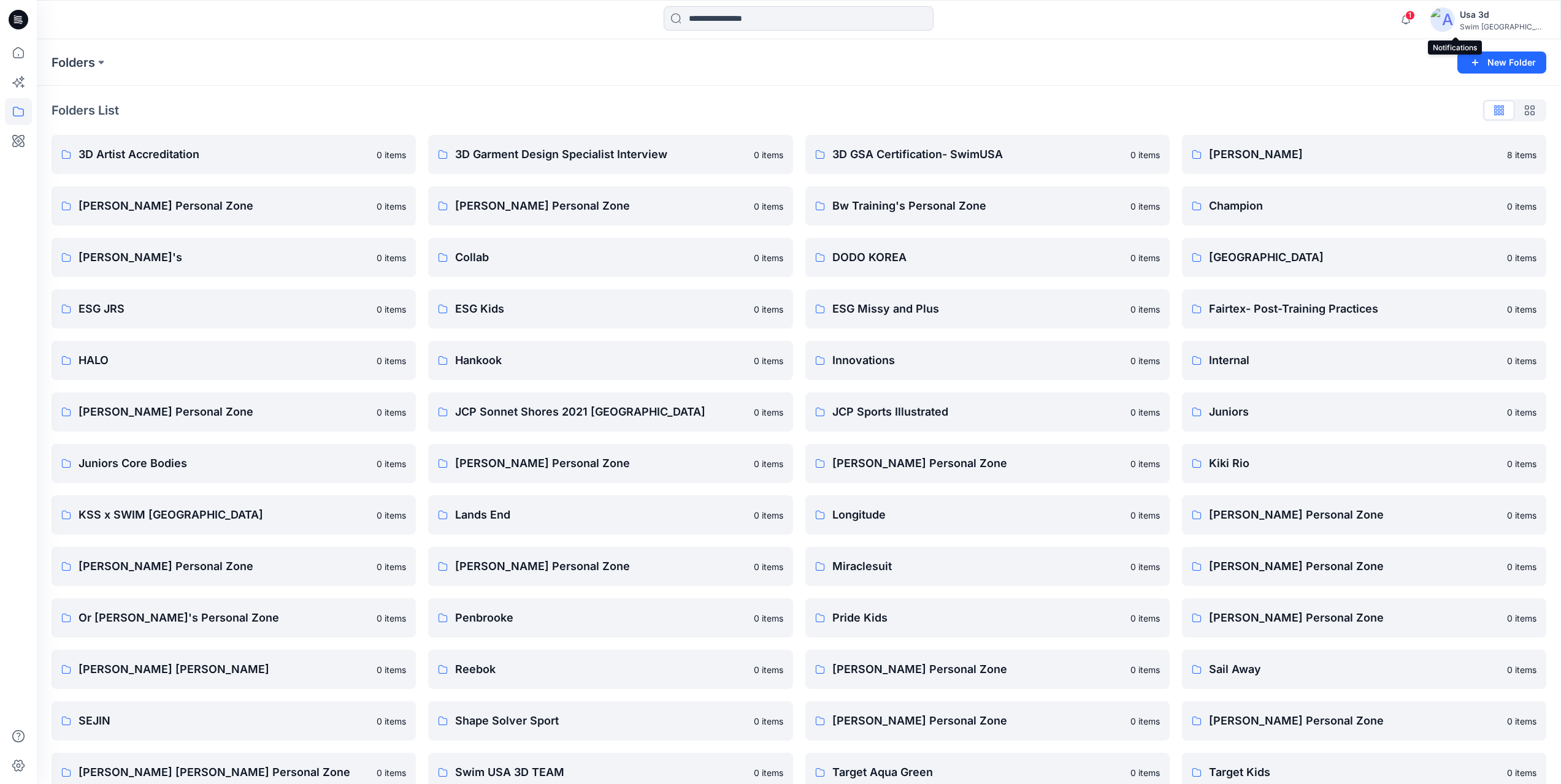
click at [1415, 18] on span "1" at bounding box center [1410, 16] width 10 height 10
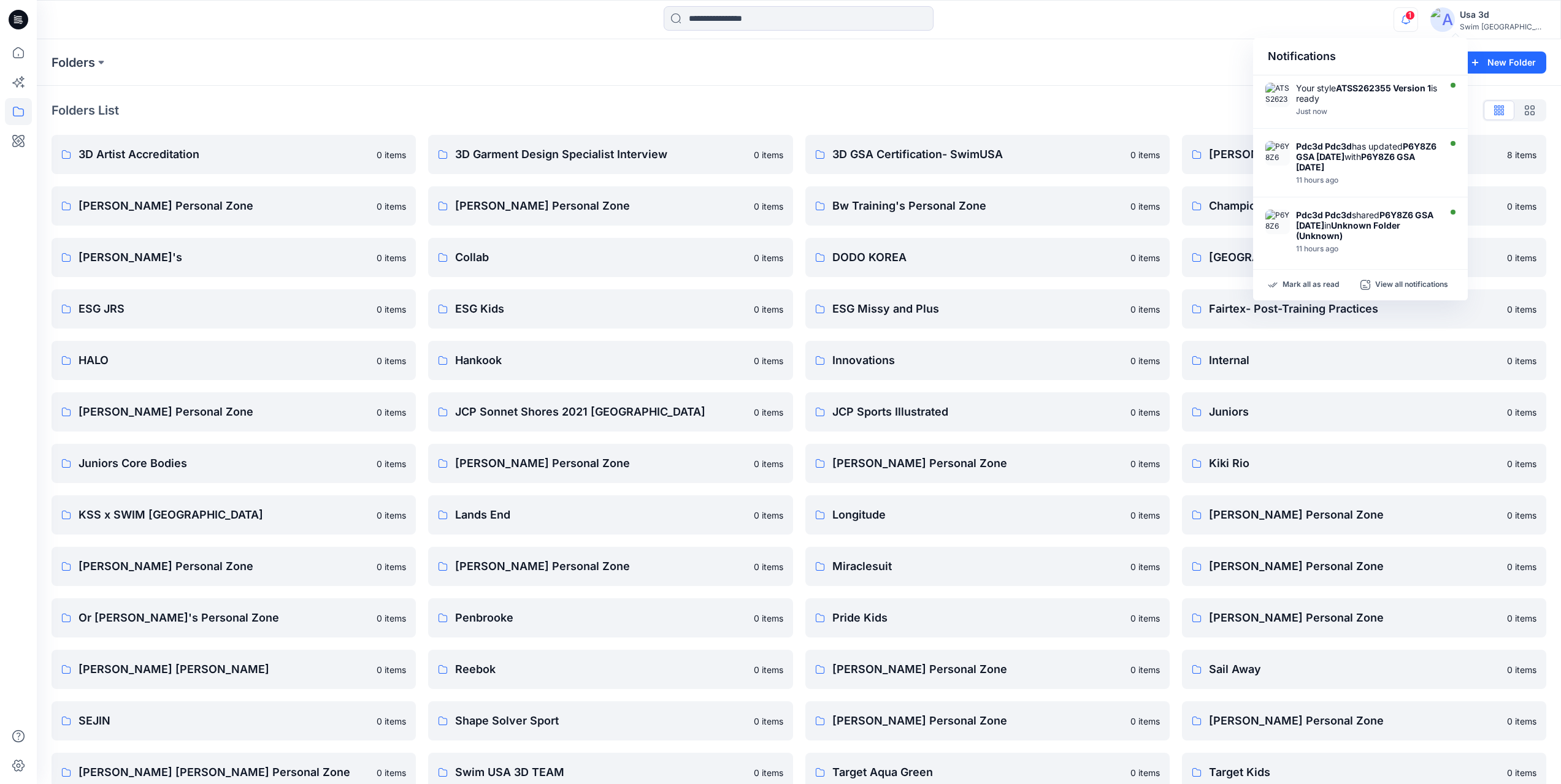
click at [1415, 18] on span "1" at bounding box center [1410, 16] width 10 height 10
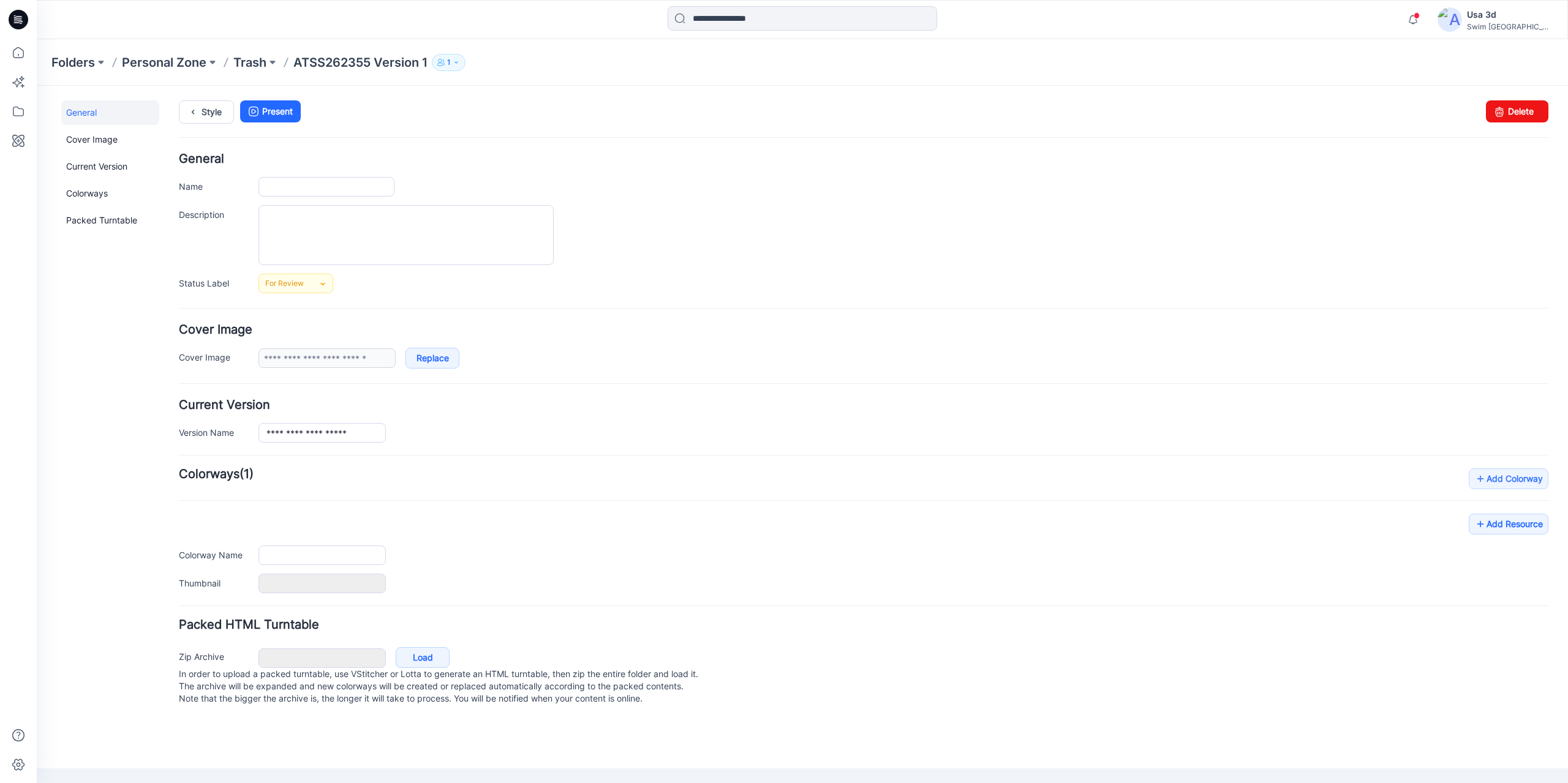
type input "**********"
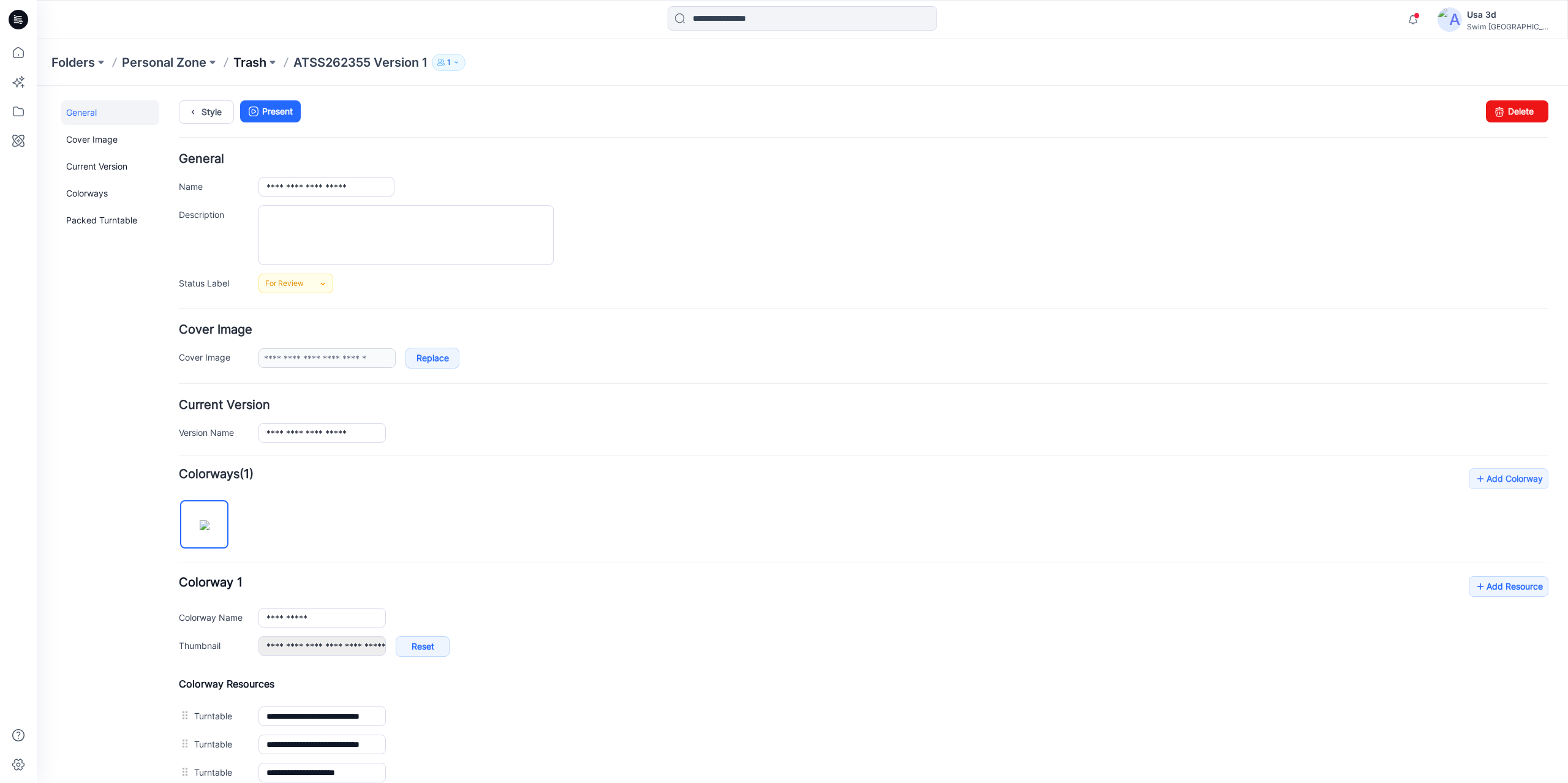
click at [251, 64] on p "Trash" at bounding box center [250, 63] width 33 height 17
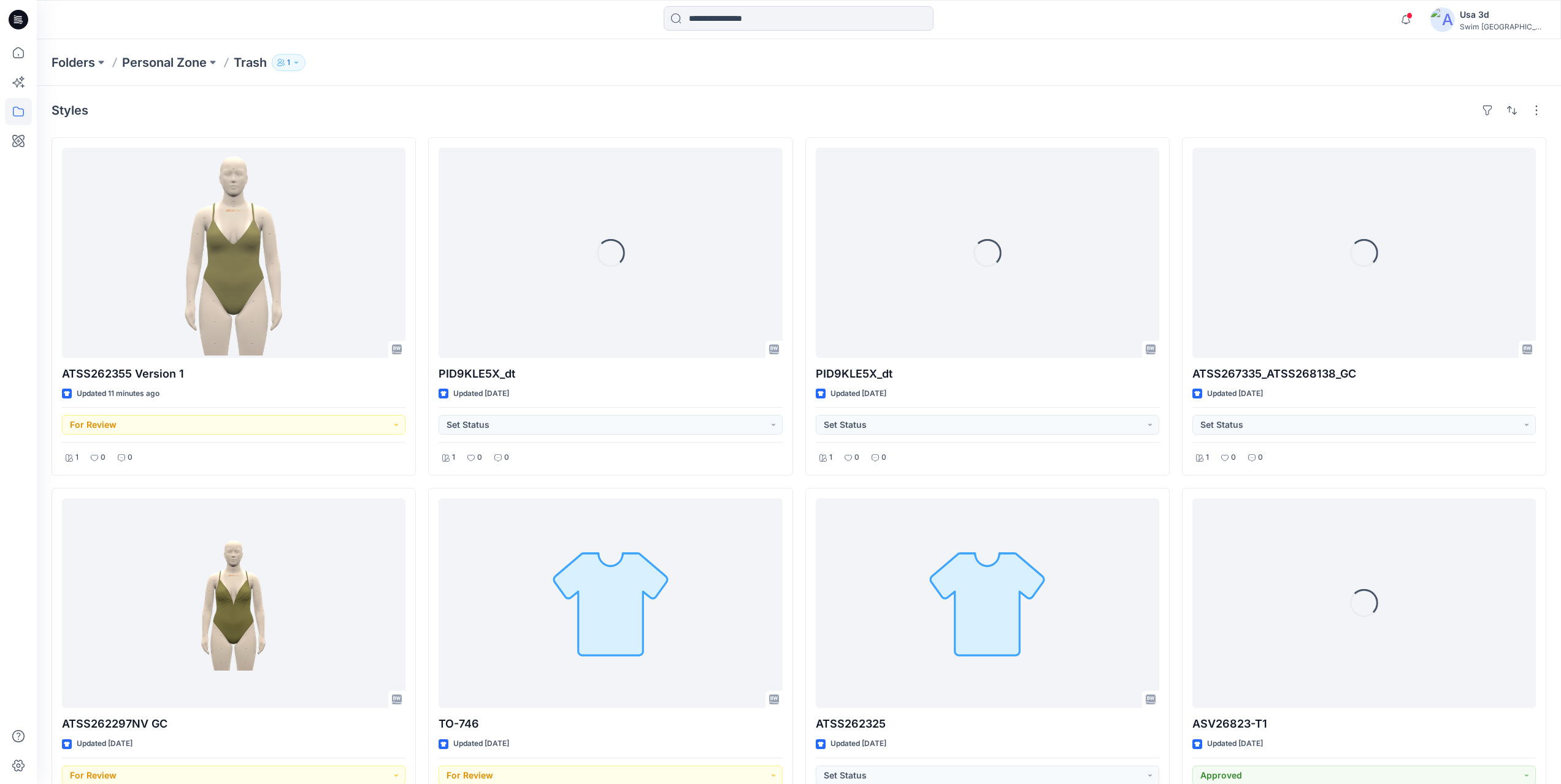
click at [29, 21] on div at bounding box center [18, 19] width 39 height 39
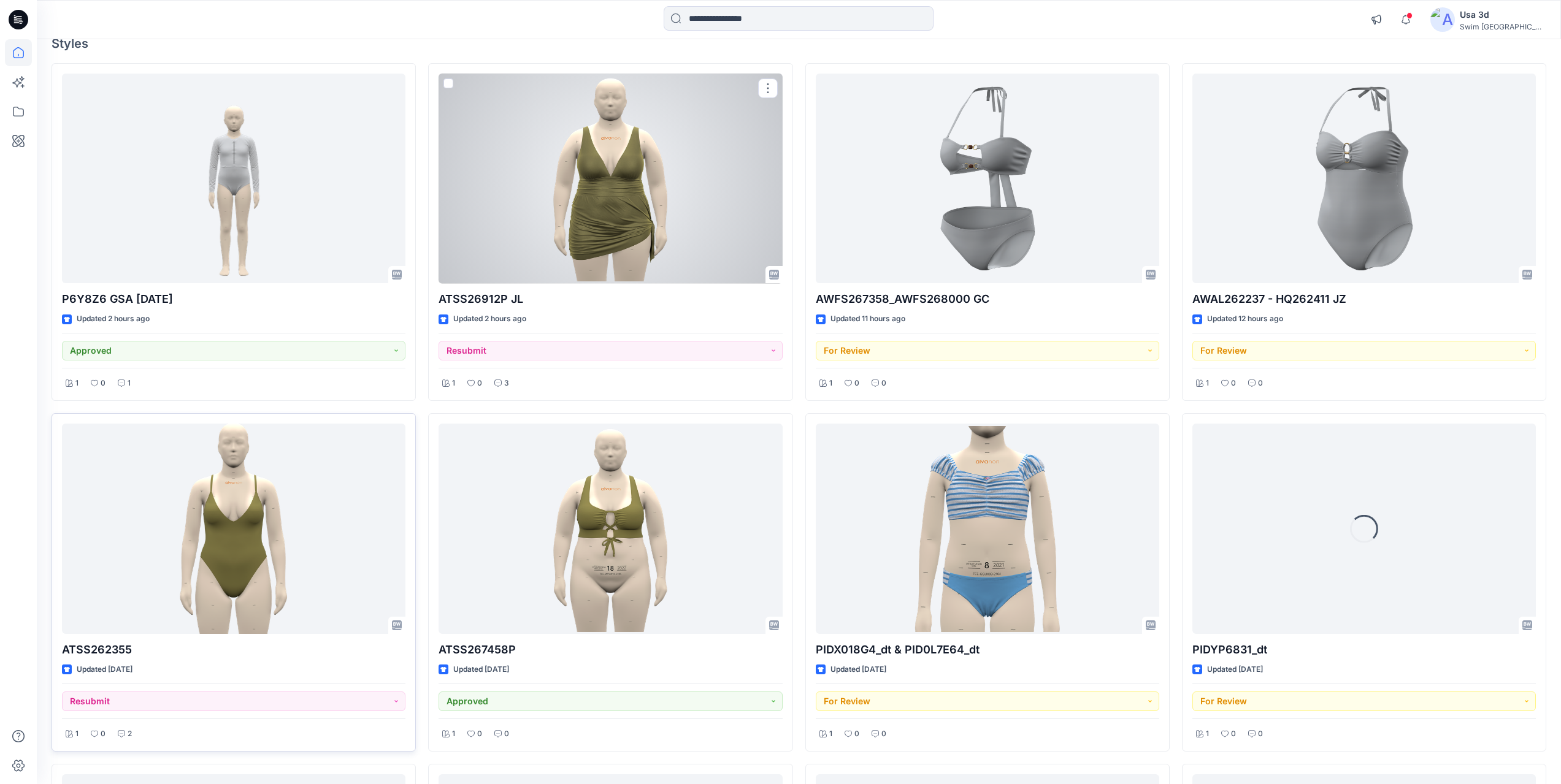
scroll to position [306, 0]
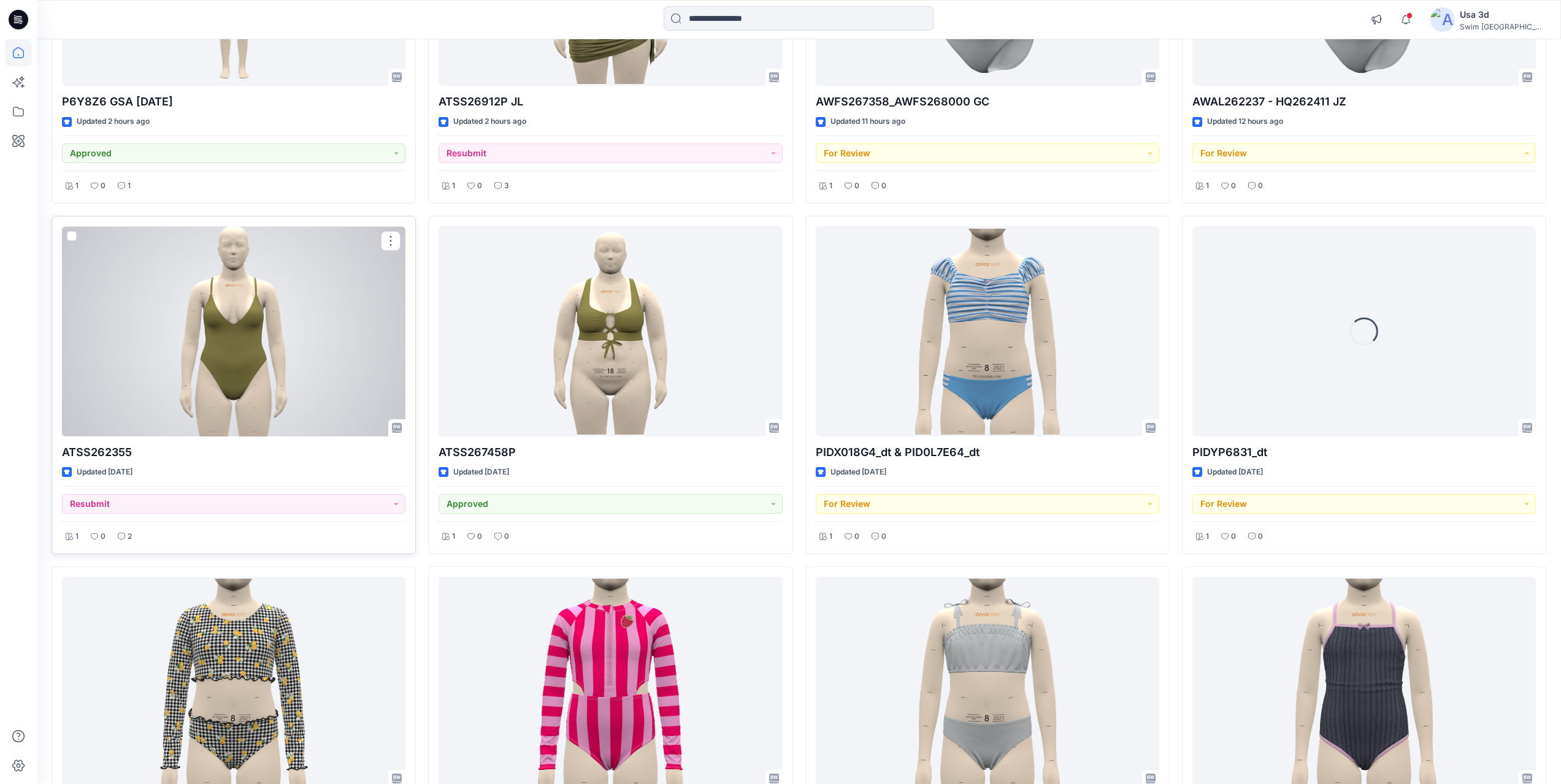
click at [250, 341] on div at bounding box center [234, 331] width 344 height 210
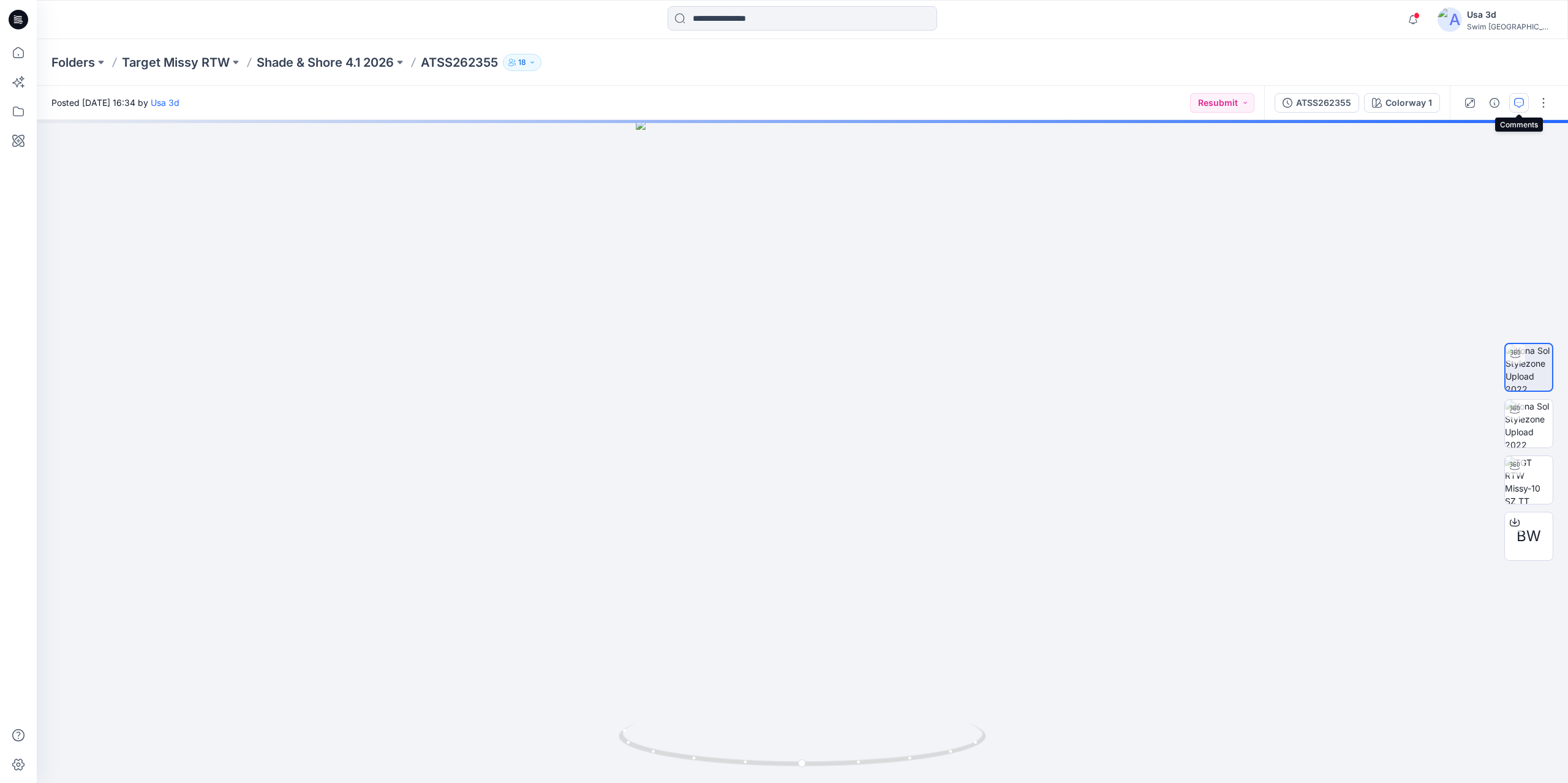
click at [1515, 105] on icon "button" at bounding box center [1519, 103] width 10 height 10
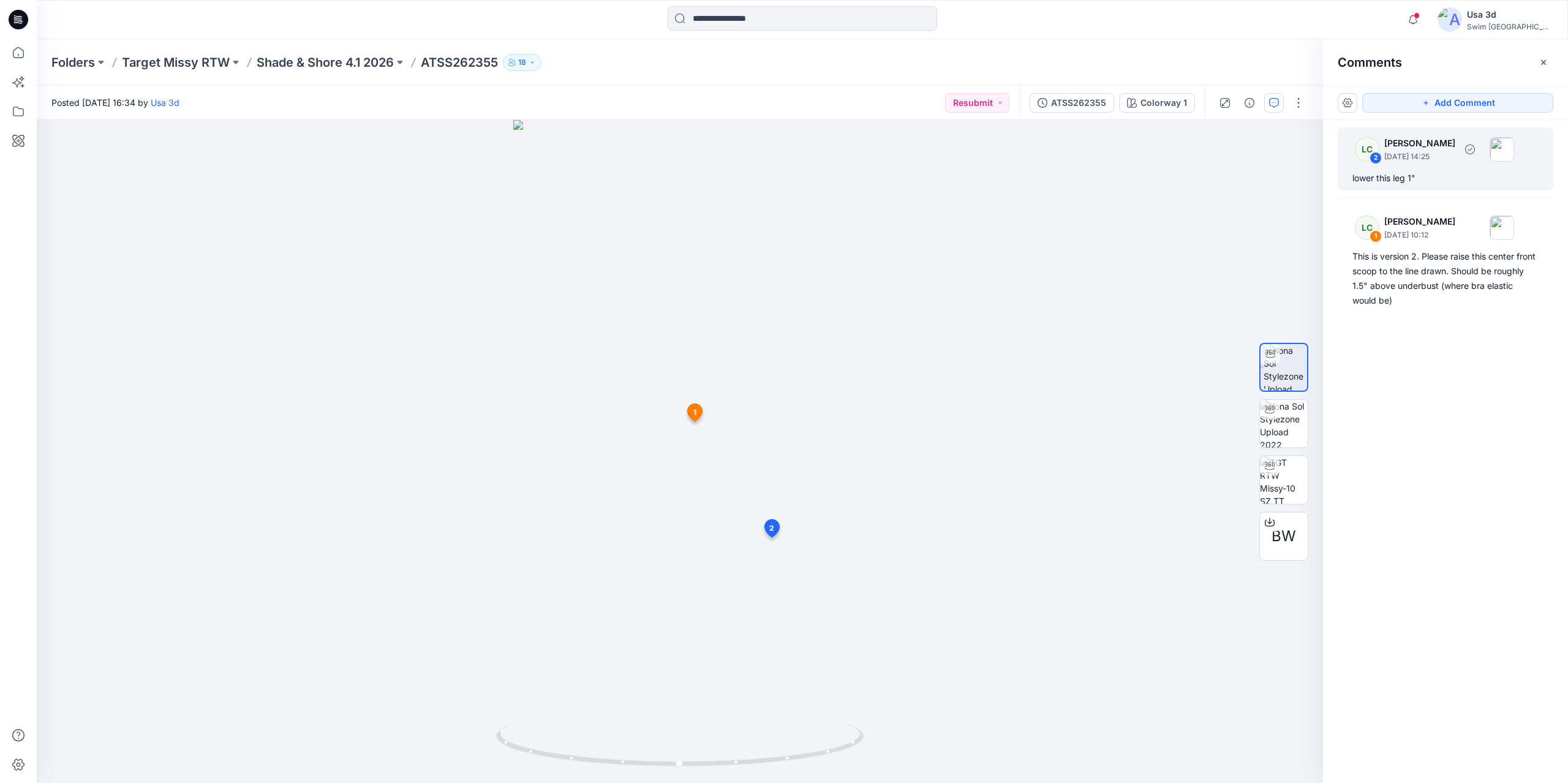
click at [1444, 176] on div "lower this leg 1"" at bounding box center [1446, 178] width 186 height 15
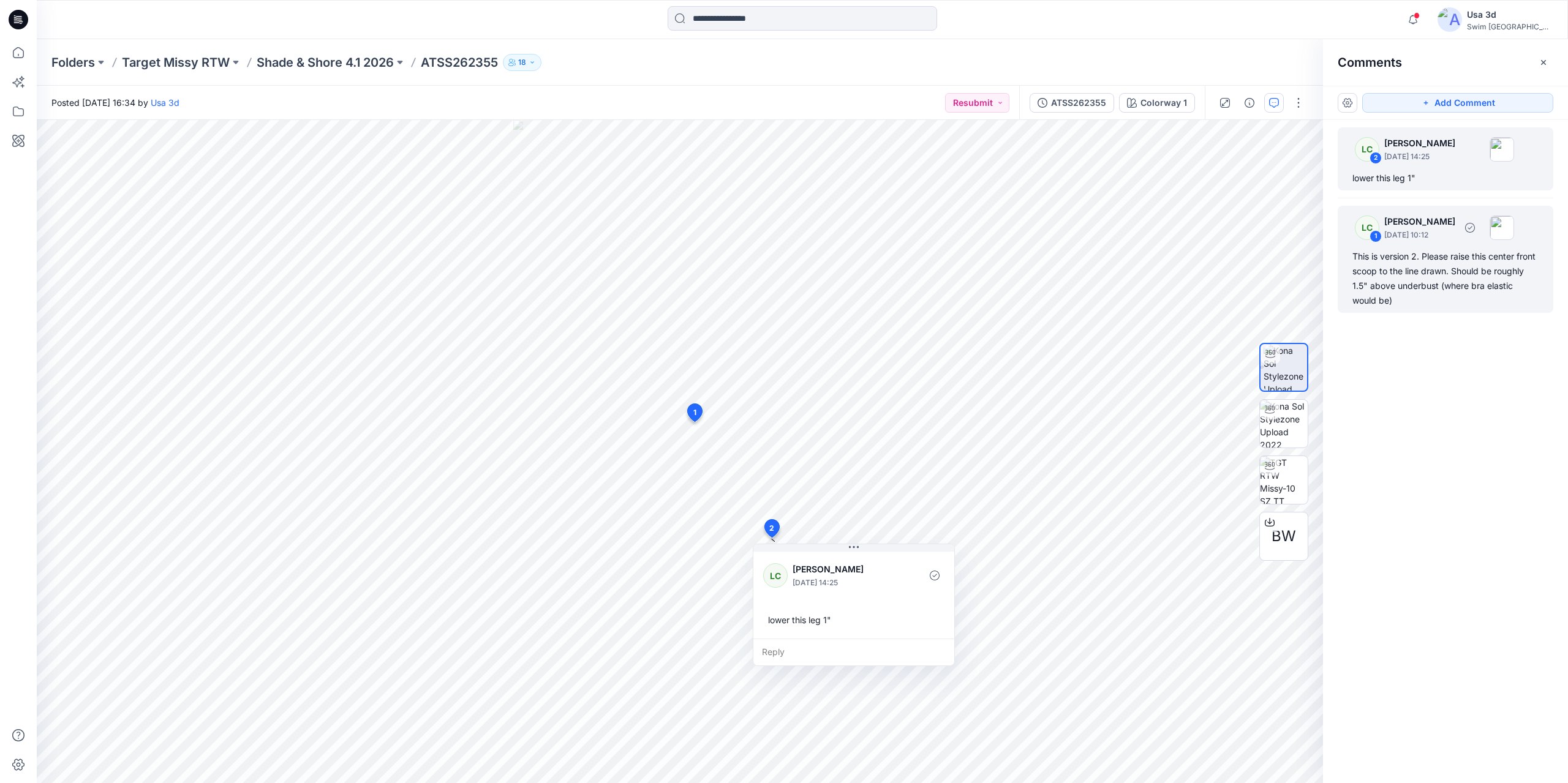
click at [1431, 270] on div "This is version 2. Please raise this center front scoop to the line drawn. Shou…" at bounding box center [1446, 278] width 186 height 59
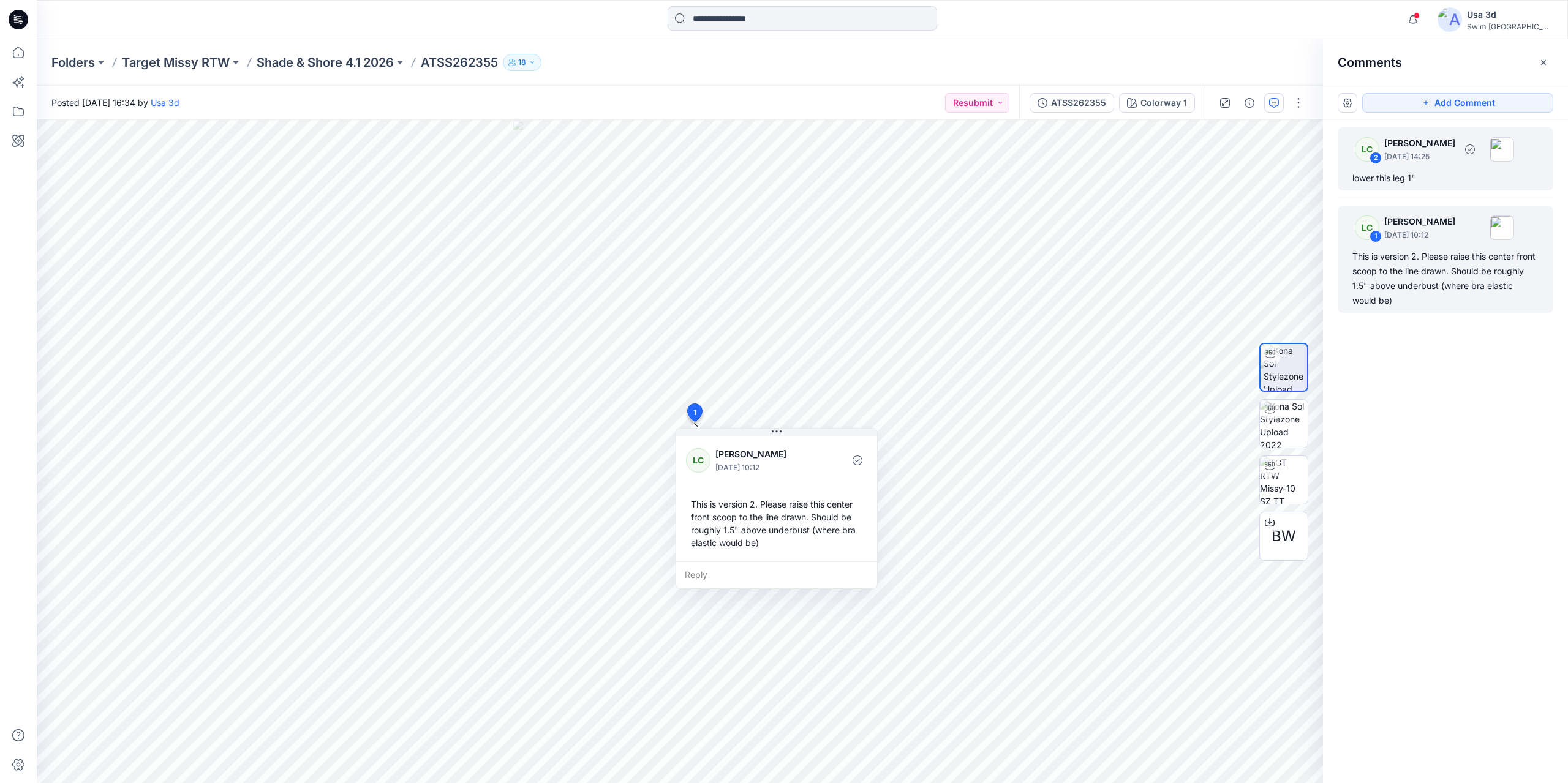
click at [1422, 155] on p "[DATE] 14:25" at bounding box center [1419, 157] width 71 height 12
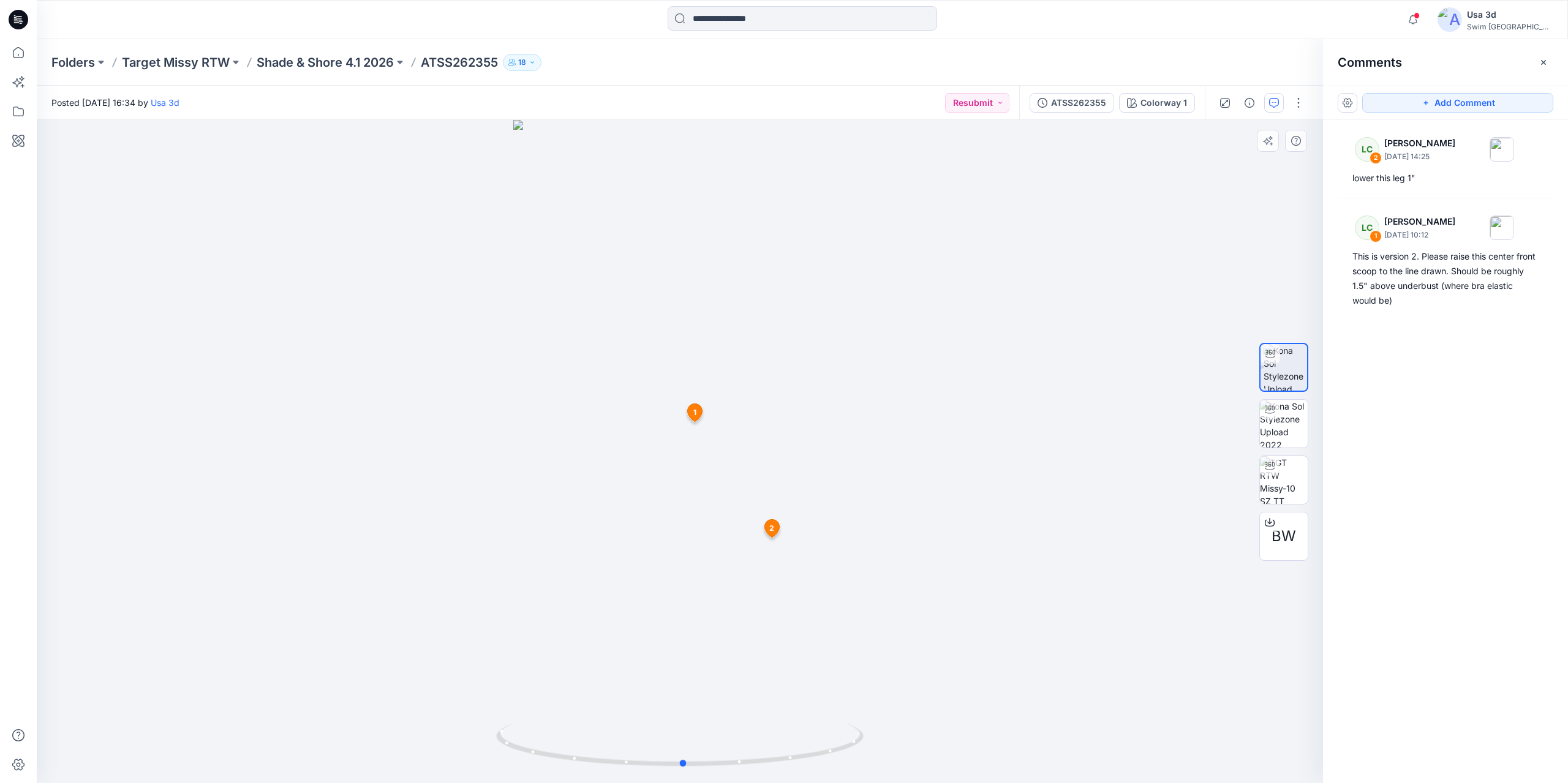
click at [466, 374] on div at bounding box center [680, 452] width 1286 height 663
click at [323, 335] on div at bounding box center [680, 452] width 1286 height 663
click at [1073, 100] on div "ATSS262355" at bounding box center [1078, 103] width 55 height 14
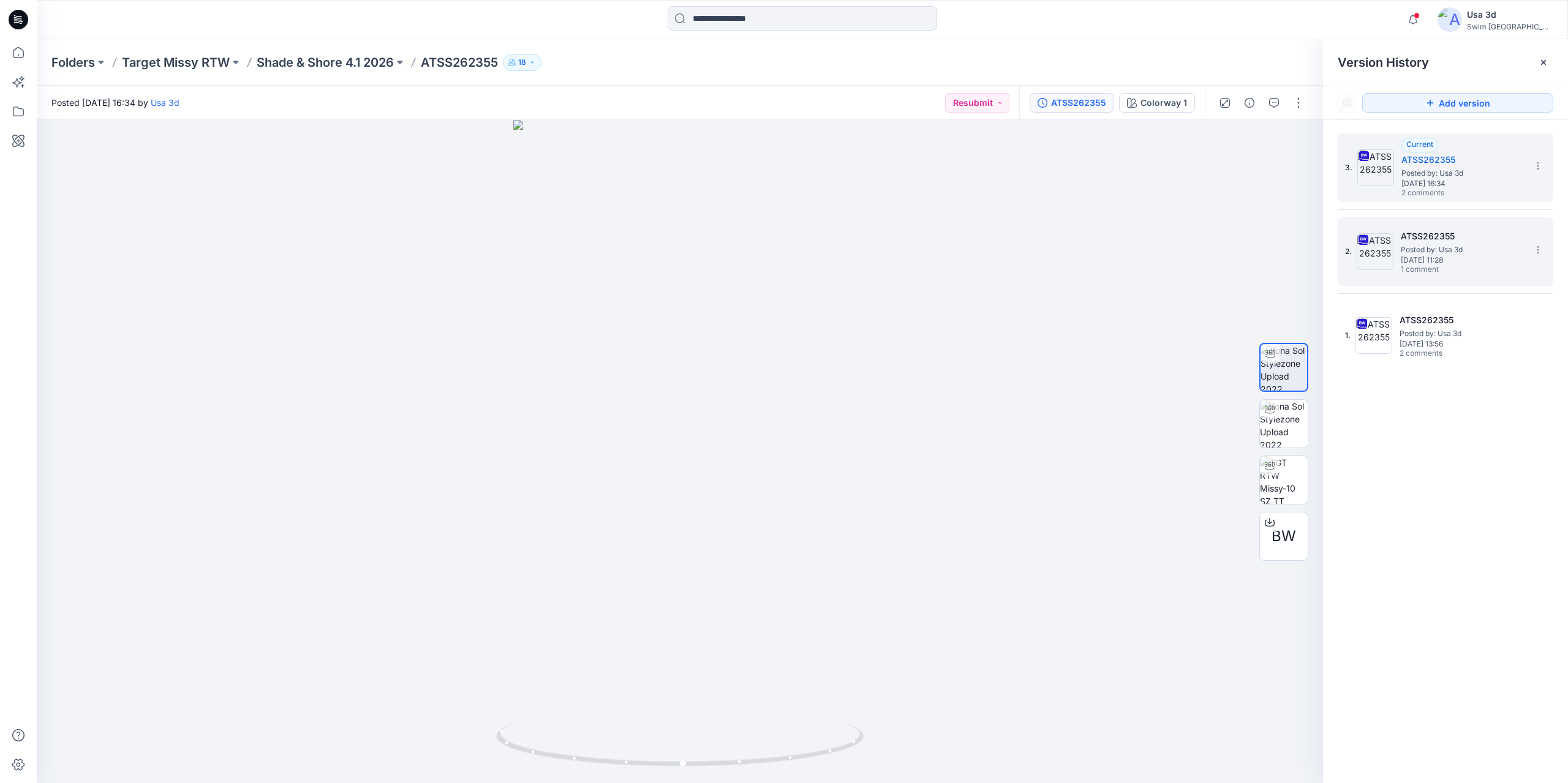
click at [1414, 239] on h5 "ATSS262355" at bounding box center [1462, 236] width 122 height 15
drag, startPoint x: 802, startPoint y: 443, endPoint x: 816, endPoint y: 432, distance: 17.8
click at [815, 433] on div at bounding box center [680, 452] width 1286 height 663
click at [1433, 246] on span "Posted by: Usa 3d" at bounding box center [1462, 249] width 122 height 12
click at [1287, 108] on div at bounding box center [1261, 103] width 113 height 34
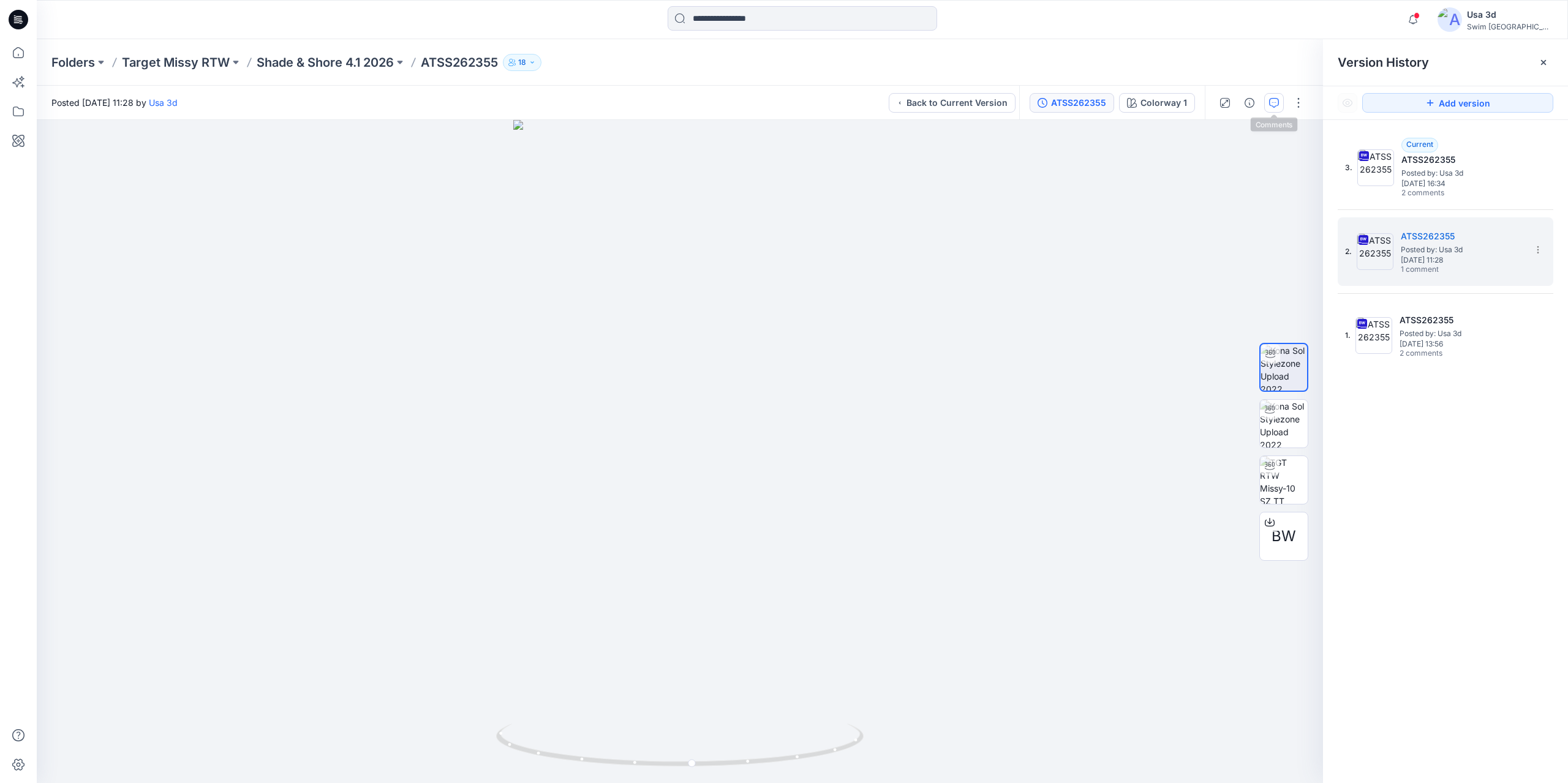
click at [1274, 103] on icon "button" at bounding box center [1274, 103] width 10 height 10
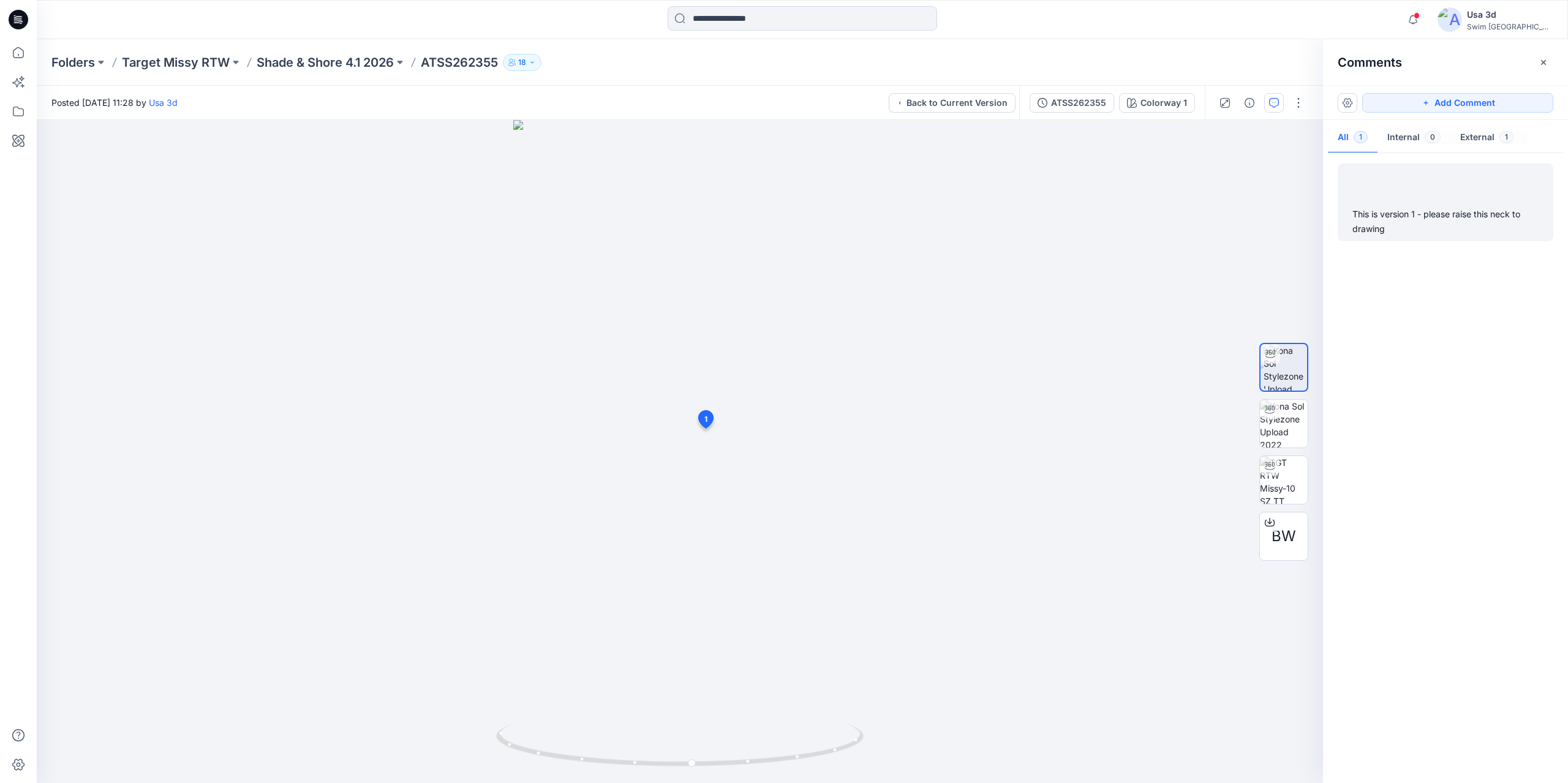
click at [1445, 221] on div "This is version 1 - please raise this neck to drawing" at bounding box center [1446, 221] width 186 height 29
drag, startPoint x: 848, startPoint y: 372, endPoint x: 841, endPoint y: 369, distance: 7.6
click at [841, 369] on div at bounding box center [680, 452] width 1286 height 663
click at [704, 418] on icon at bounding box center [706, 419] width 15 height 18
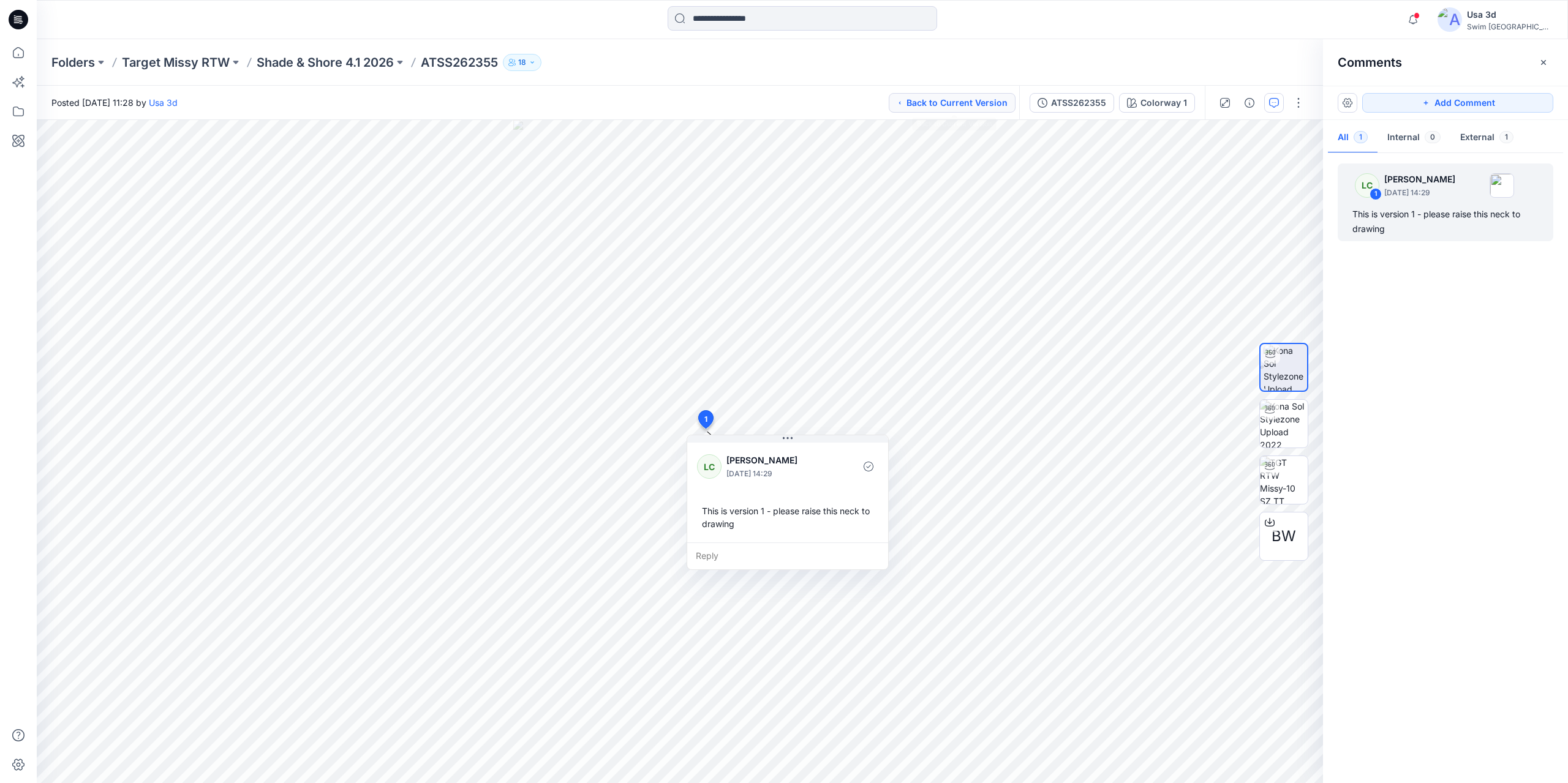
click at [994, 102] on button "Back to Current Version" at bounding box center [952, 103] width 127 height 20
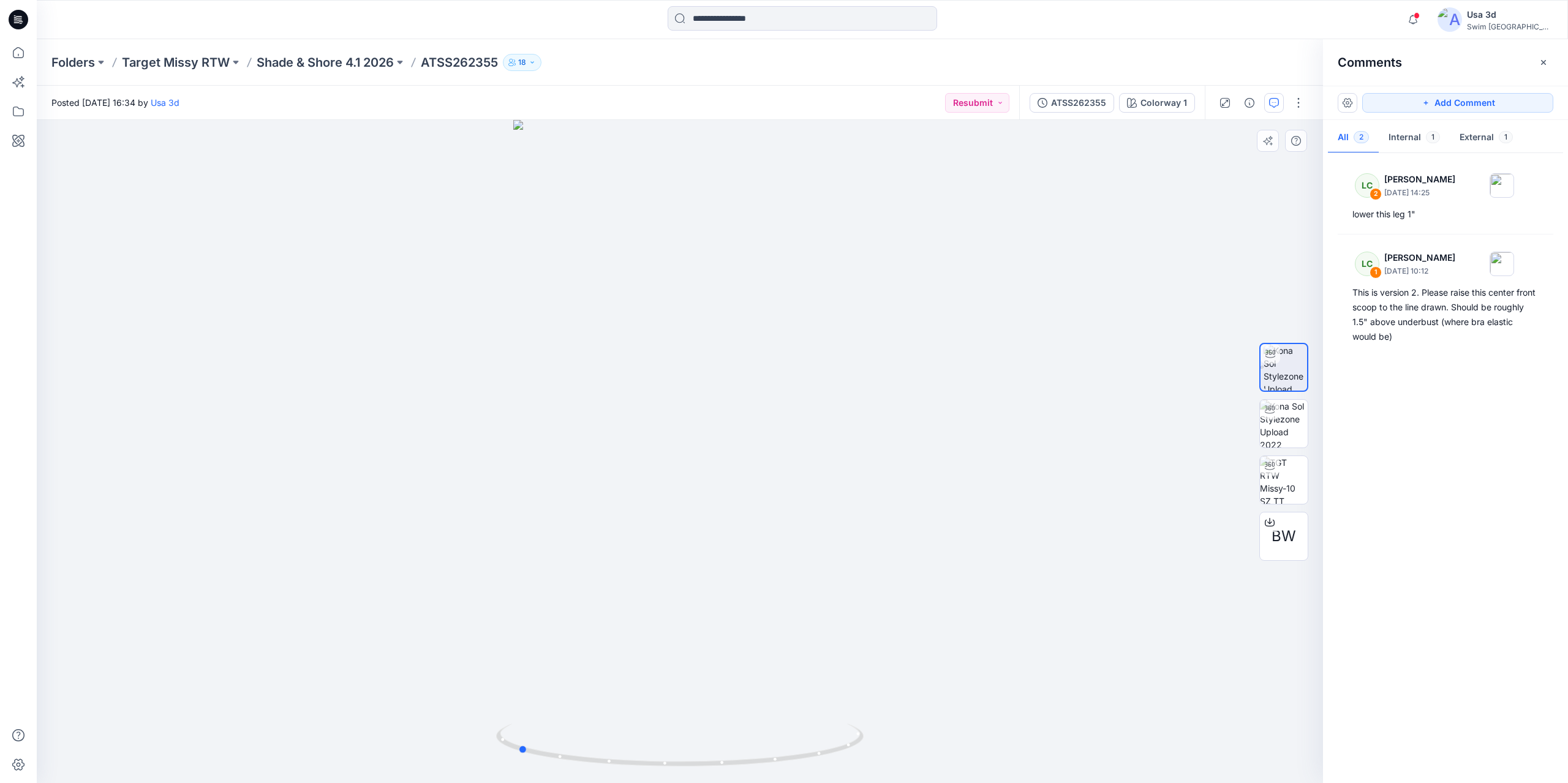
drag, startPoint x: 757, startPoint y: 488, endPoint x: 594, endPoint y: 485, distance: 163.0
click at [594, 485] on div at bounding box center [680, 452] width 1286 height 663
drag, startPoint x: 637, startPoint y: 475, endPoint x: 813, endPoint y: 478, distance: 176.0
click at [813, 478] on div at bounding box center [680, 452] width 1286 height 663
click at [1420, 16] on div "1" at bounding box center [1411, 12] width 20 height 10
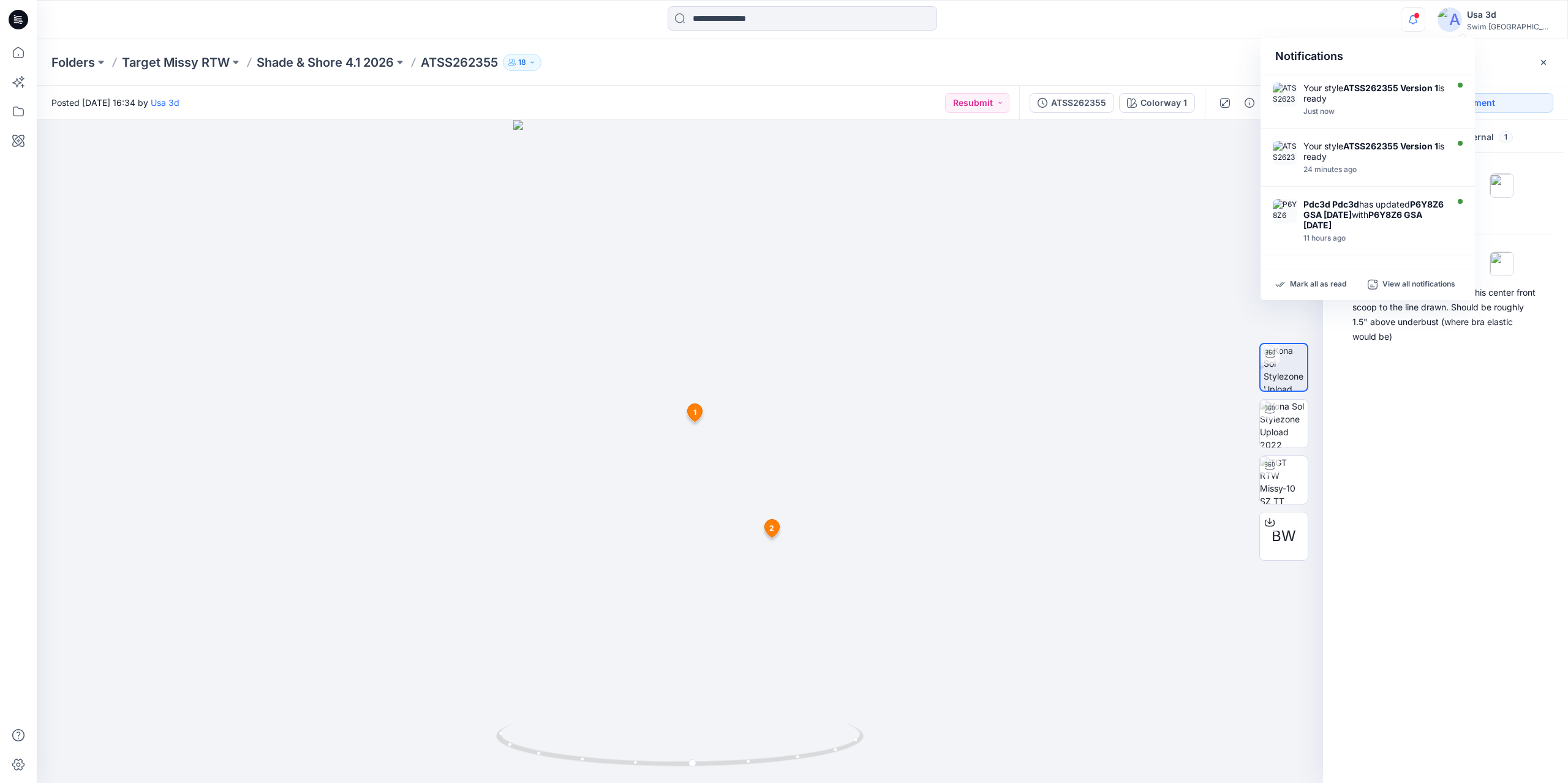
click at [1424, 16] on icon "button" at bounding box center [1413, 19] width 23 height 24
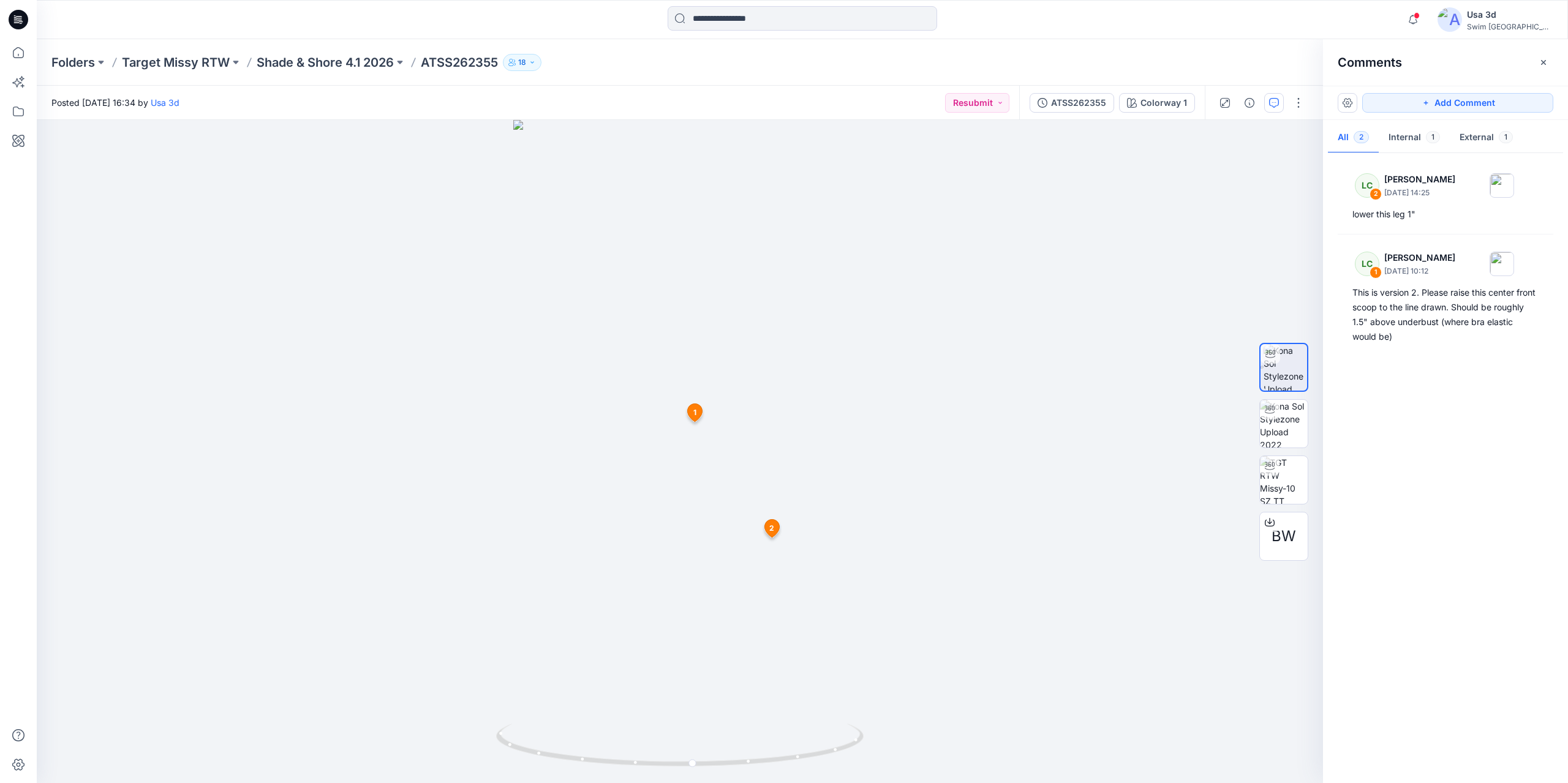
drag, startPoint x: 1246, startPoint y: 509, endPoint x: 1465, endPoint y: 610, distance: 241.2
click at [1465, 610] on div "LC 2 Lexie Capello September 23, 2025 14:25 lower this leg 1" LC 1 Lexie Capell…" at bounding box center [1445, 465] width 245 height 618
click at [1455, 198] on p "[DATE] 14:25" at bounding box center [1419, 192] width 71 height 12
click at [291, 63] on p "Shade & Shore 4.1 2026" at bounding box center [325, 63] width 137 height 17
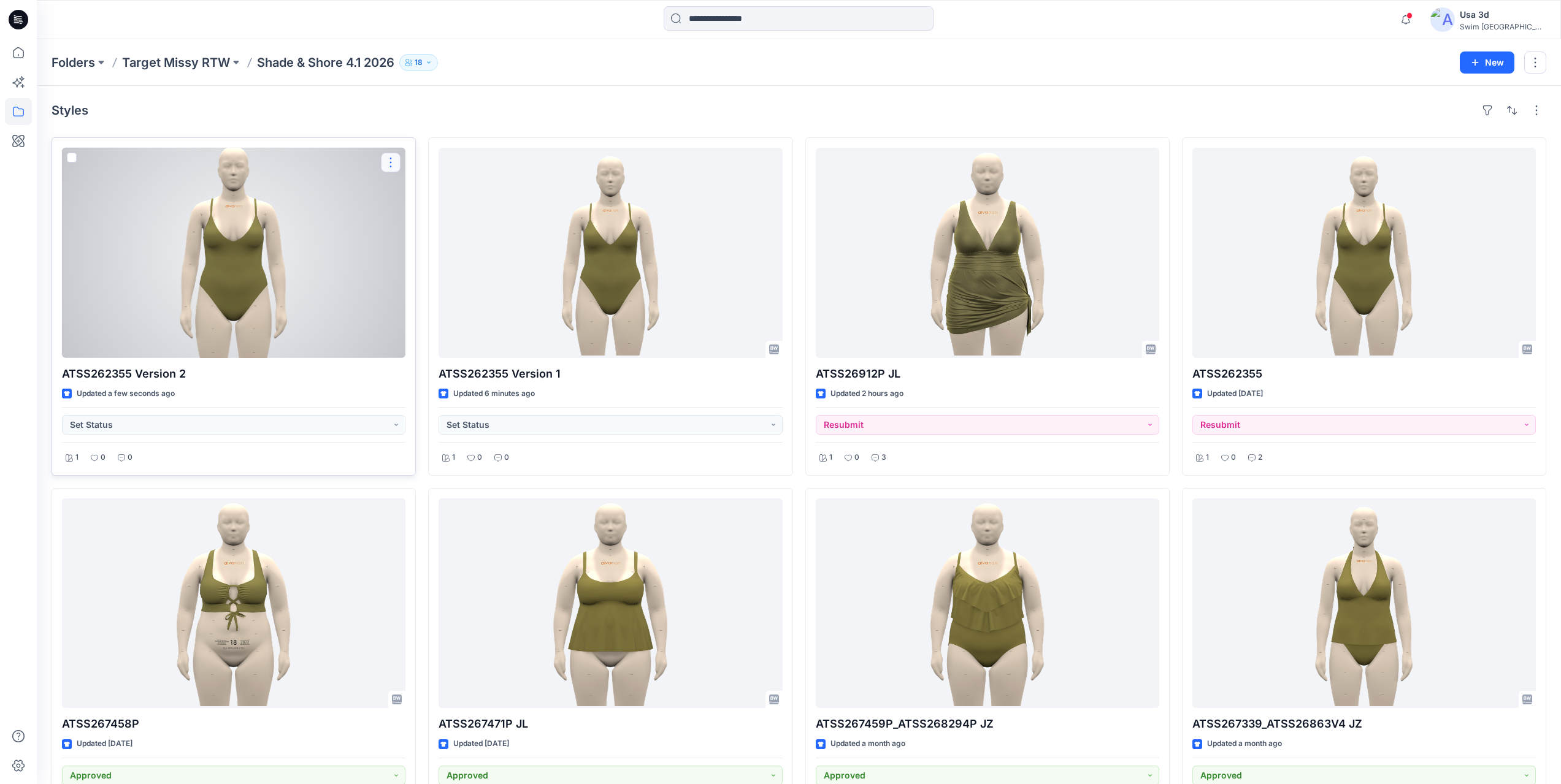
click at [392, 163] on button "button" at bounding box center [391, 163] width 20 height 20
click at [427, 191] on button "Edit" at bounding box center [450, 191] width 133 height 23
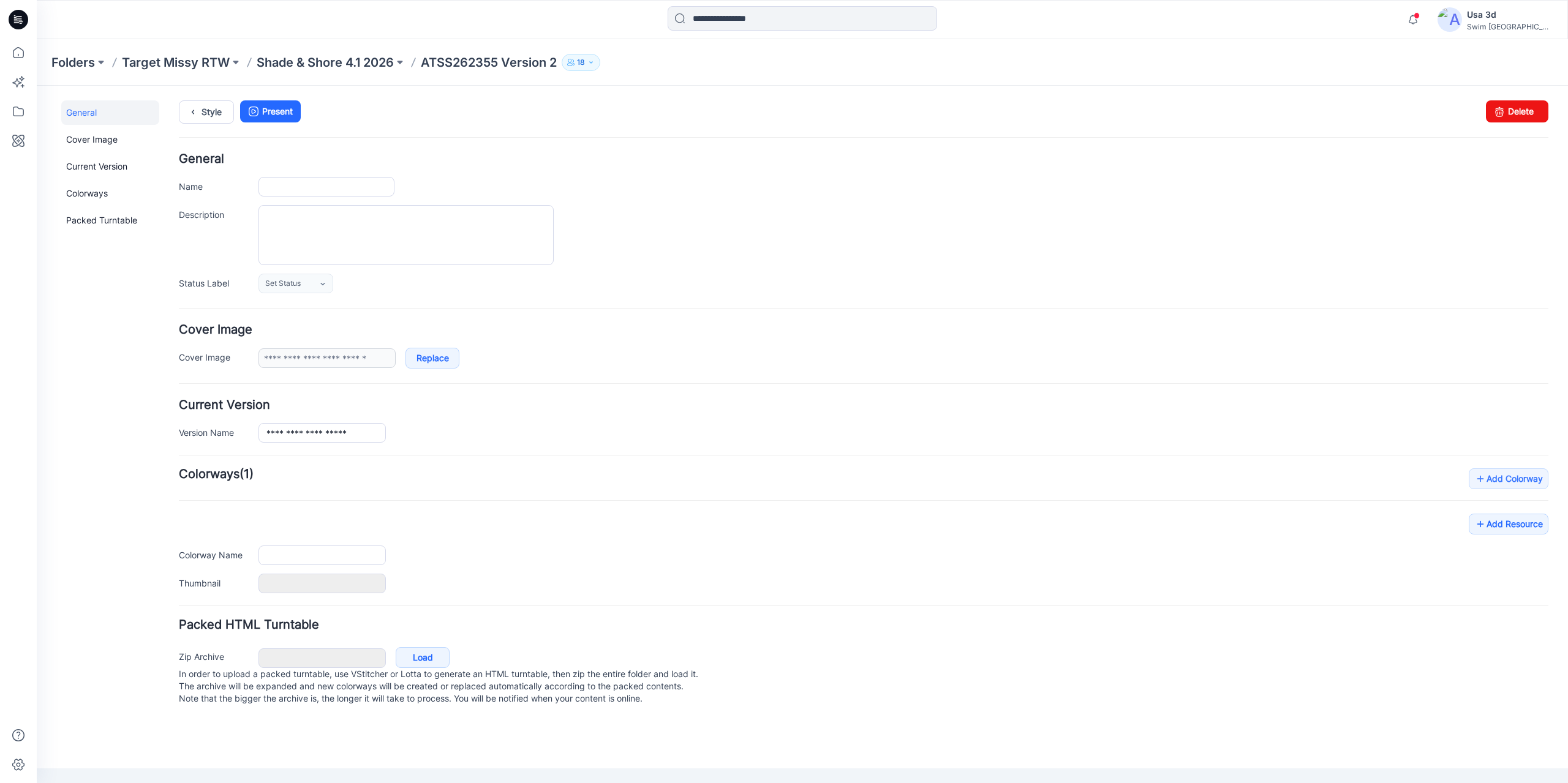
type input "**********"
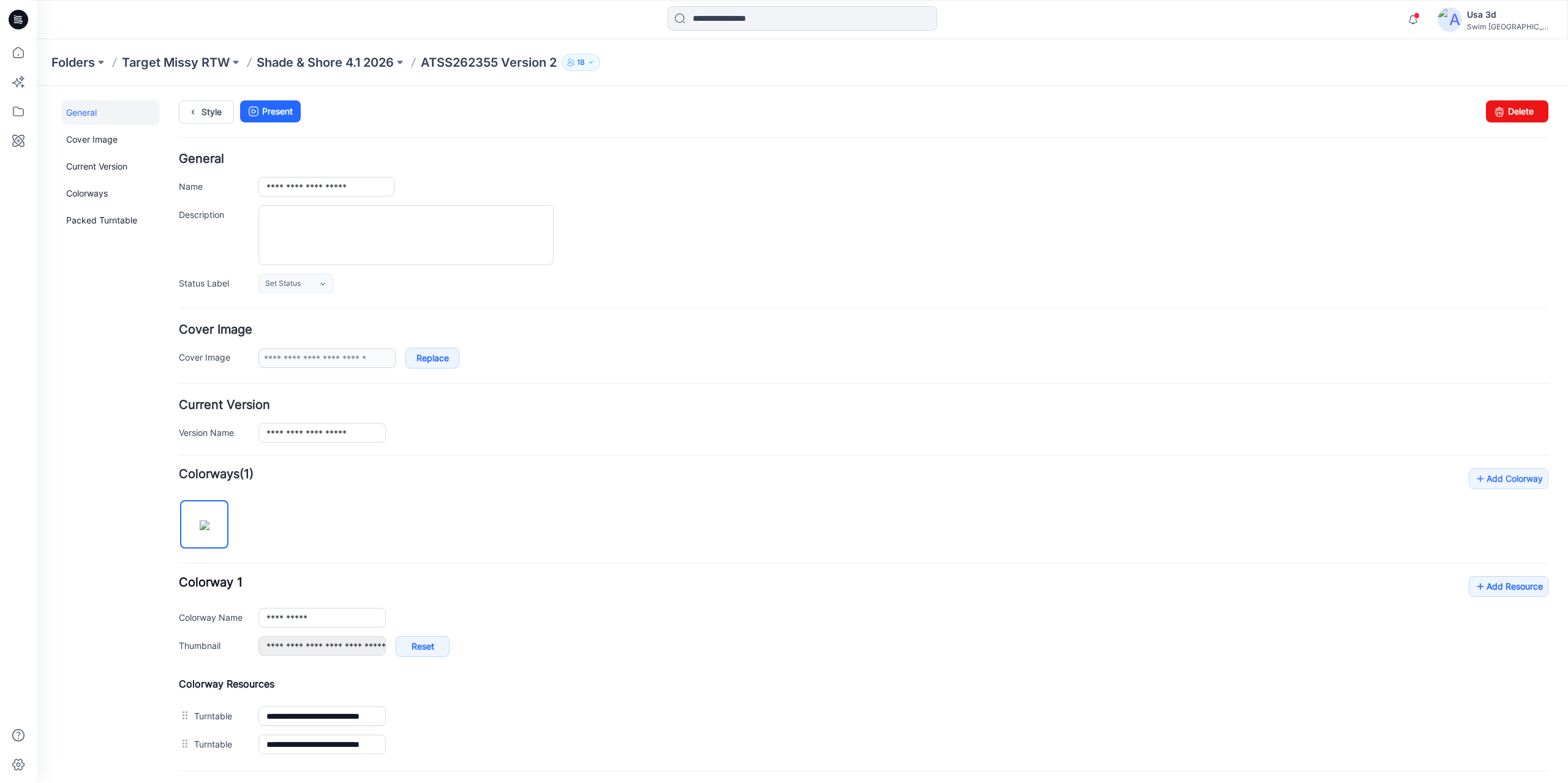
click at [1507, 600] on div "**********" at bounding box center [863, 623] width 1369 height 93
click at [1506, 594] on link "Add Resource" at bounding box center [1508, 587] width 80 height 21
click at [19, 26] on icon at bounding box center [19, 20] width 20 height 20
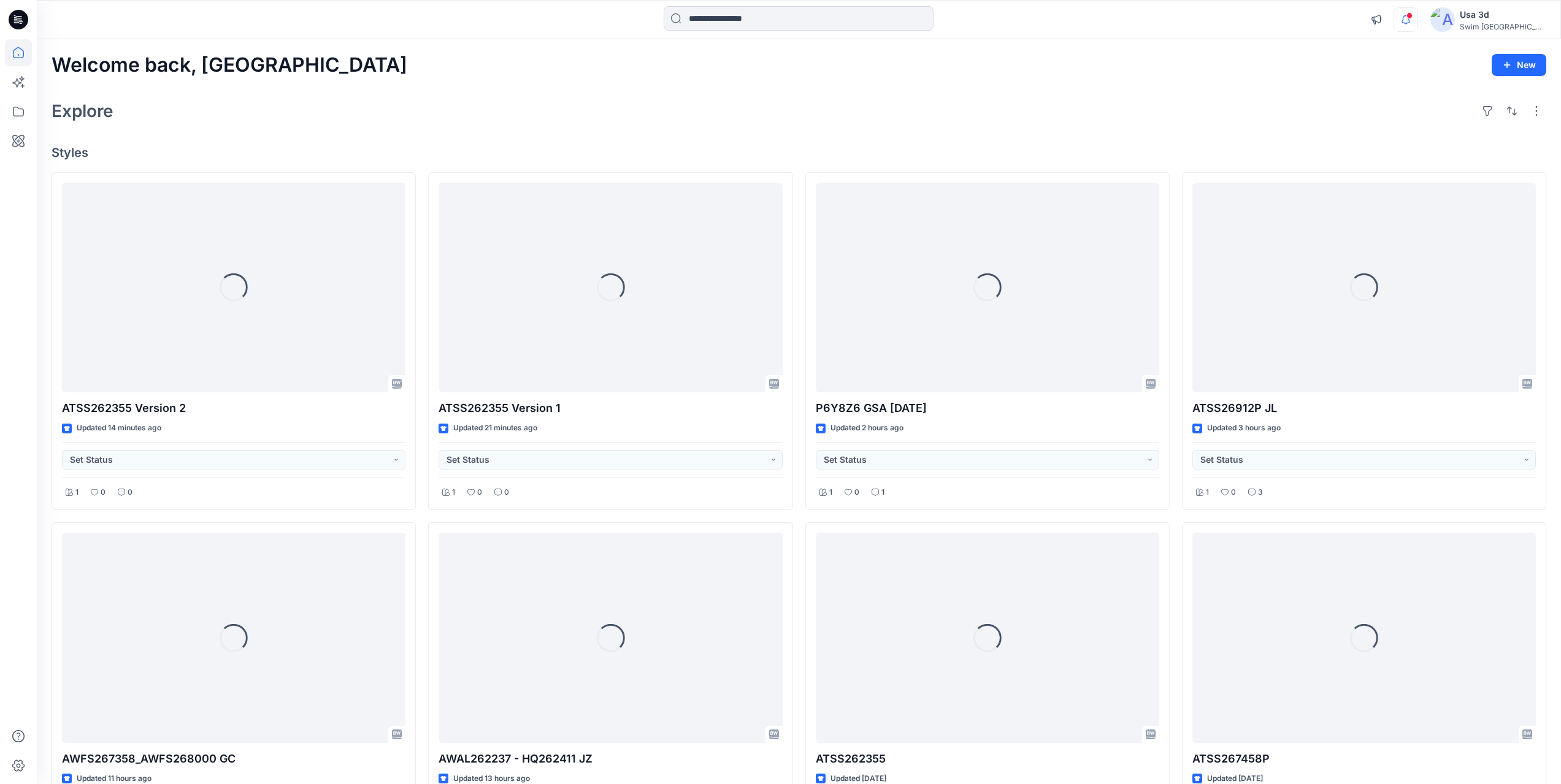
click at [1418, 22] on button "button" at bounding box center [1406, 19] width 24 height 24
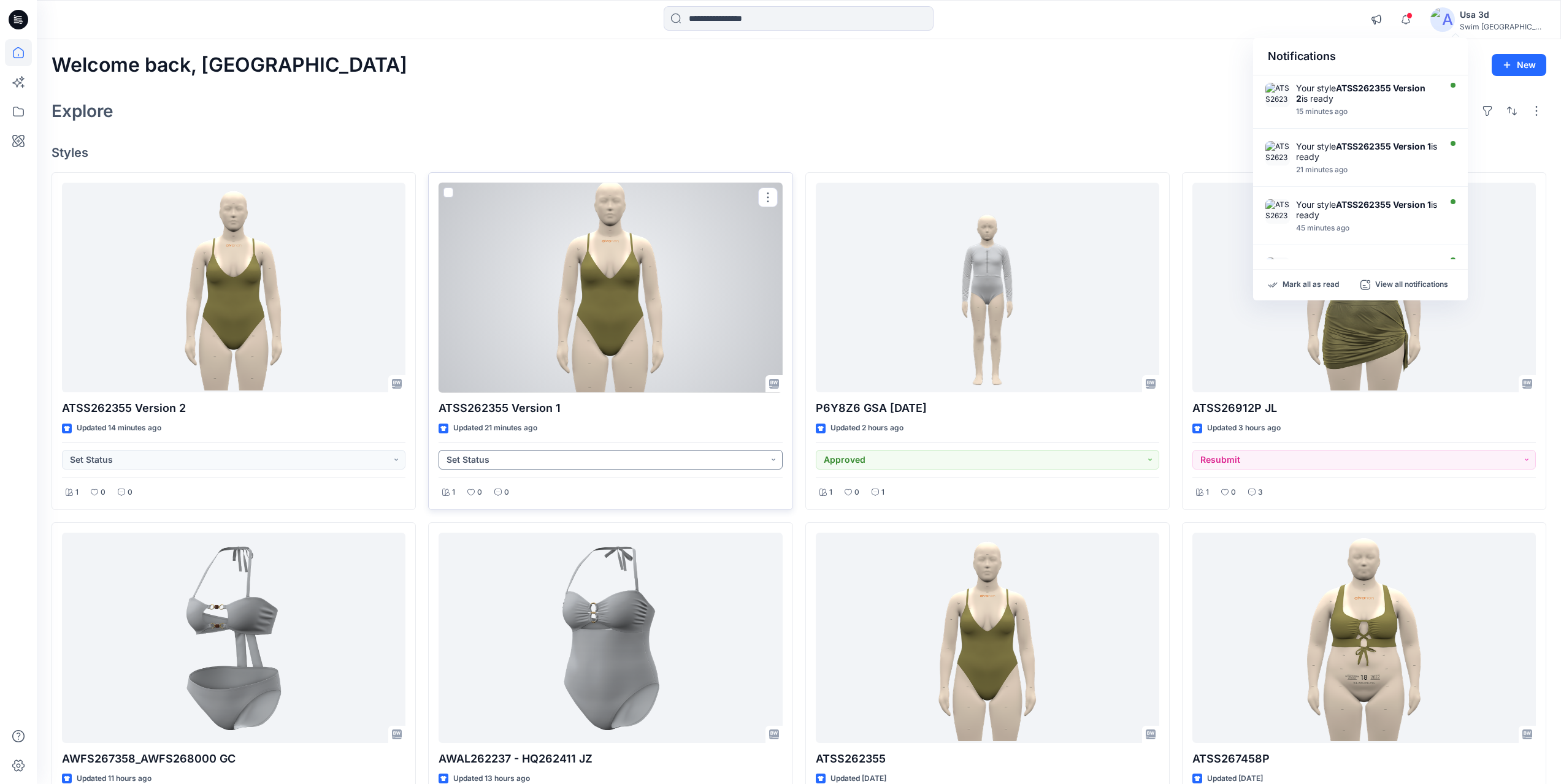
click at [485, 461] on button "Set Status" at bounding box center [610, 460] width 344 height 20
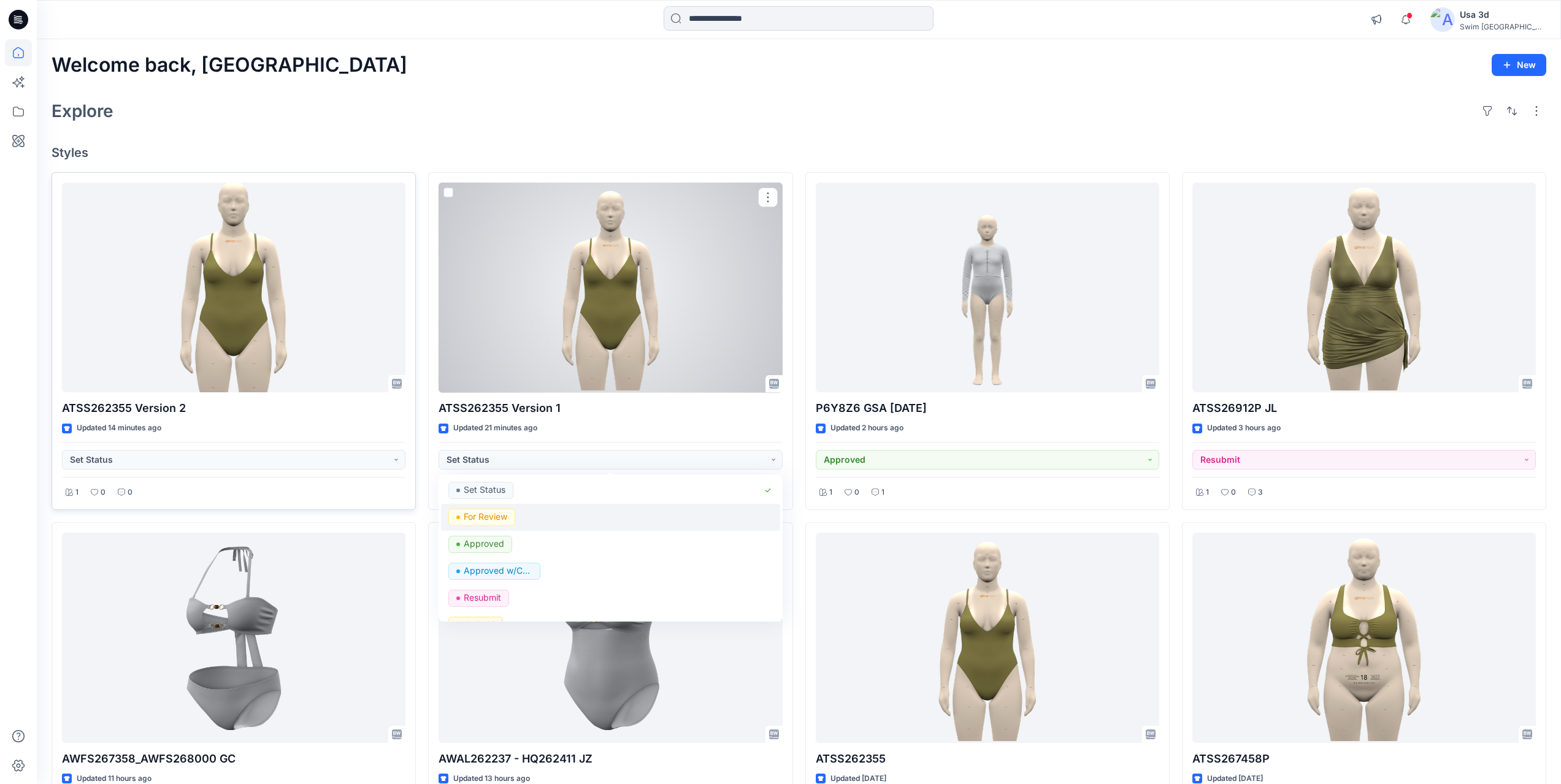
drag, startPoint x: 477, startPoint y: 522, endPoint x: 393, endPoint y: 503, distance: 86.1
click at [477, 523] on p "For Review" at bounding box center [485, 517] width 43 height 16
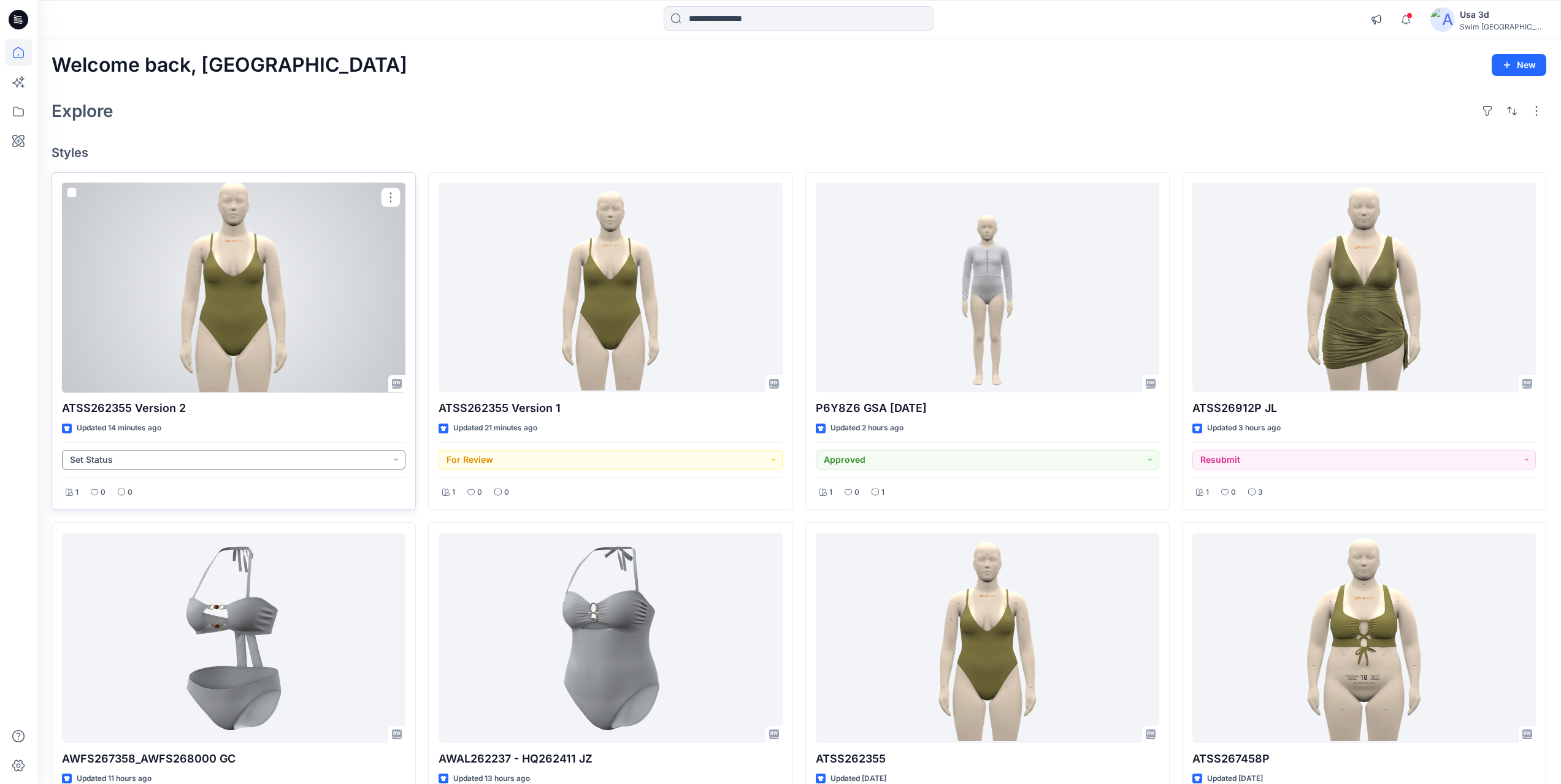
click at [274, 456] on button "Set Status" at bounding box center [234, 460] width 344 height 20
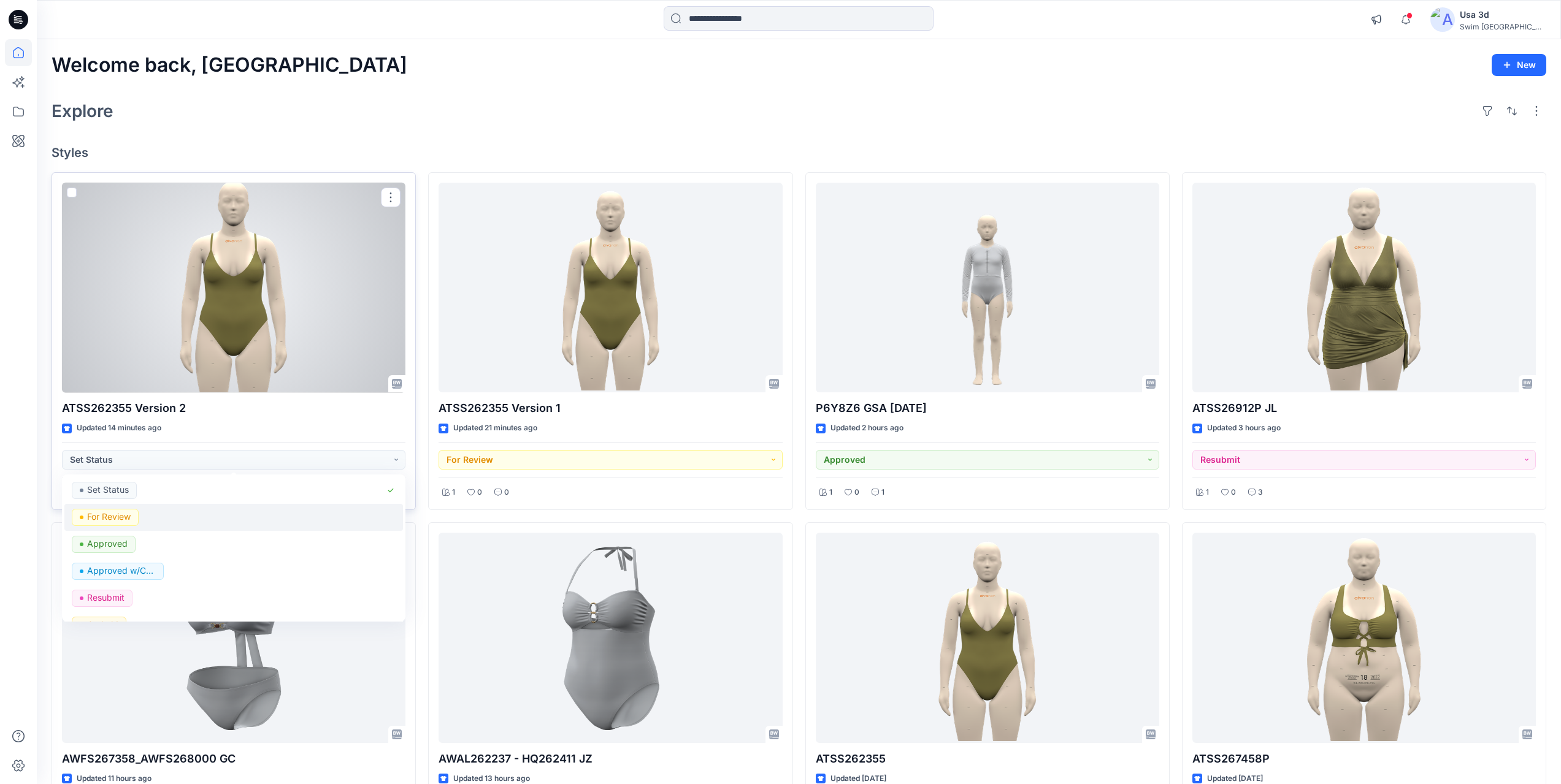
click at [220, 520] on div "For Review" at bounding box center [234, 517] width 324 height 17
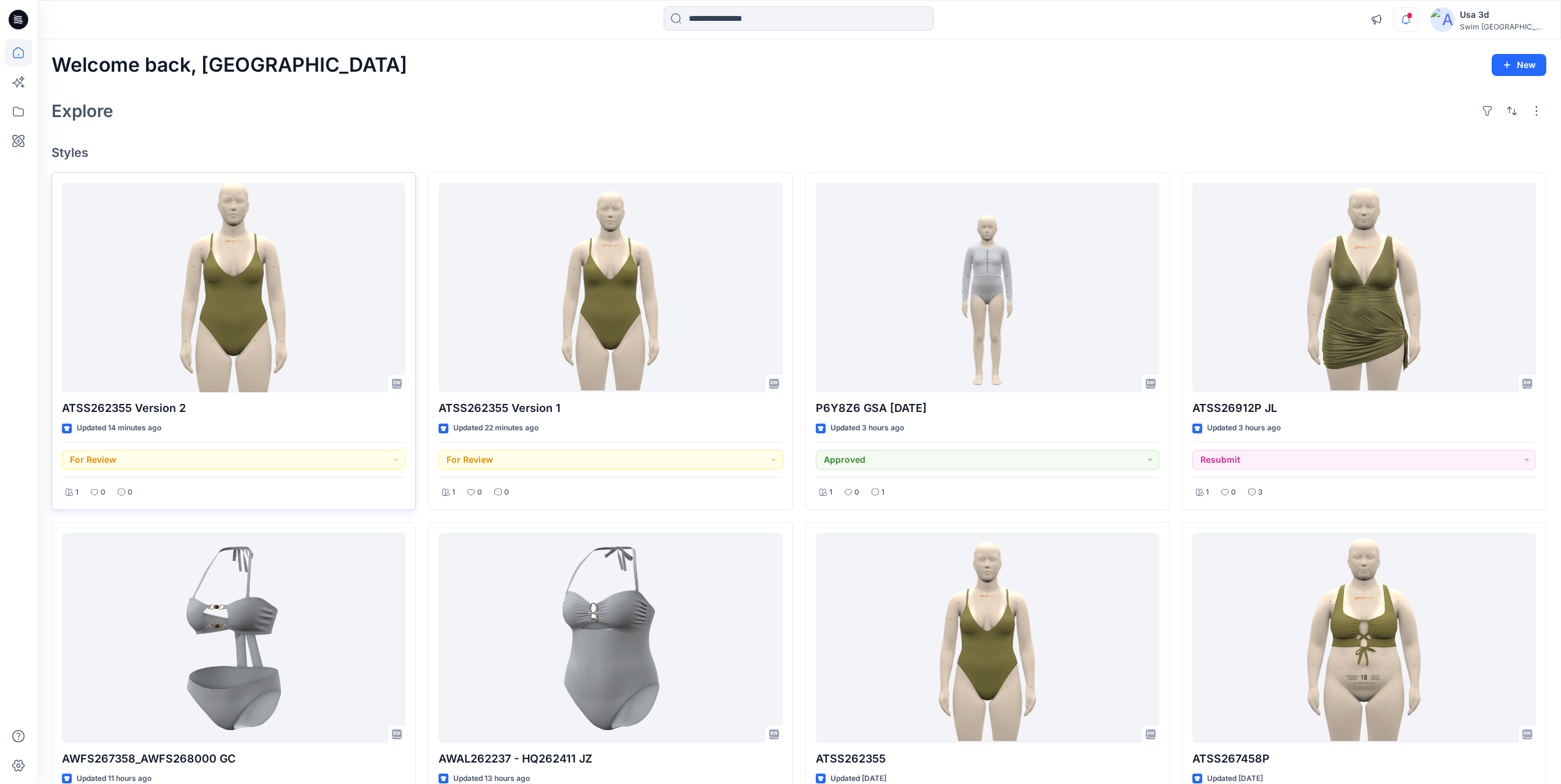
click at [1467, 16] on div "Notifications Your style ATSS262355 Version 2 is ready 15 minutes ago Your styl…" at bounding box center [1455, 20] width 182 height 27
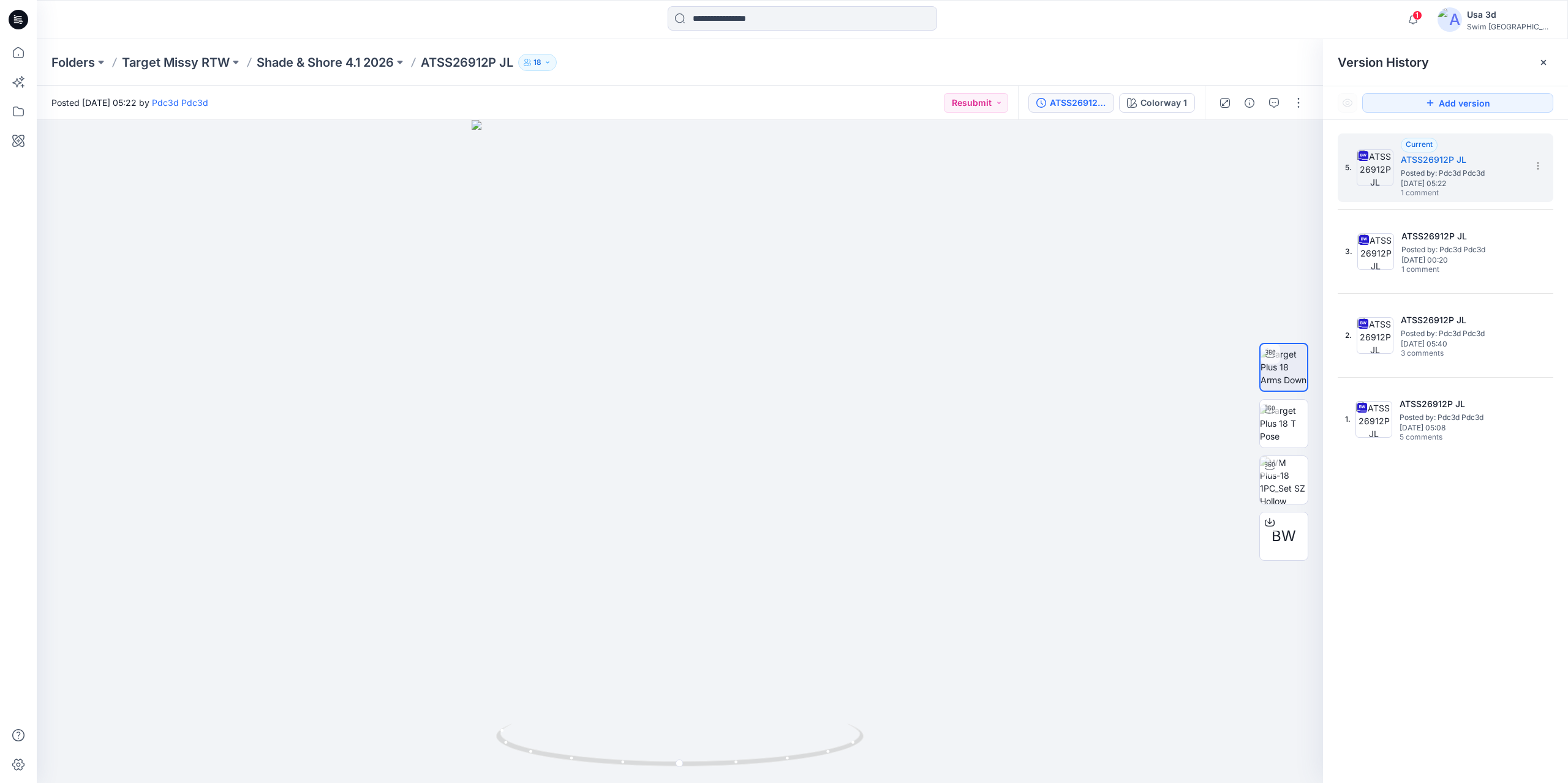
click at [301, 68] on p "Shade & Shore 4.1 2026" at bounding box center [325, 63] width 137 height 17
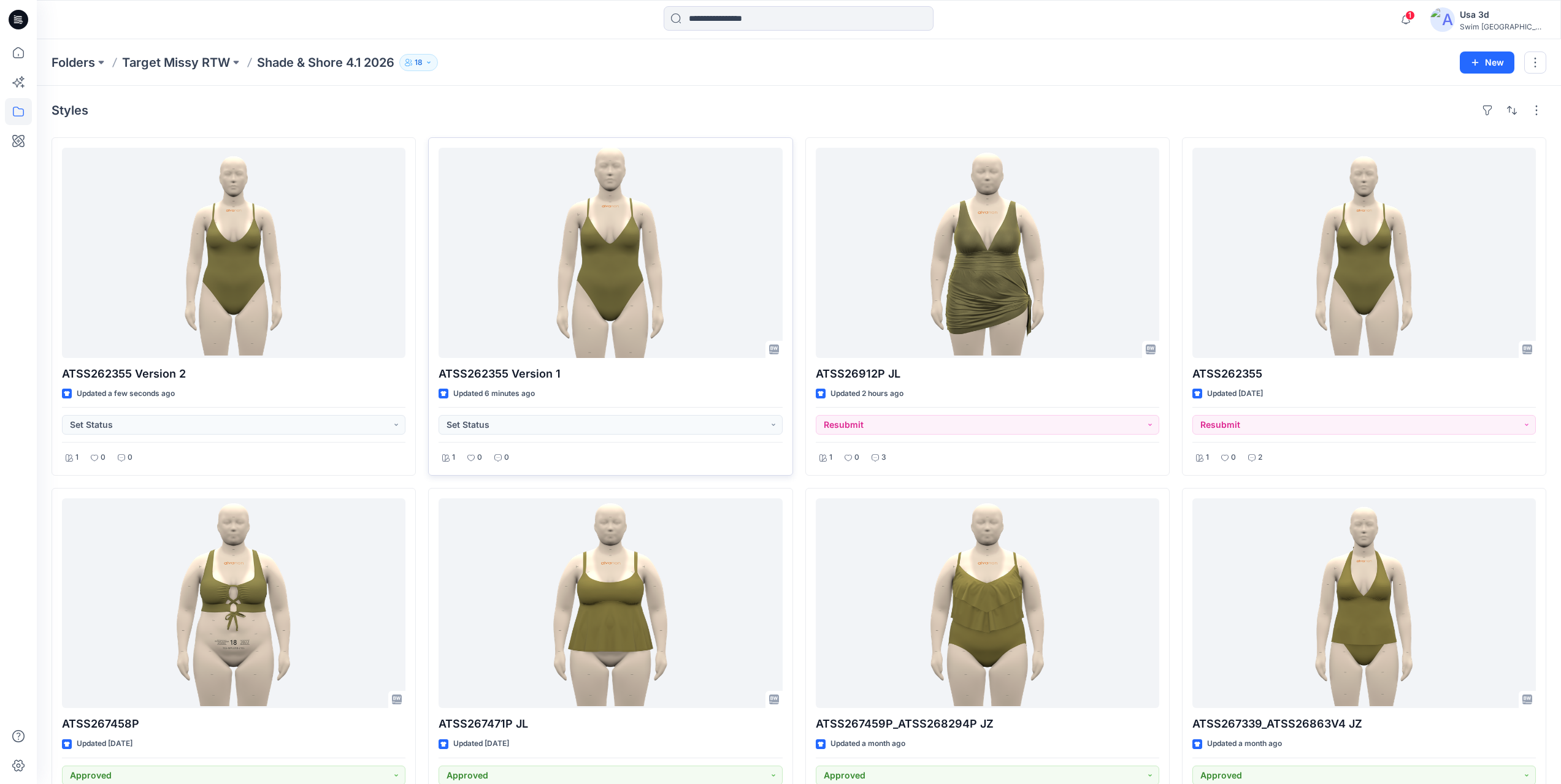
click at [27, 288] on div at bounding box center [19, 411] width 27 height 745
click at [1415, 14] on span "1" at bounding box center [1410, 16] width 10 height 10
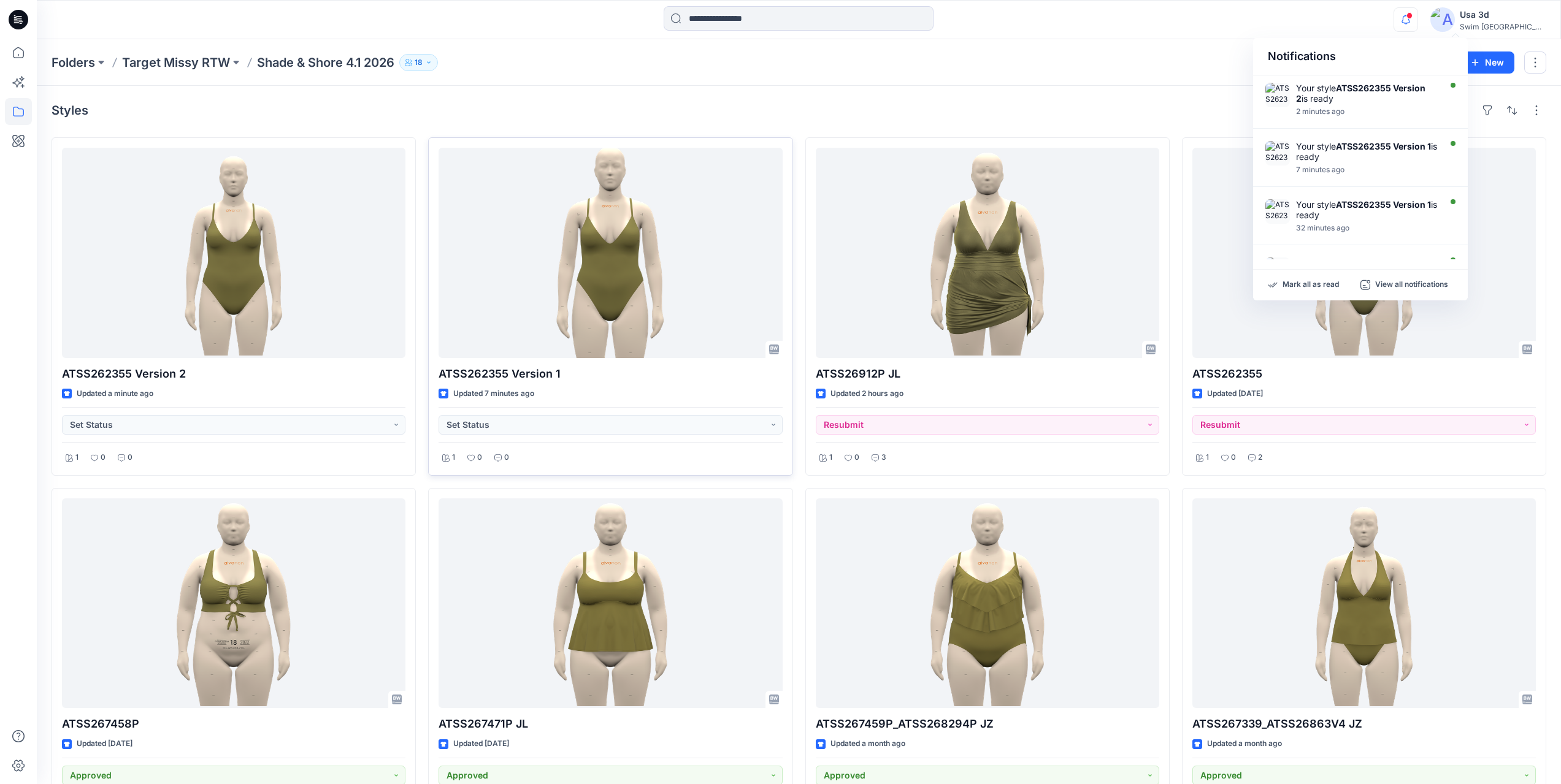
click at [1412, 14] on span at bounding box center [1409, 15] width 6 height 6
